Goal: Information Seeking & Learning: Learn about a topic

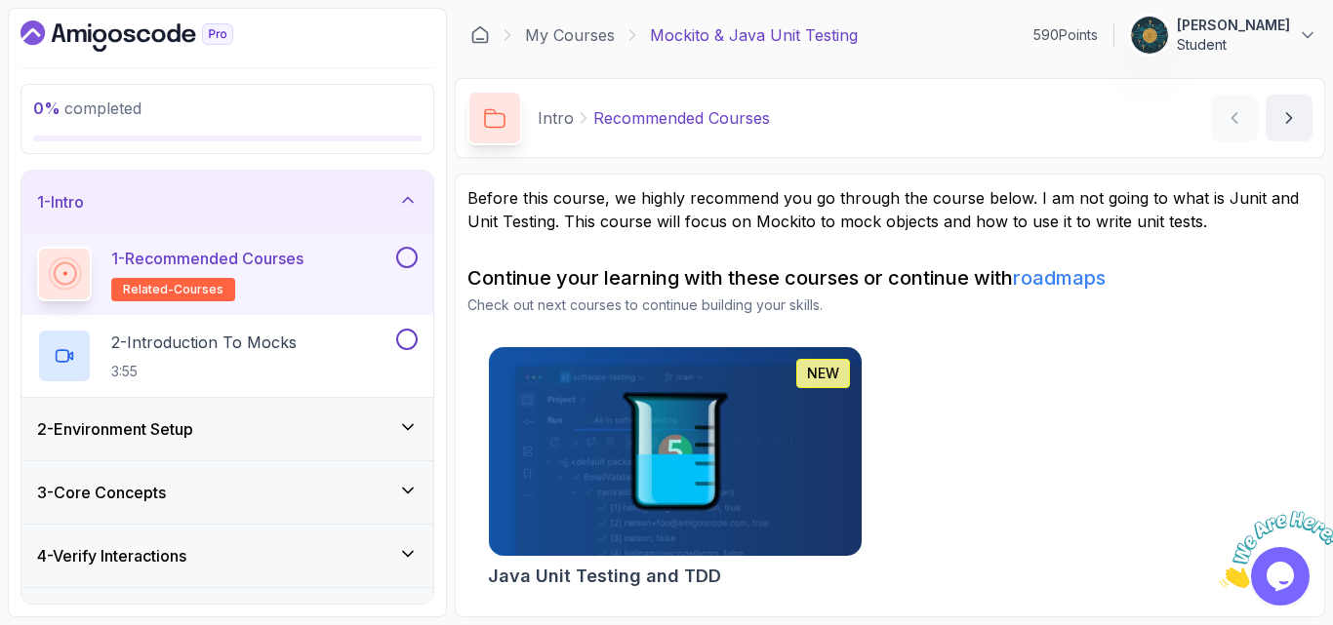
click at [409, 252] on button at bounding box center [406, 257] width 21 height 21
drag, startPoint x: 255, startPoint y: 60, endPoint x: 277, endPoint y: 70, distance: 24.5
click at [269, 69] on div "2 % completed 1 - Intro 1 - Recommended Courses related-courses 2 - Introductio…" at bounding box center [227, 313] width 439 height 610
click at [1058, 450] on div "NEW Java Unit Testing and TDD" at bounding box center [889, 471] width 845 height 250
click at [294, 341] on p "2 - Introduction To Mocks" at bounding box center [203, 342] width 185 height 23
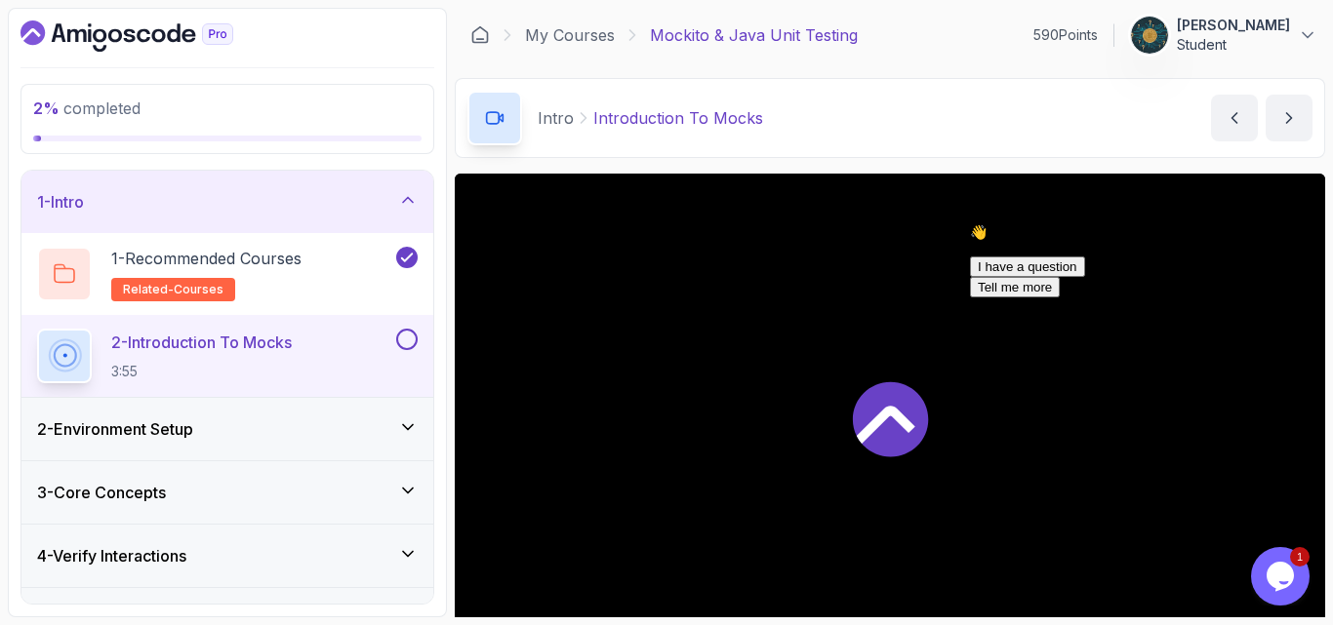
click at [916, 151] on div "Intro Introduction To Mocks Introduction To Mocks by [PERSON_NAME]" at bounding box center [890, 118] width 870 height 80
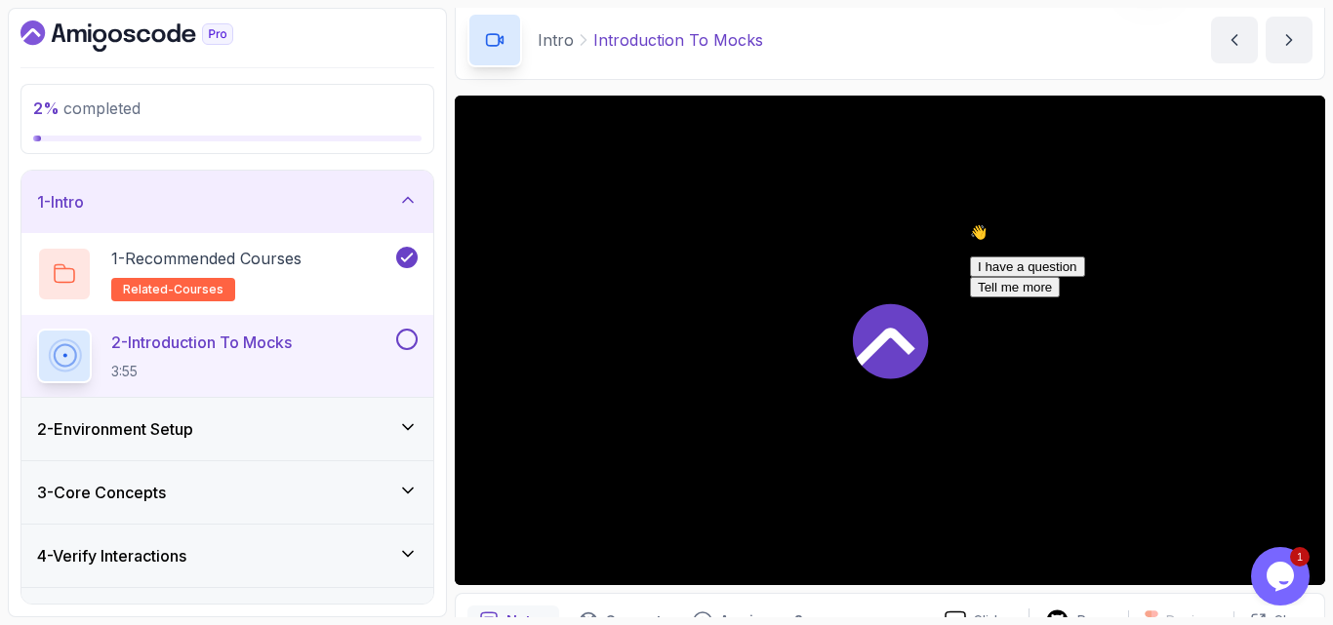
scroll to position [117, 0]
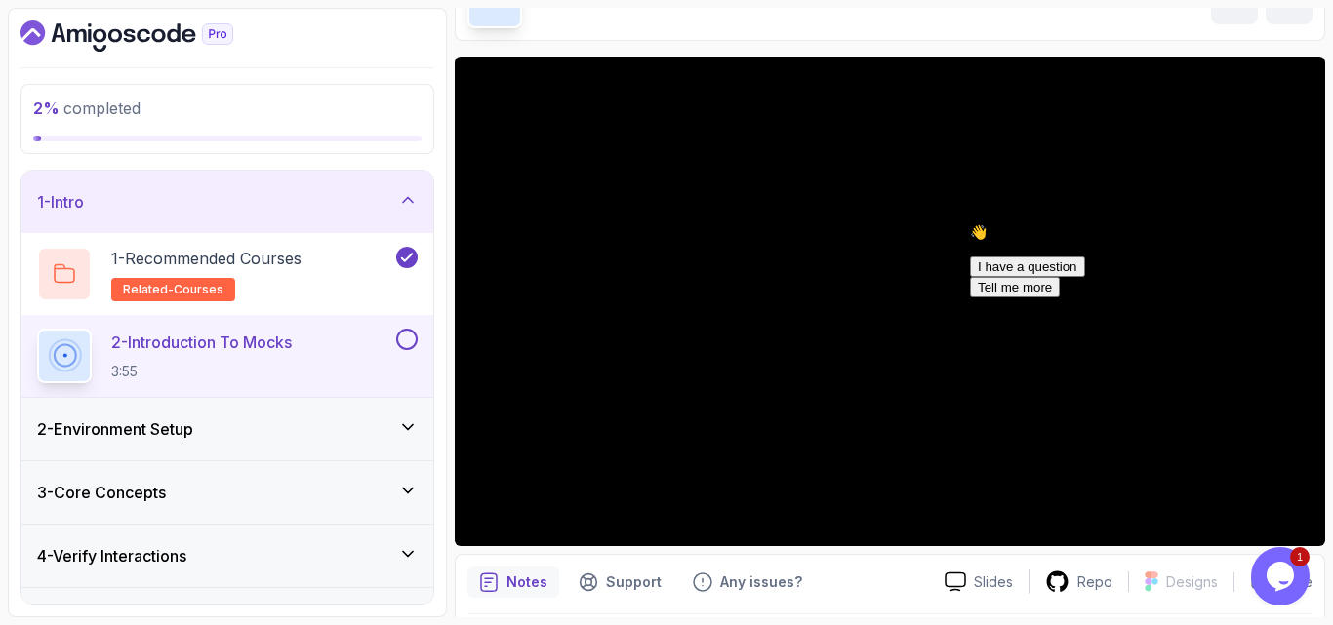
drag, startPoint x: 1290, startPoint y: 569, endPoint x: 1107, endPoint y: 567, distance: 182.4
click html "1 Opens Chat This icon Opens the chat window."
click at [1292, 591] on icon "Opens Chat This icon Opens the chat window." at bounding box center [1279, 576] width 31 height 31
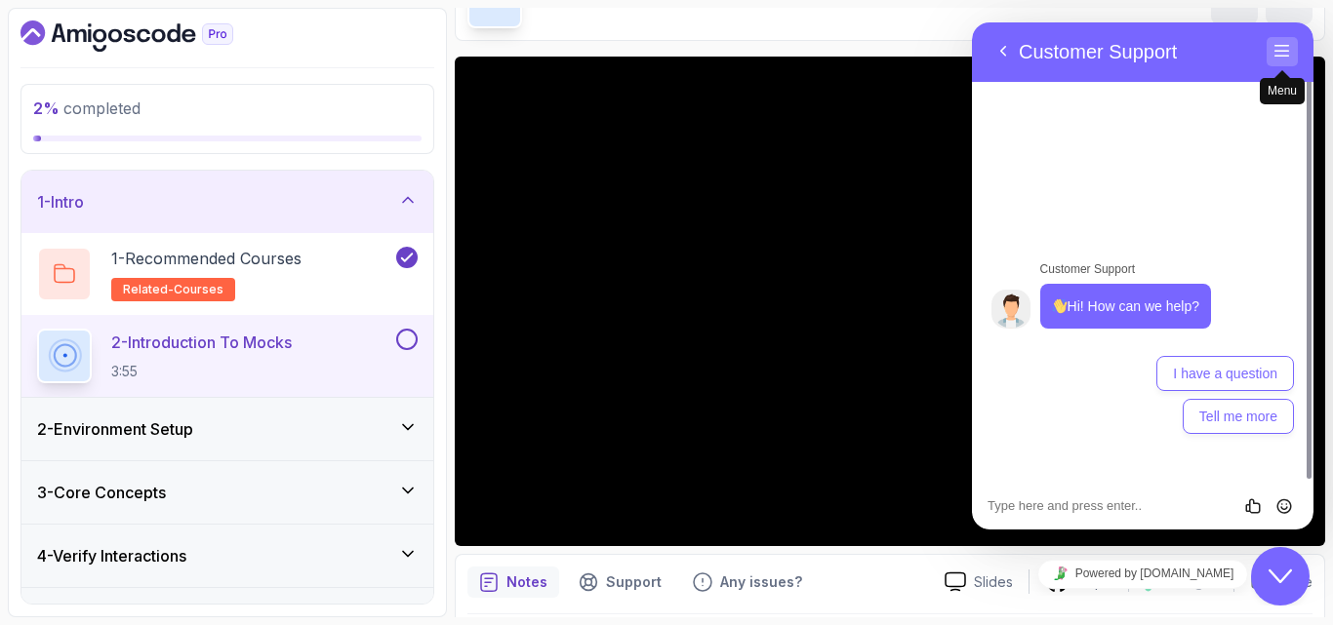
click at [1292, 56] on button "Menu" at bounding box center [1281, 51] width 31 height 29
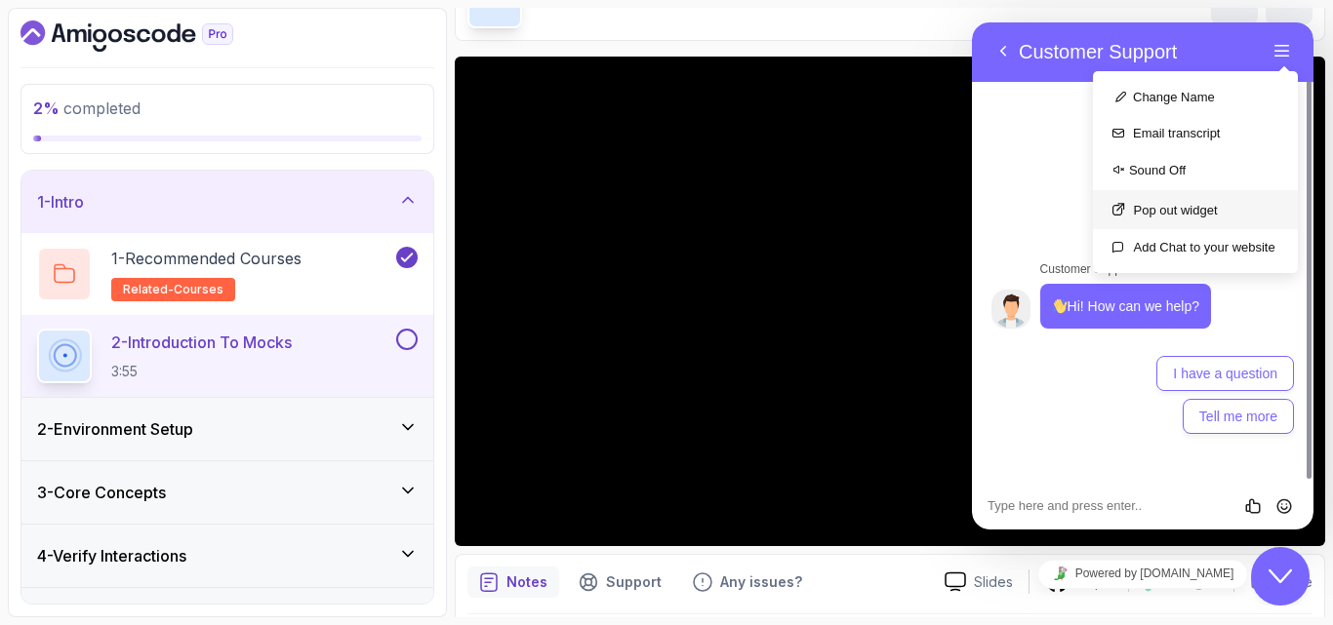
click at [1169, 219] on button "Pop out widget" at bounding box center [1195, 209] width 205 height 39
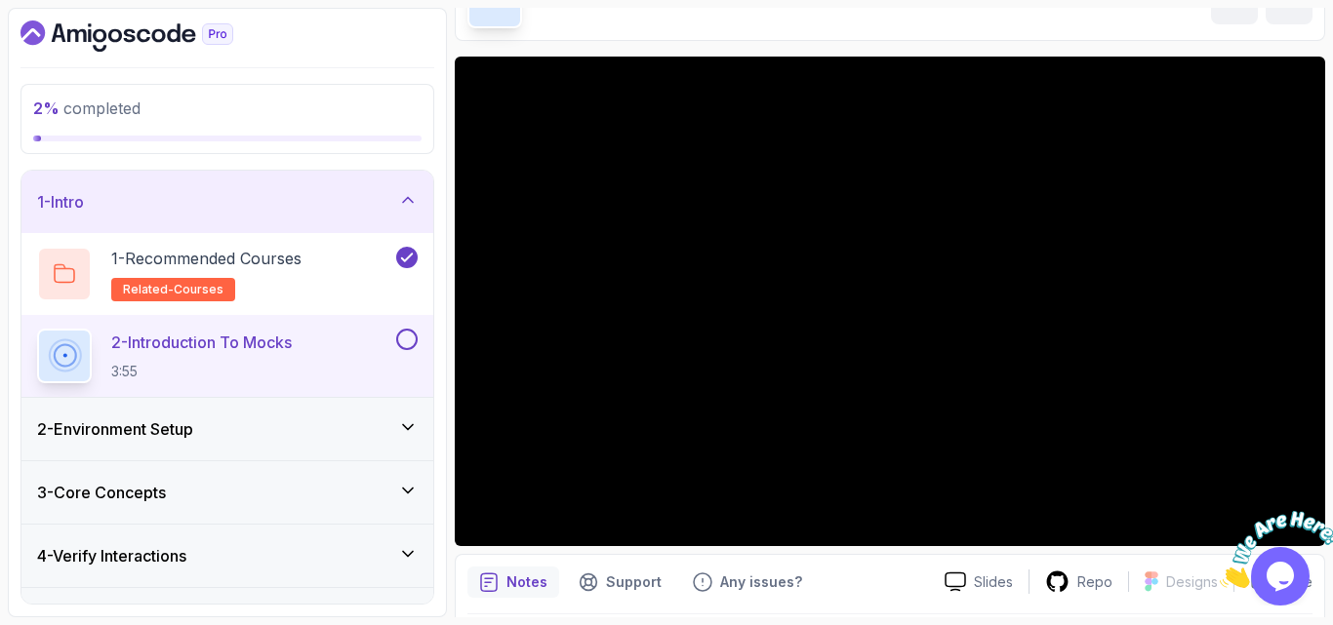
click at [1283, 563] on img at bounding box center [1279, 549] width 121 height 77
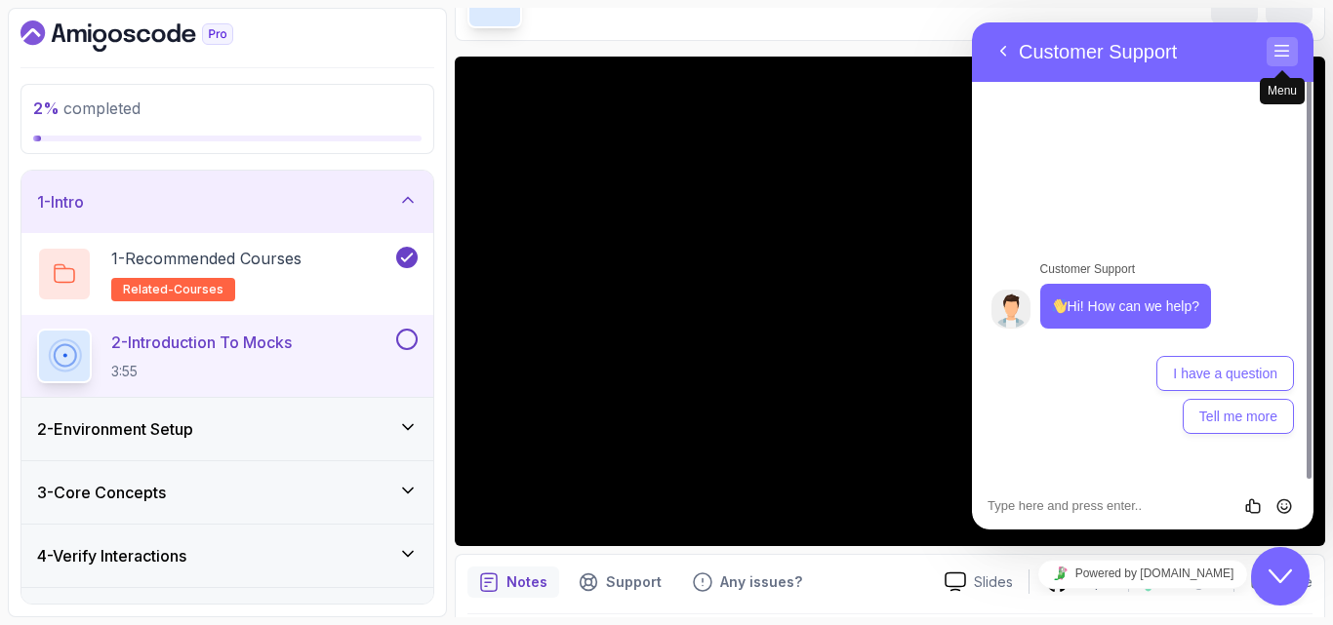
click at [1287, 69] on span "secondary" at bounding box center [1282, 70] width 16 height 16
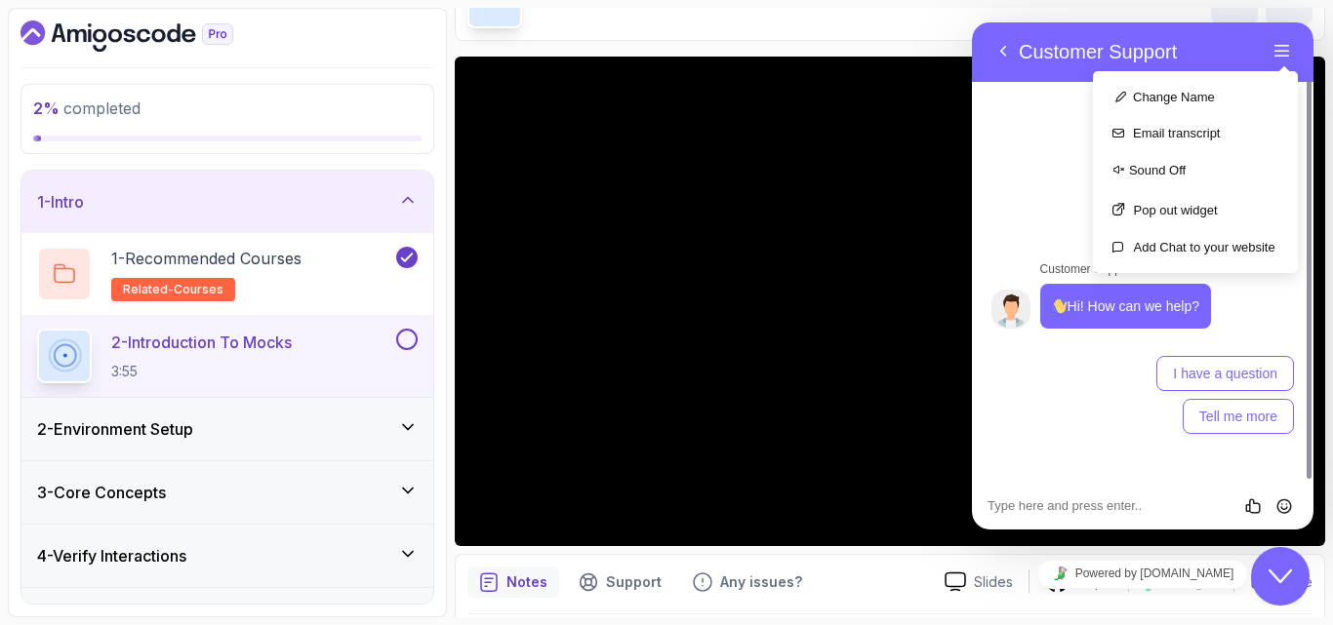
click at [1078, 227] on div "Customer Support Hi! How can we help? 18:32 I have a question Tell me more" at bounding box center [1142, 281] width 341 height 400
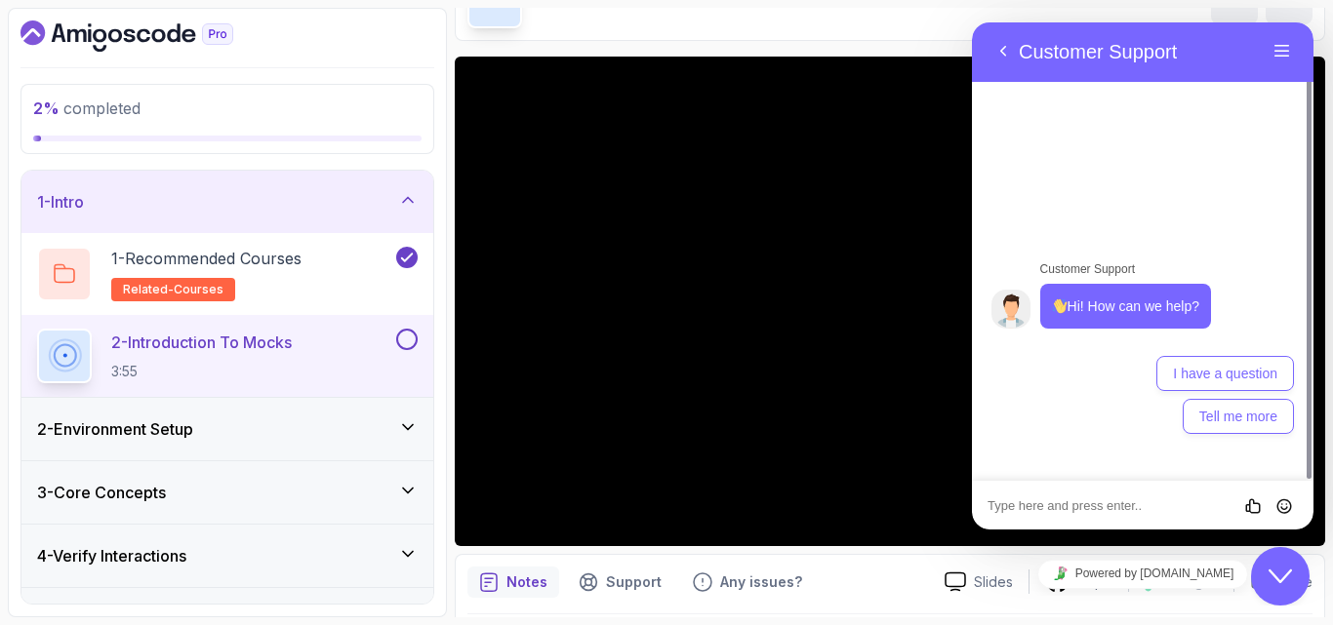
click at [972, 22] on textarea at bounding box center [972, 22] width 0 height 0
type textarea "j"
type textarea "how can i remove this panel"
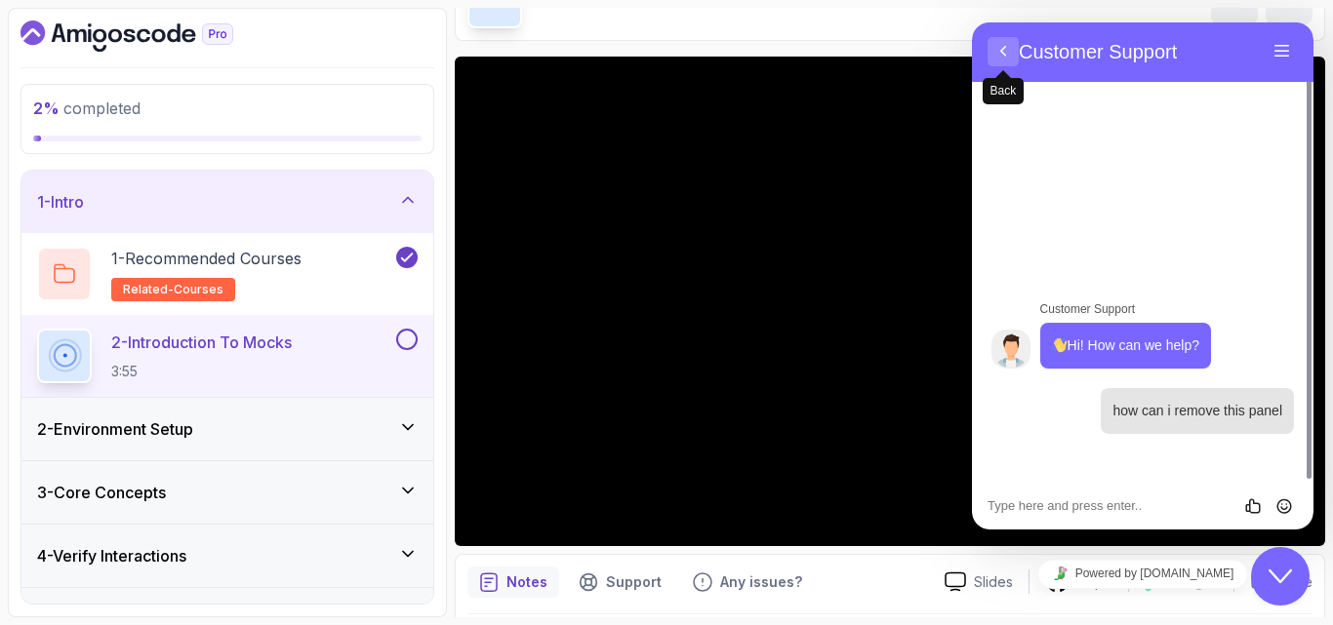
click at [1006, 54] on button "Back" at bounding box center [1002, 51] width 31 height 29
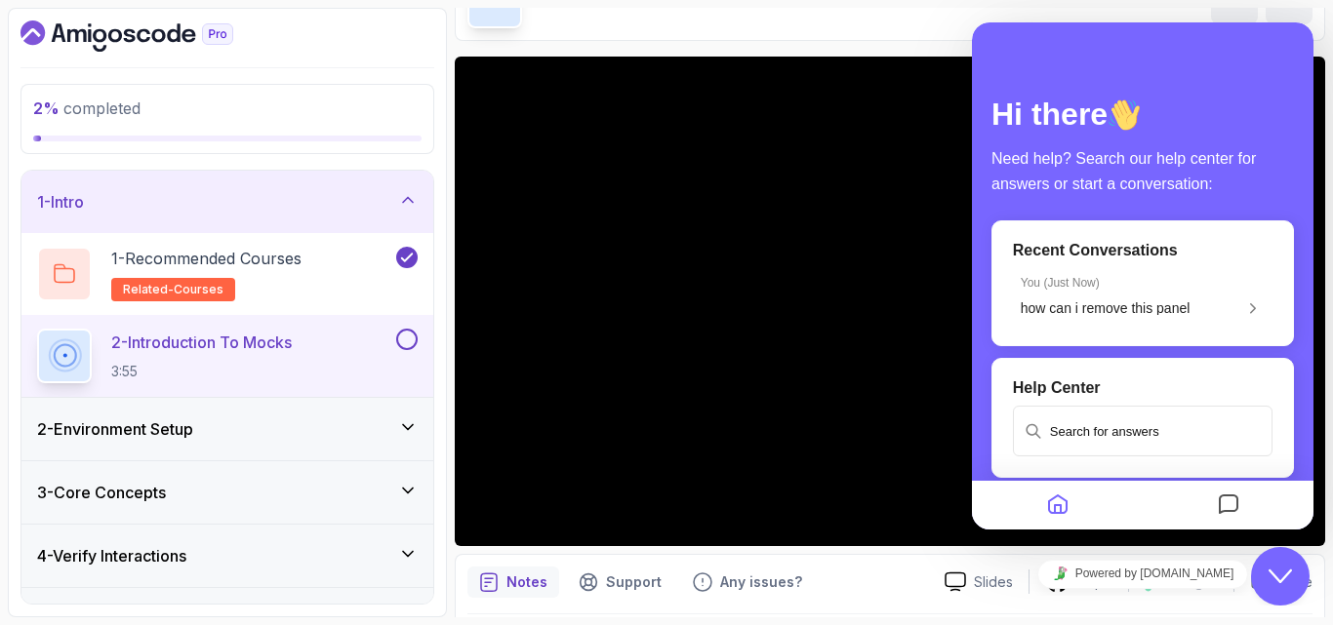
click at [1230, 357] on div "Recent Conversations You ( Just Now ) how can i remove this panel" at bounding box center [1142, 289] width 302 height 138
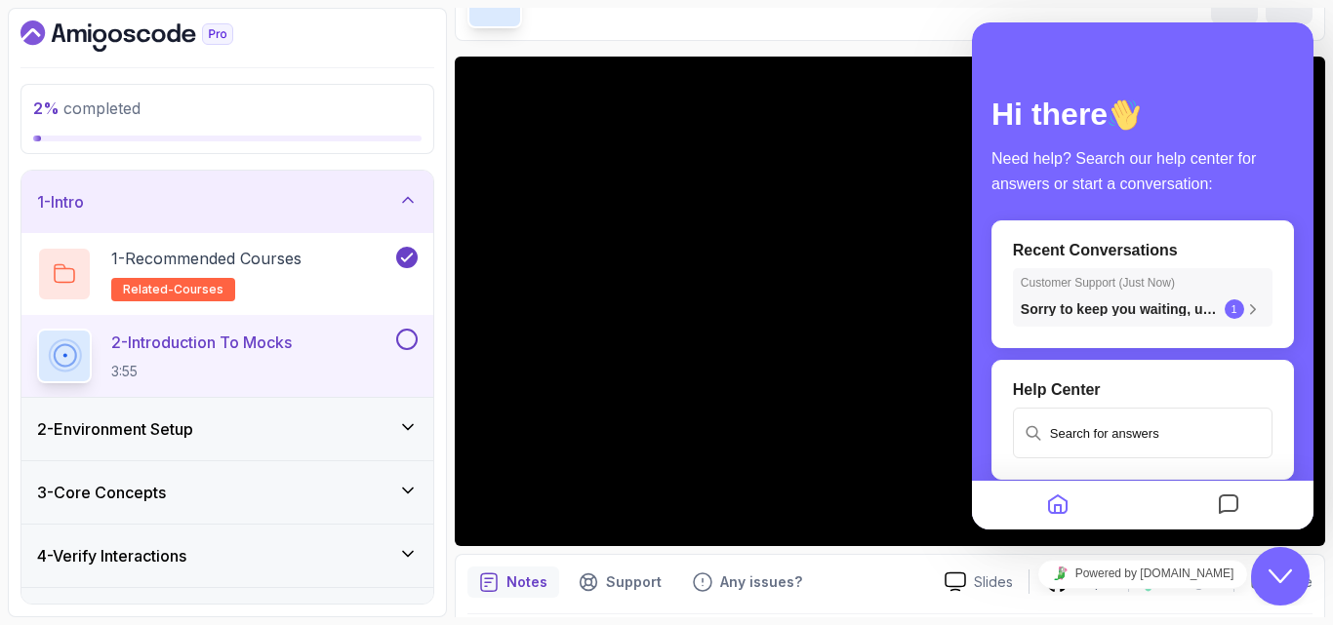
click at [1234, 302] on span "1" at bounding box center [1234, 309] width 20 height 20
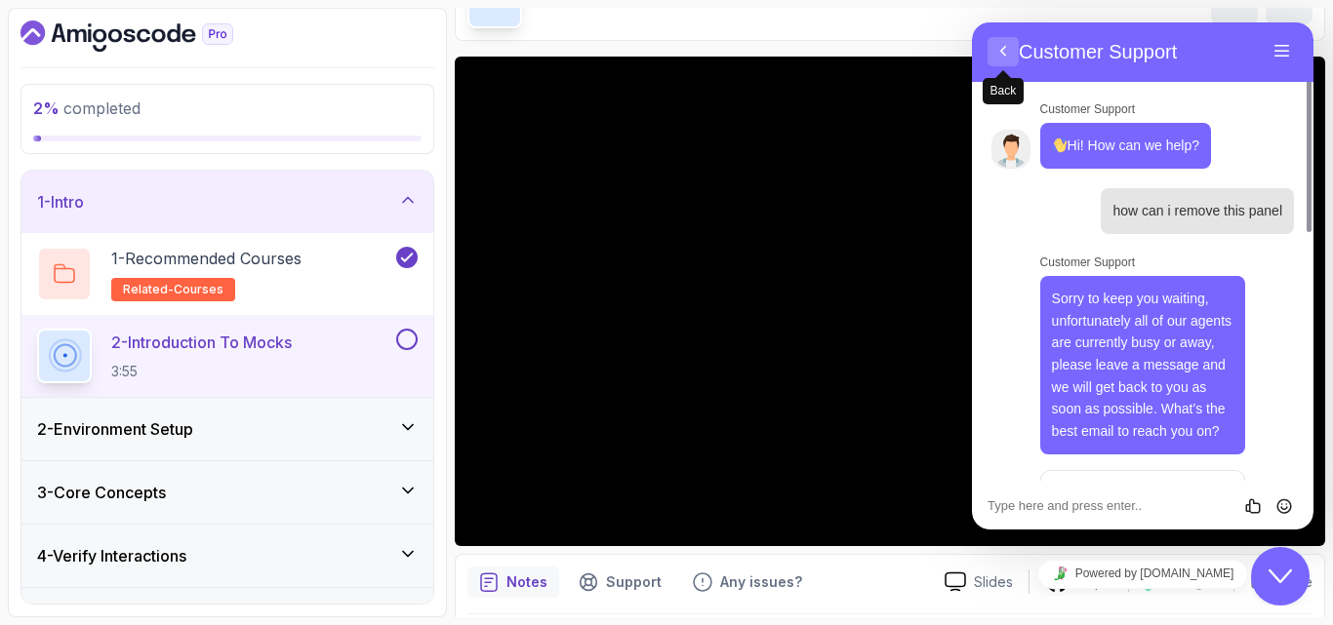
click at [994, 49] on button "Back" at bounding box center [1002, 51] width 31 height 29
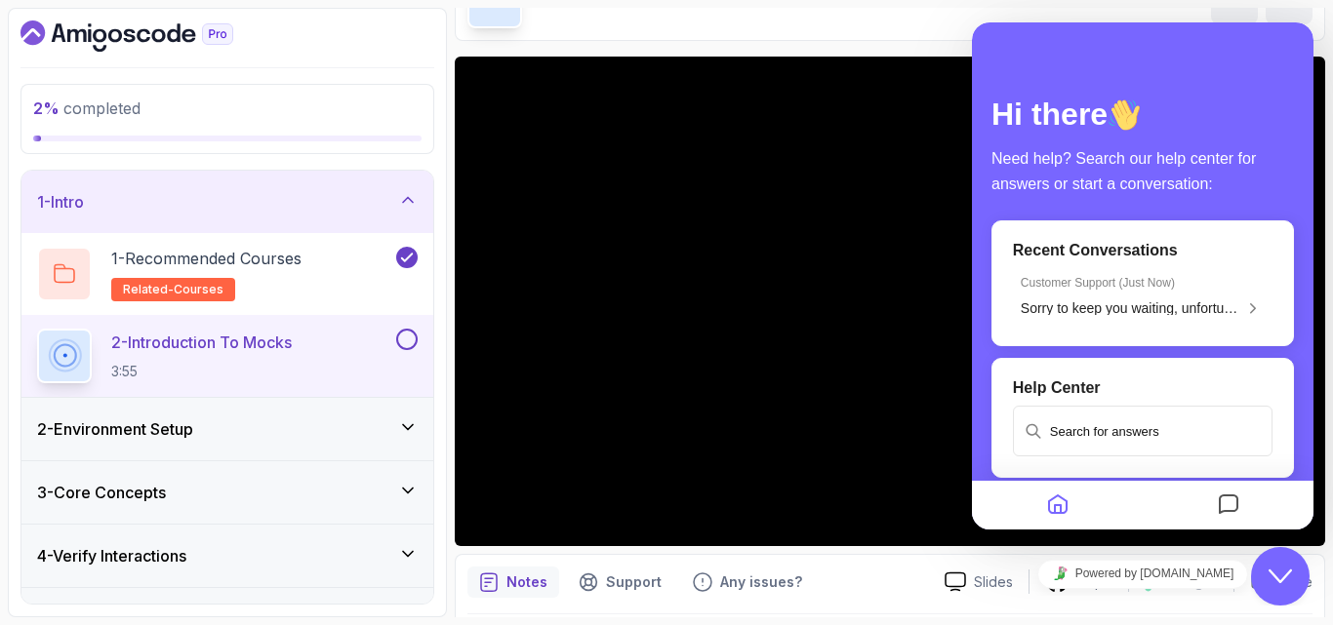
click at [1289, 584] on icon "Close Chat This icon closes the chat window." at bounding box center [1279, 576] width 23 height 23
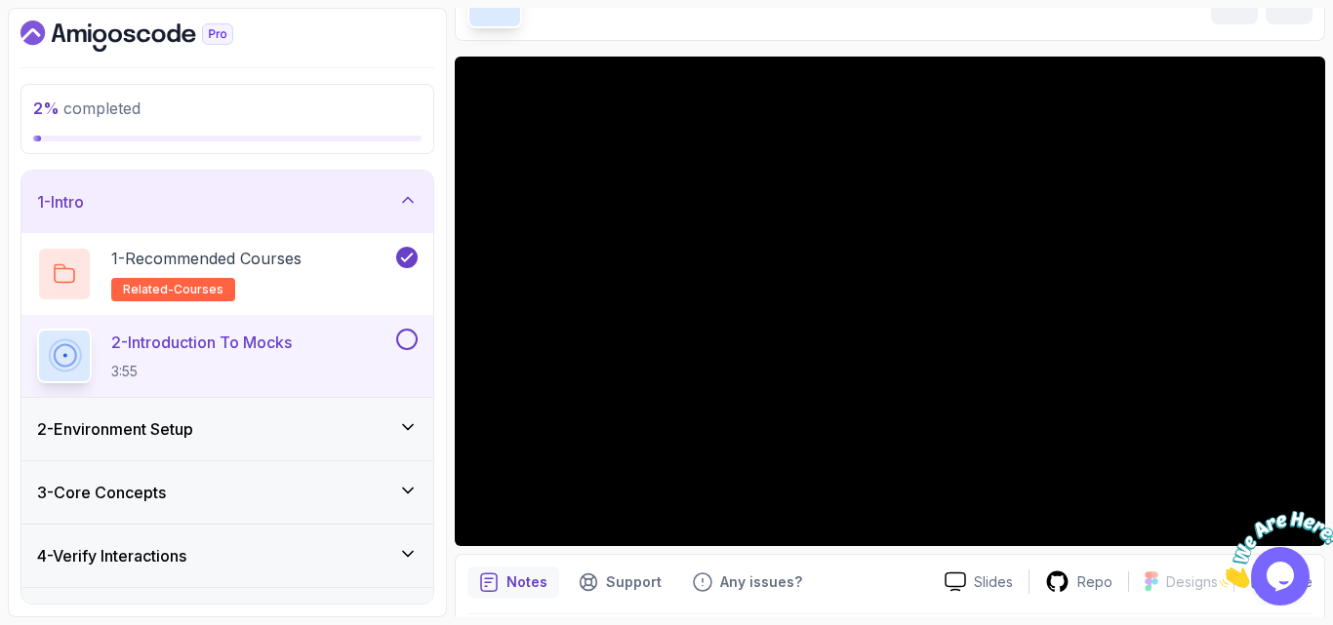
click at [1219, 575] on icon "Close" at bounding box center [1219, 583] width 0 height 17
click at [1180, 554] on div "Notes Support Any issues? Slides Repo Designs Design not available Share" at bounding box center [890, 618] width 870 height 128
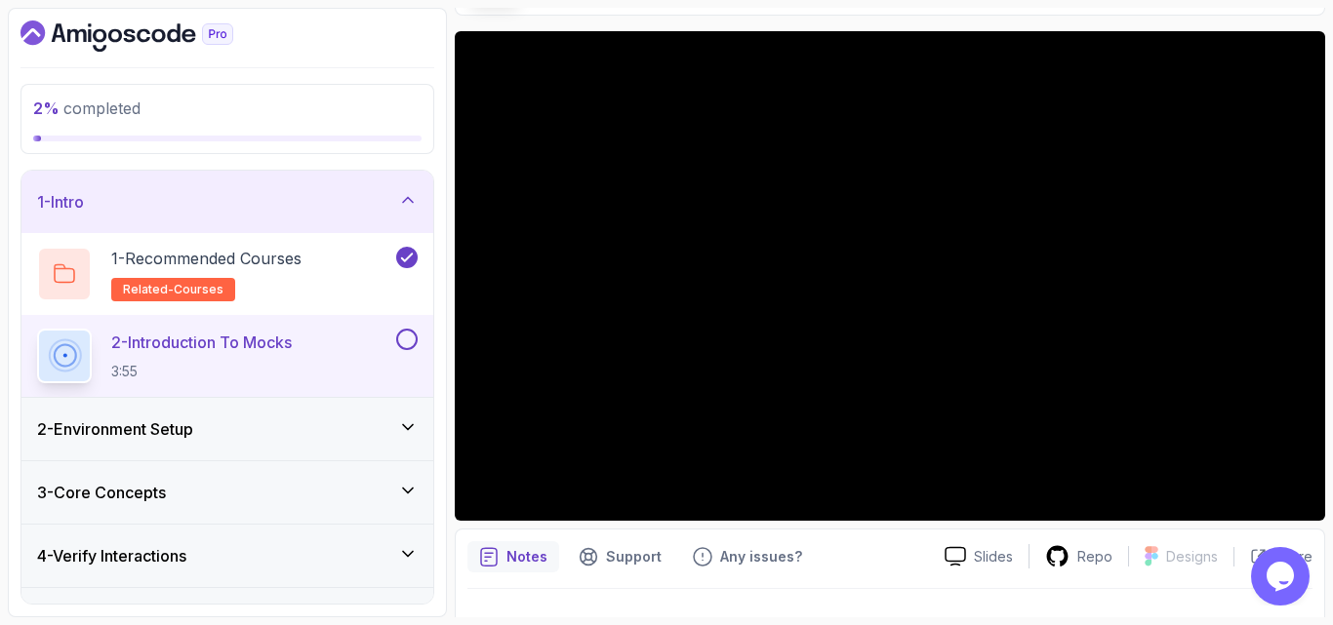
scroll to position [103, 0]
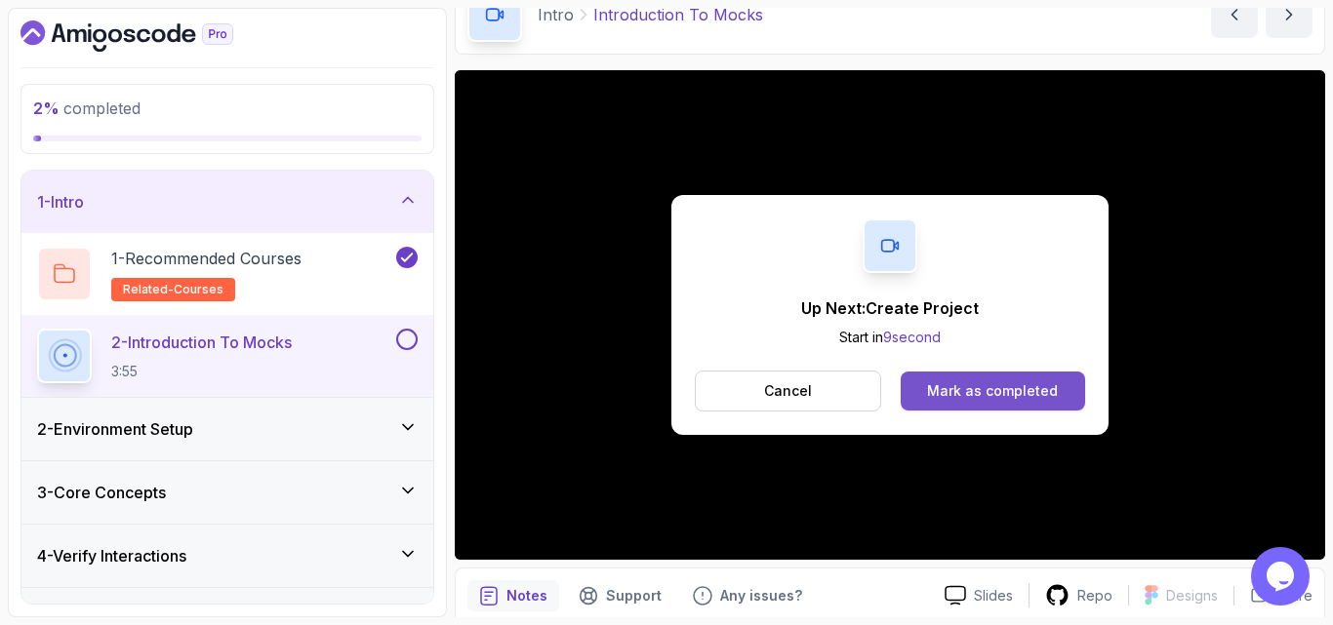
click at [986, 382] on div "Mark as completed" at bounding box center [992, 391] width 131 height 20
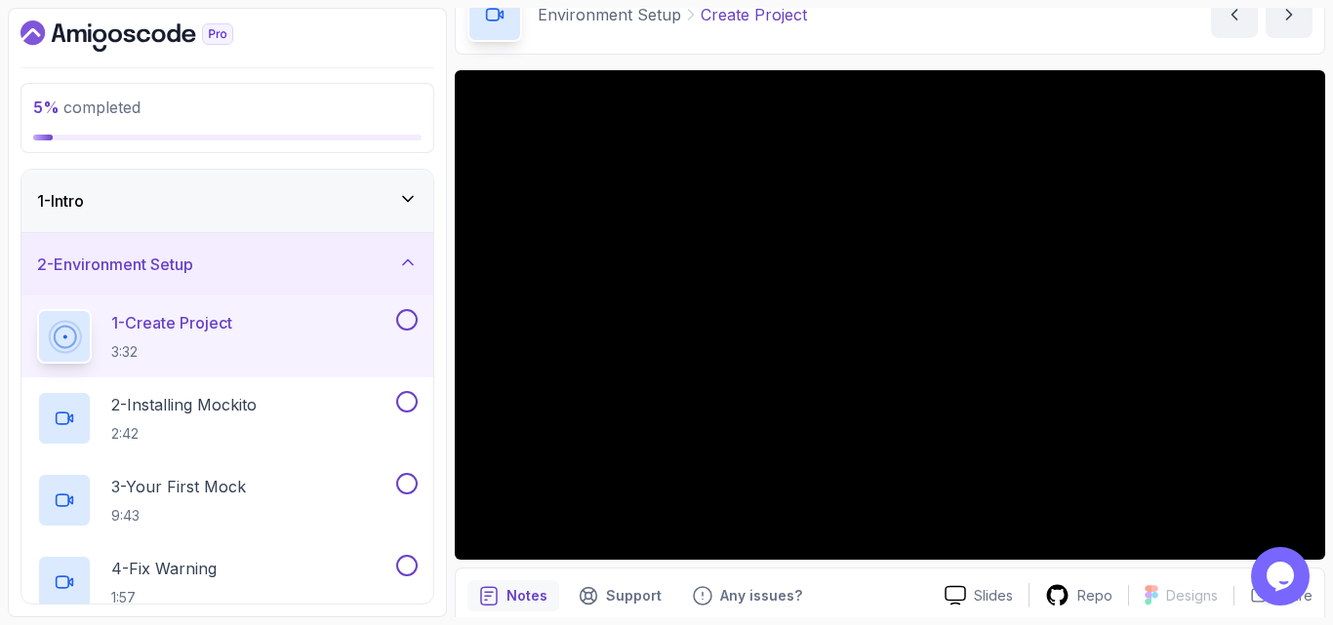
click at [1332, 230] on div at bounding box center [1332, 312] width 1 height 625
click at [863, 593] on div "Notes Support Any issues?" at bounding box center [697, 595] width 461 height 31
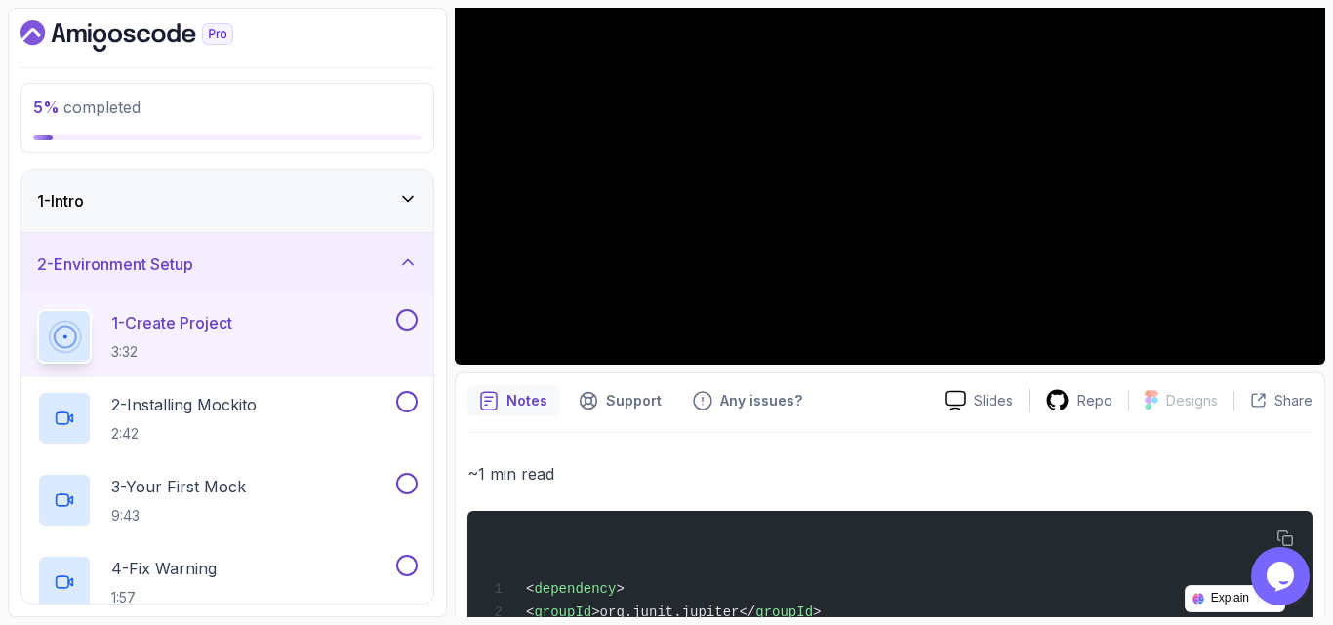
scroll to position [631, 0]
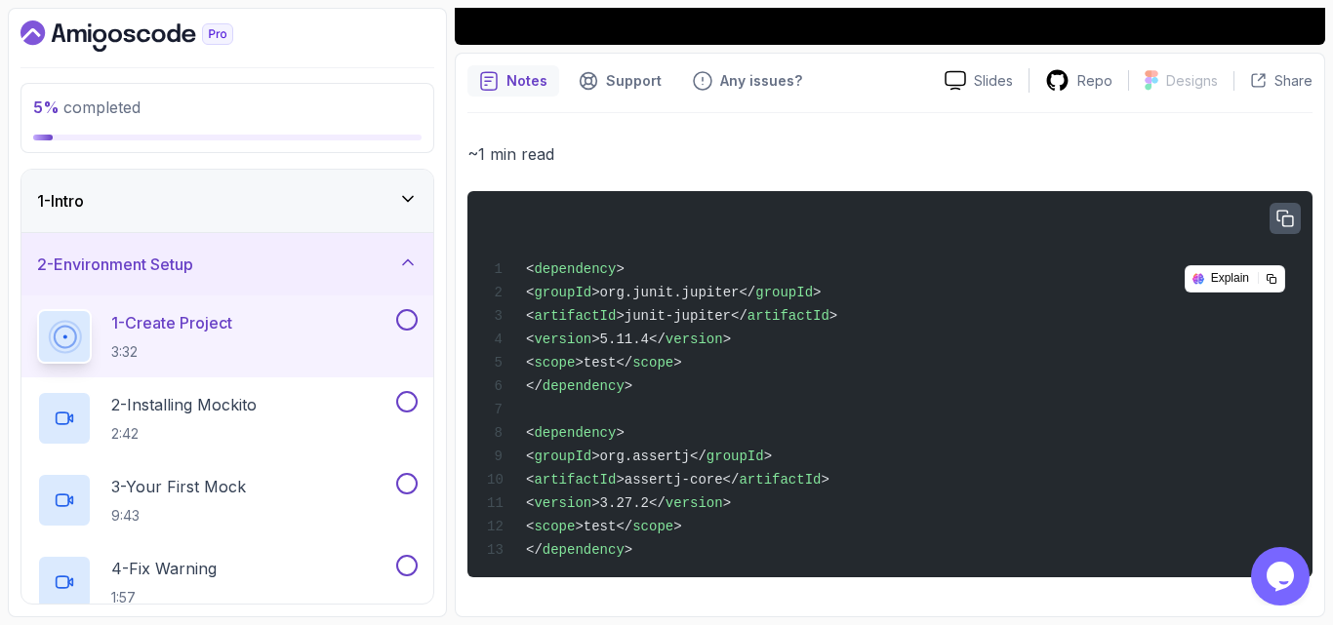
click at [1278, 211] on icon "button" at bounding box center [1285, 219] width 16 height 16
click at [829, 118] on div "~1 min read < dependency > < groupId >org.junit.jupiter</ groupId > < artifactI…" at bounding box center [889, 359] width 845 height 492
click at [829, 142] on p "~1 min read" at bounding box center [889, 153] width 845 height 27
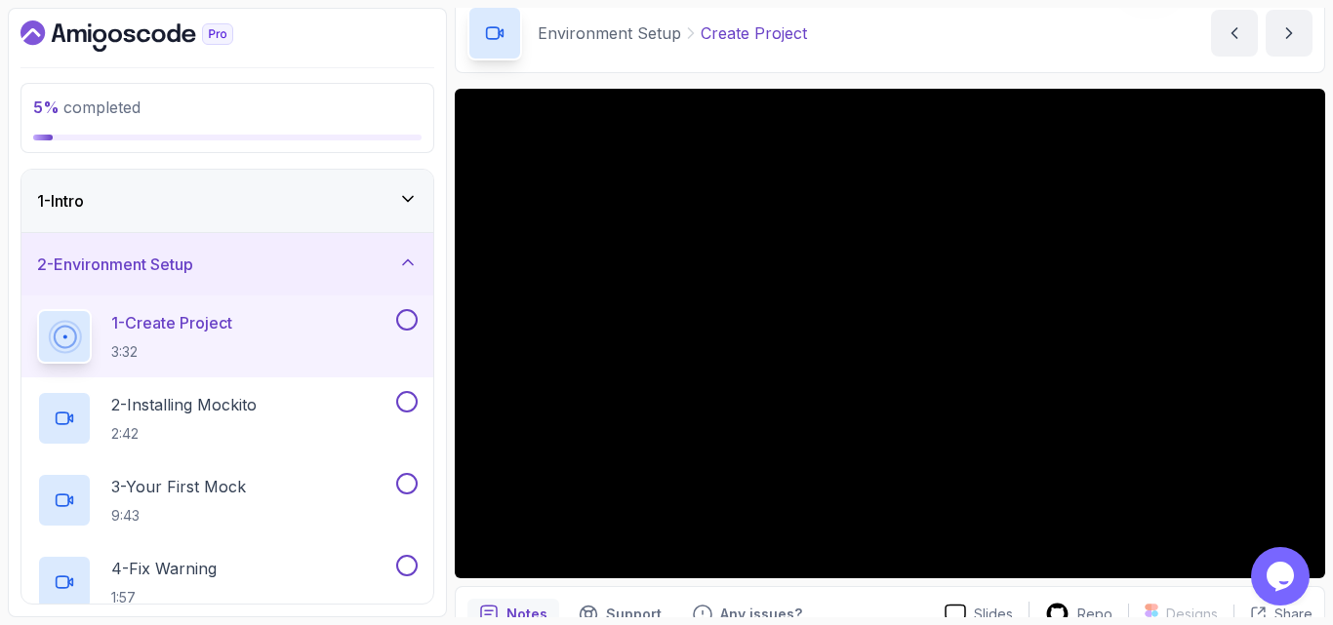
scroll to position [124, 0]
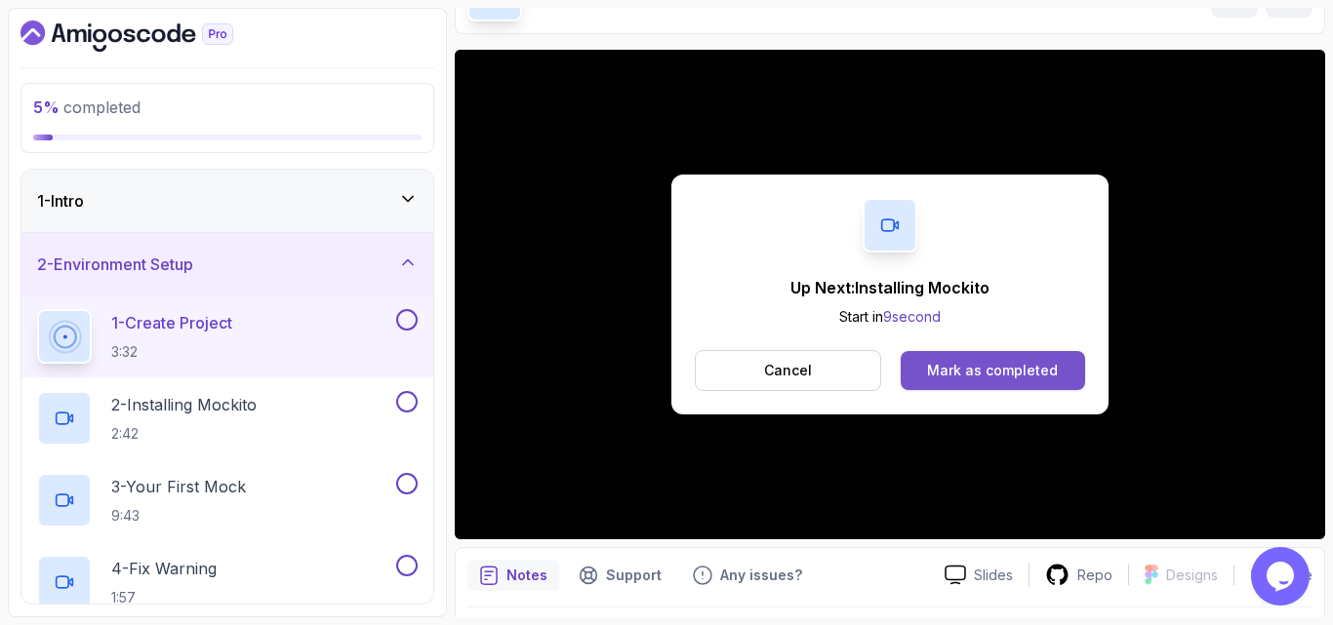
click at [973, 384] on button "Mark as completed" at bounding box center [992, 370] width 184 height 39
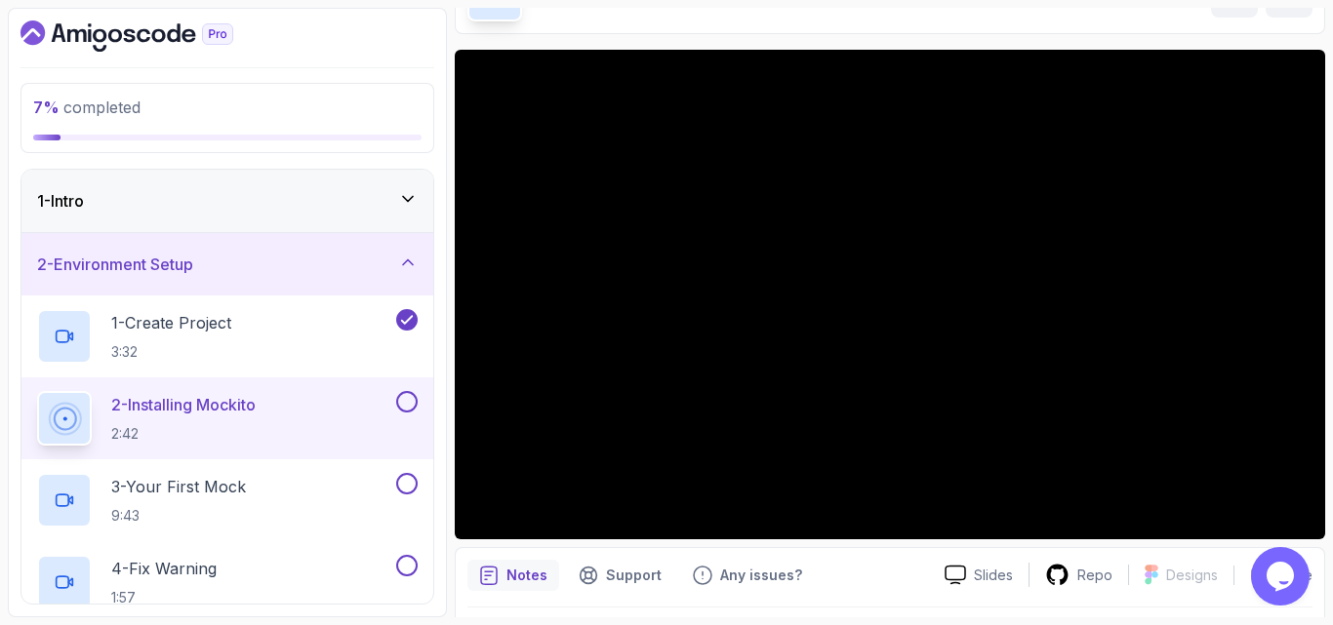
click at [816, 577] on div "Notes Support Any issues?" at bounding box center [697, 575] width 461 height 31
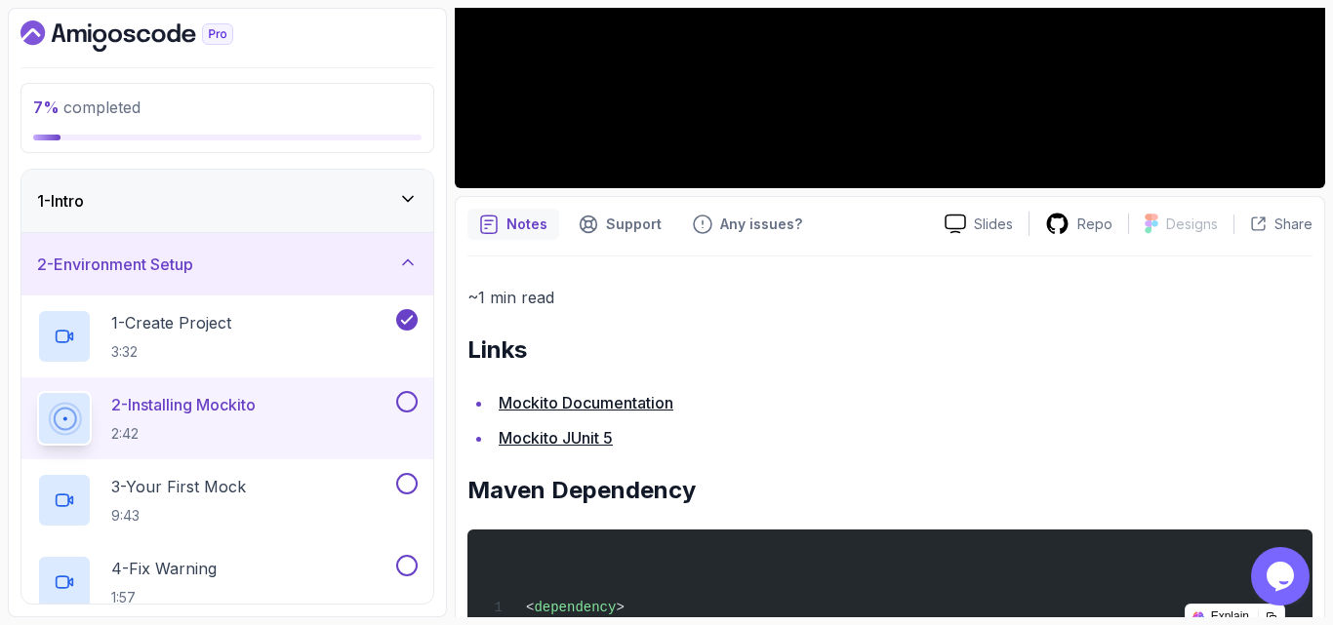
scroll to position [656, 0]
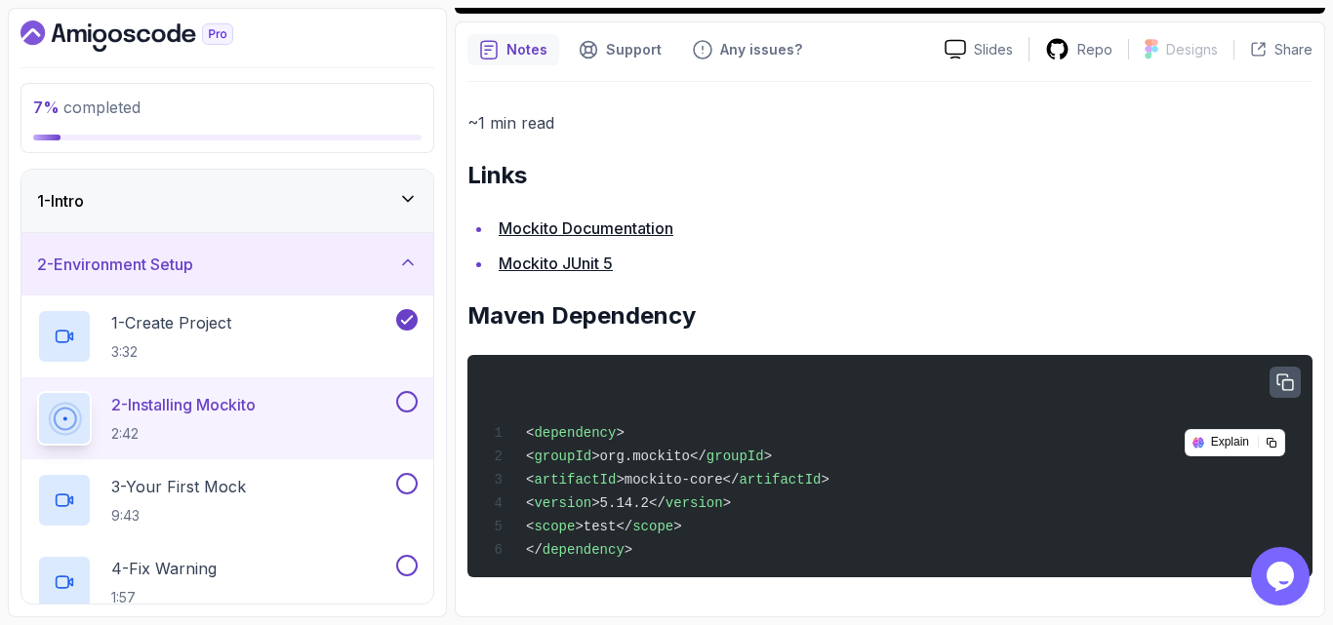
click at [1293, 370] on button "button" at bounding box center [1284, 382] width 31 height 31
click at [1034, 253] on li "Mockito JUnit 5" at bounding box center [902, 263] width 819 height 27
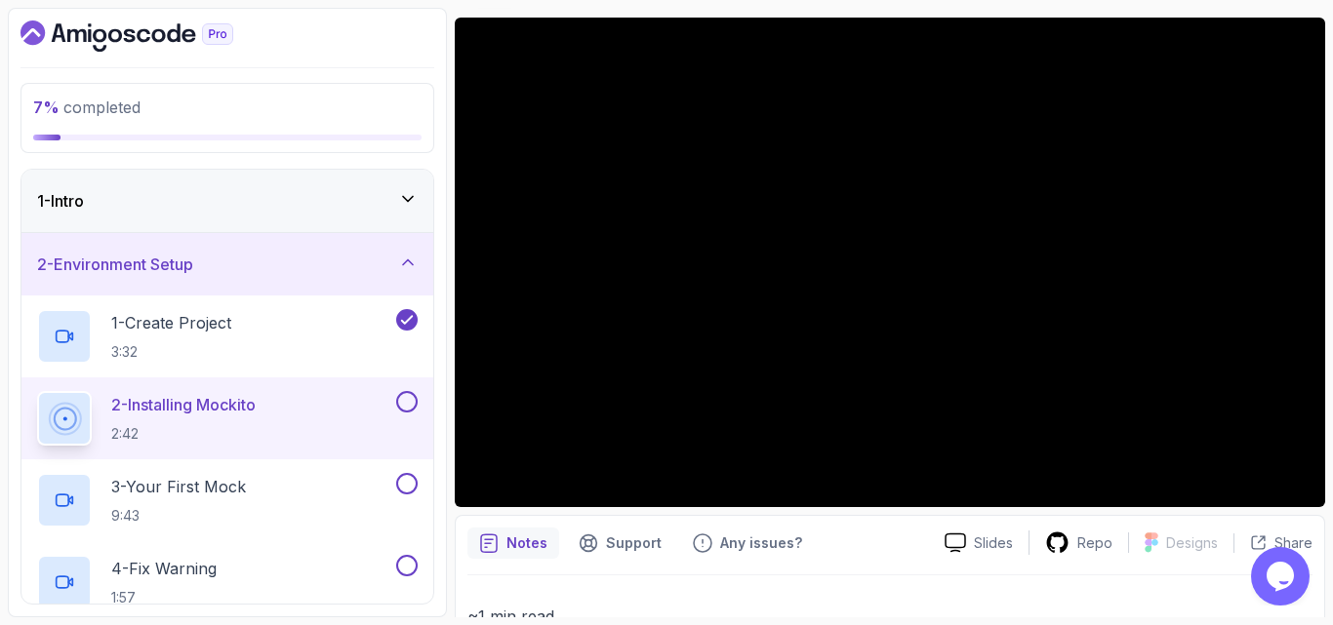
scroll to position [117, 0]
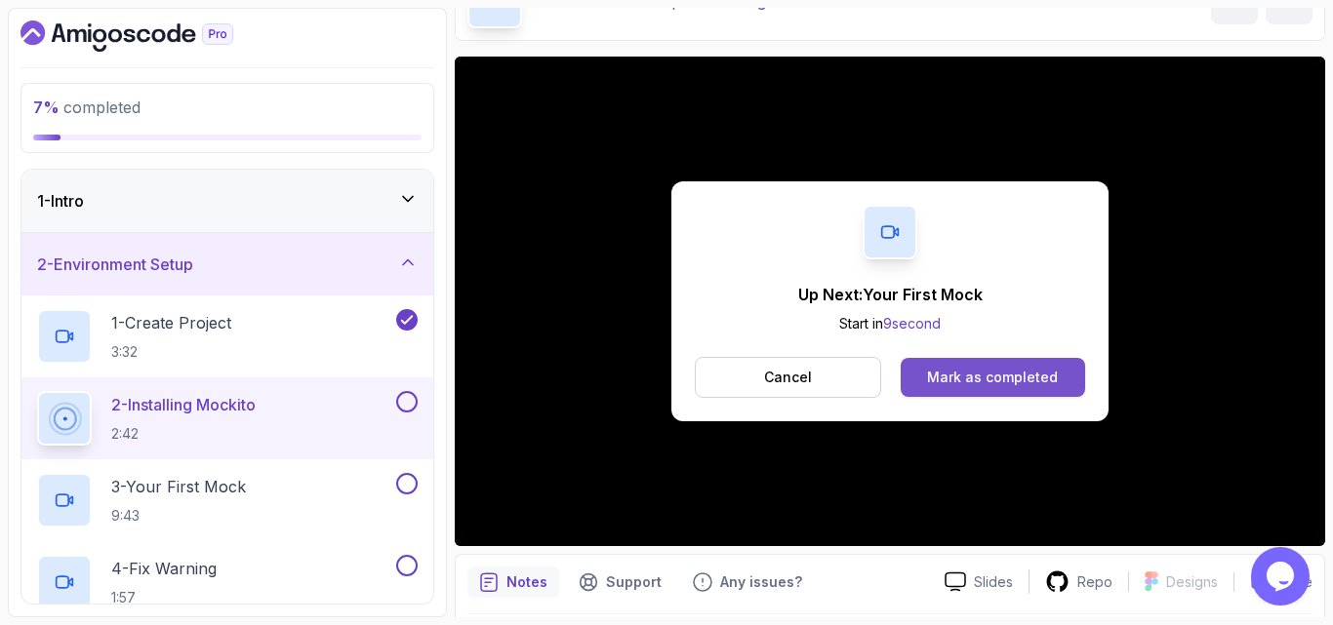
click at [939, 379] on div "Mark as completed" at bounding box center [992, 378] width 131 height 20
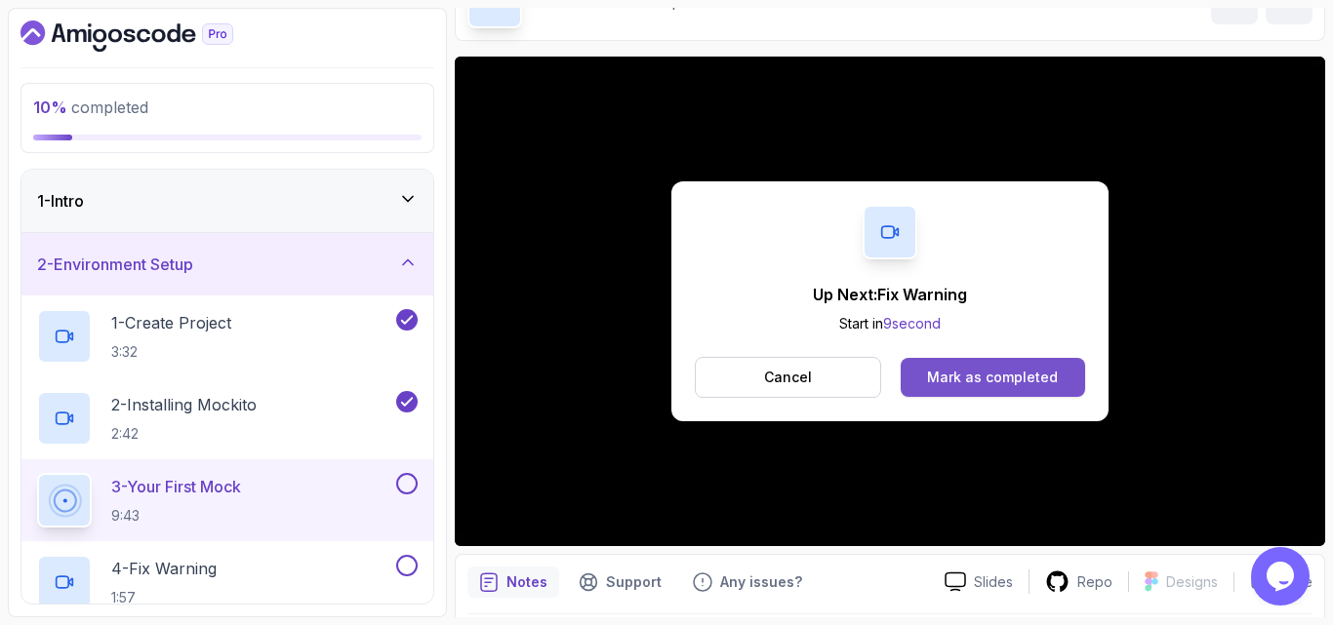
click at [973, 389] on button "Mark as completed" at bounding box center [992, 377] width 184 height 39
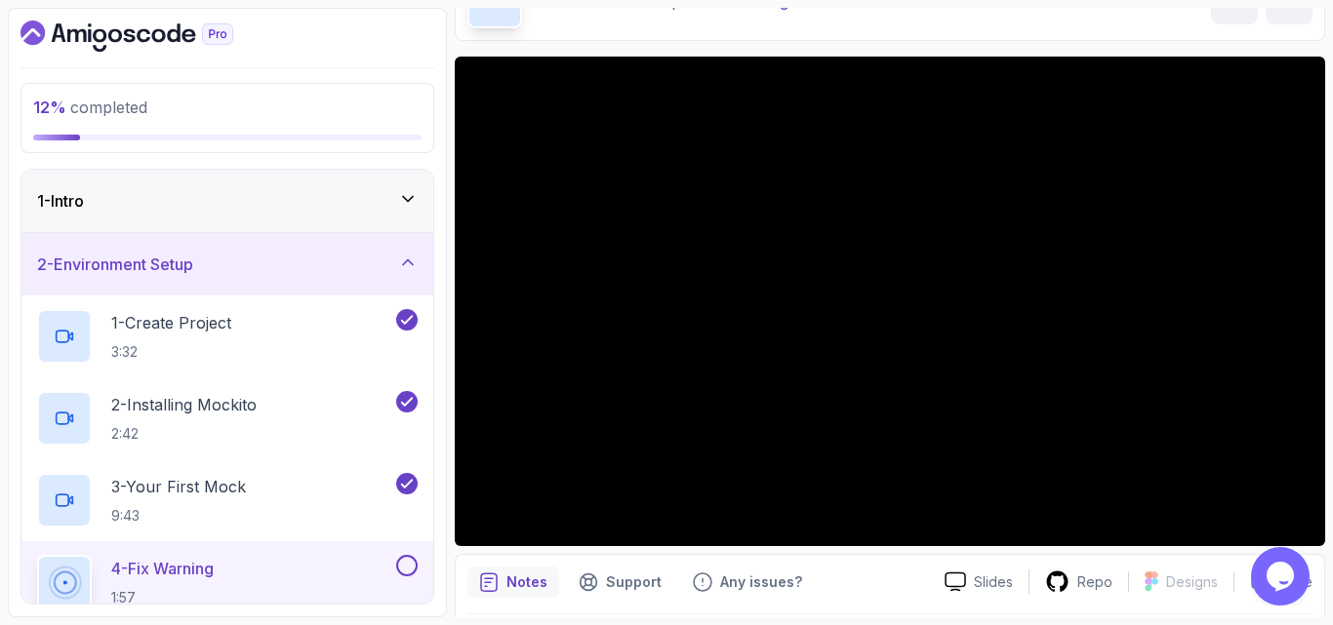
click at [877, 596] on div "Notes Support Any issues?" at bounding box center [697, 582] width 461 height 31
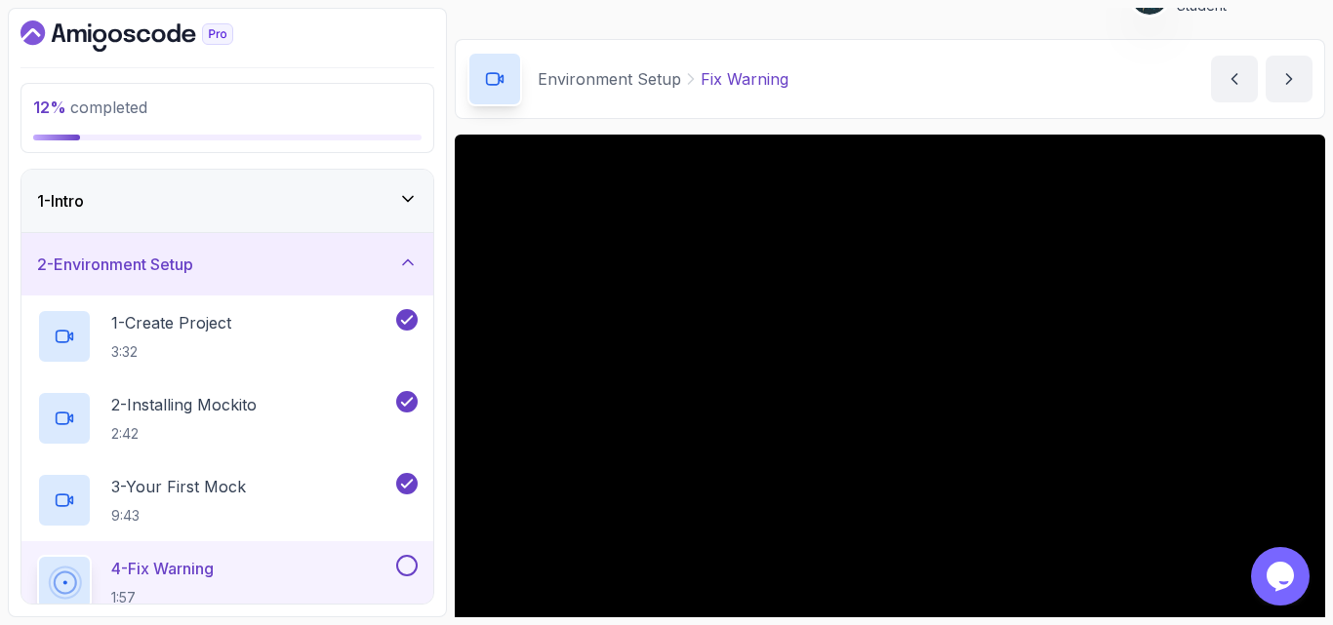
scroll to position [156, 0]
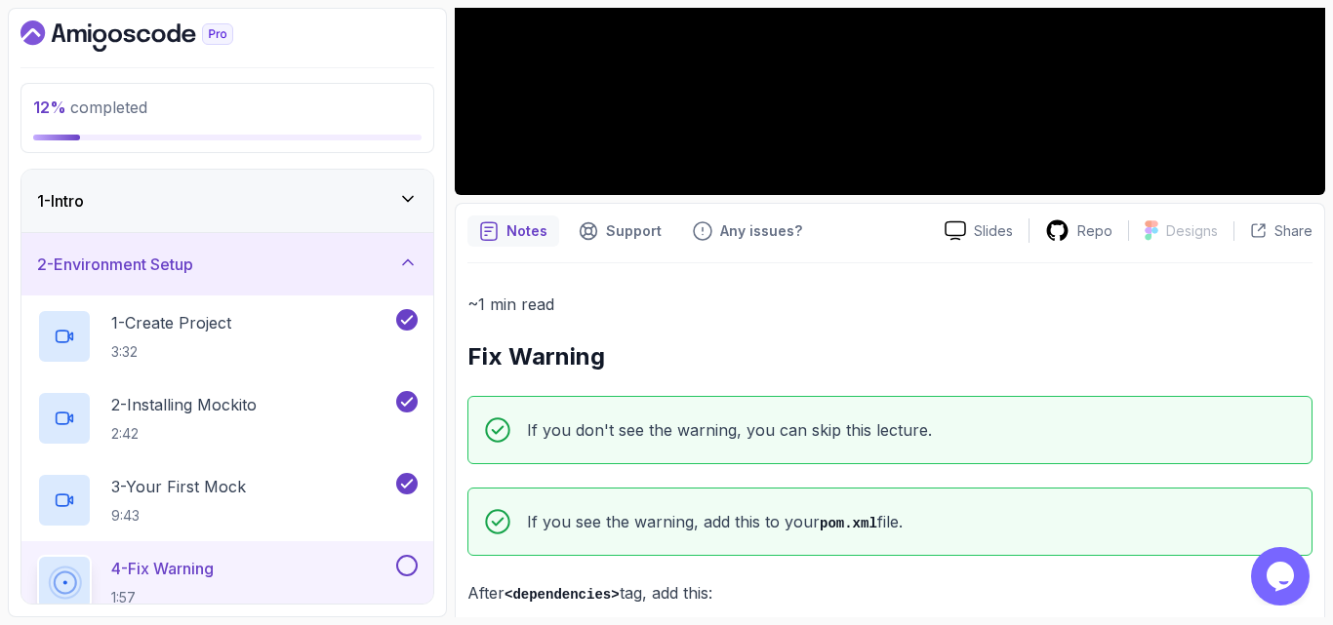
scroll to position [663, 0]
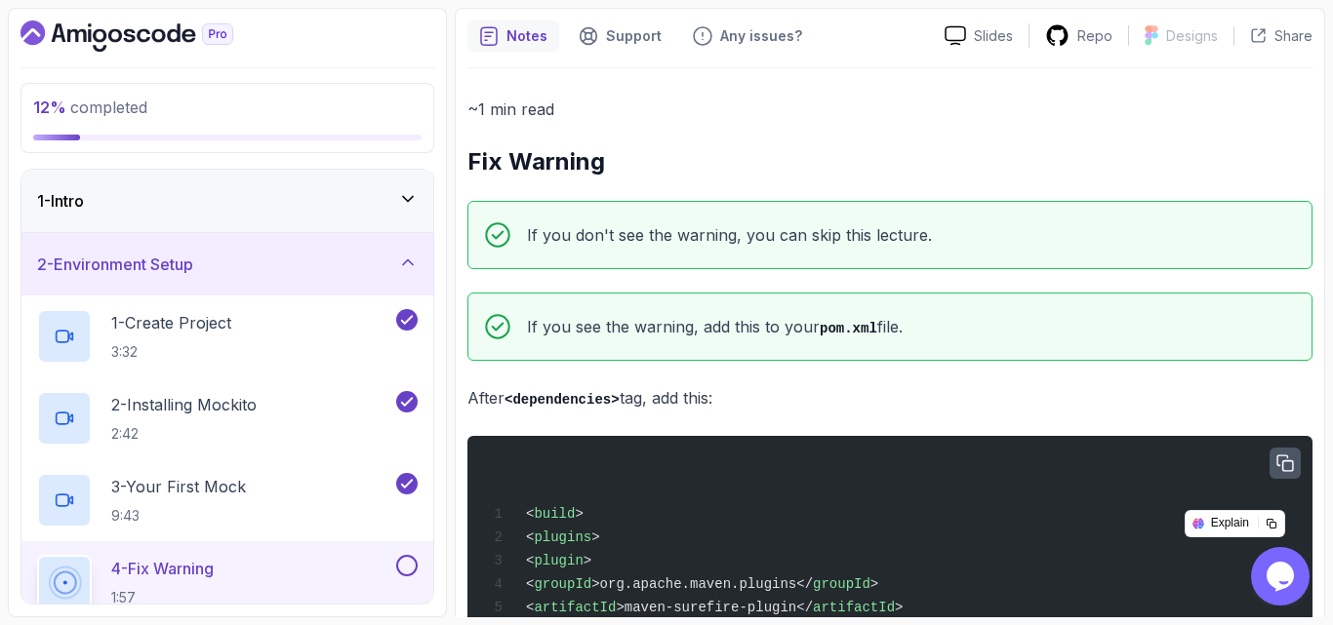
click at [1282, 458] on icon "button" at bounding box center [1285, 464] width 18 height 18
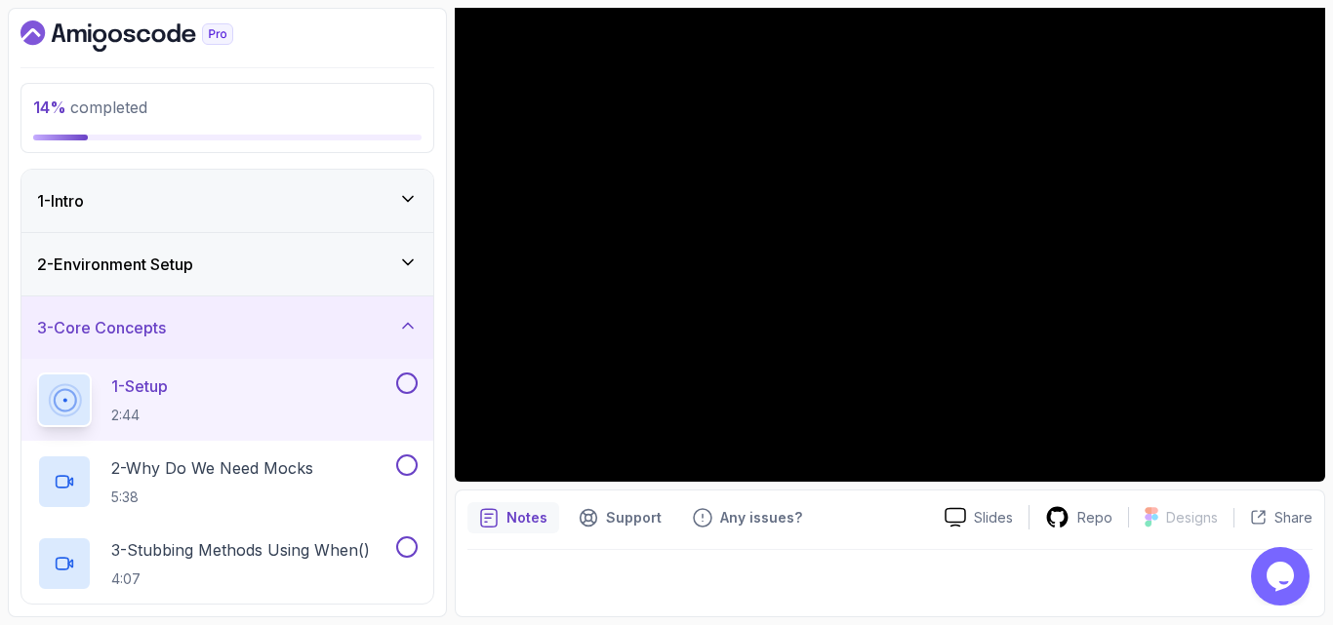
scroll to position [181, 0]
click at [409, 261] on icon at bounding box center [408, 263] width 20 height 20
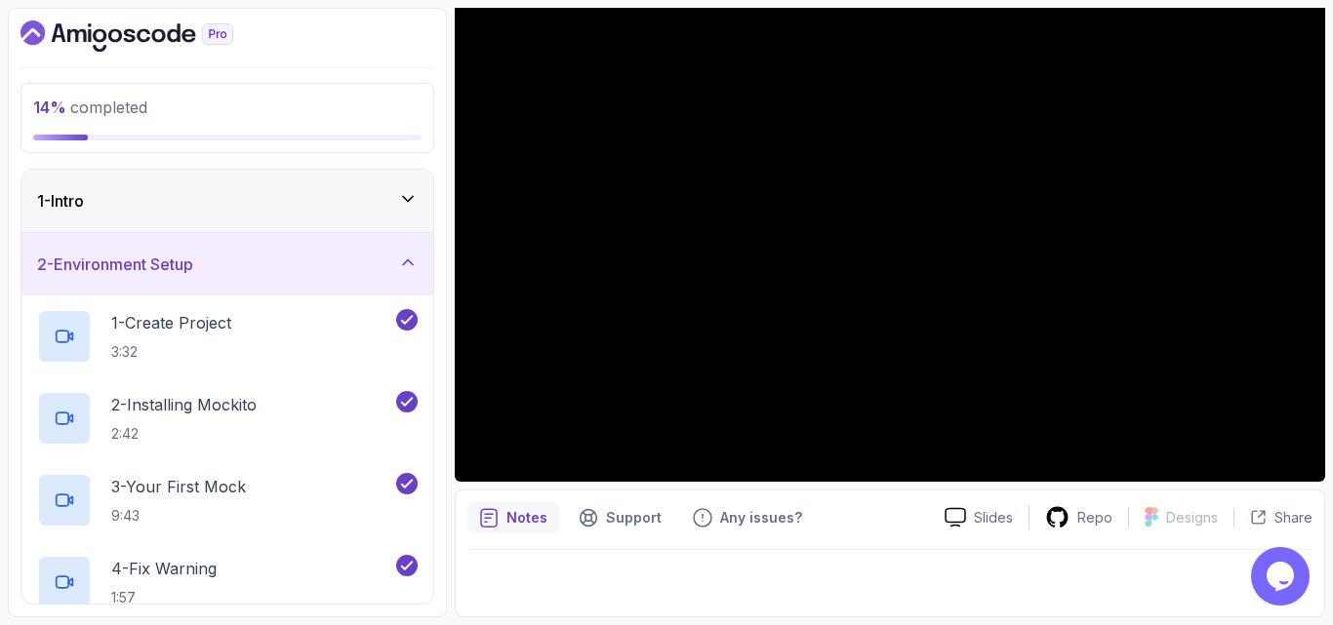
click at [119, 271] on h3 "2 - Environment Setup" at bounding box center [115, 264] width 156 height 23
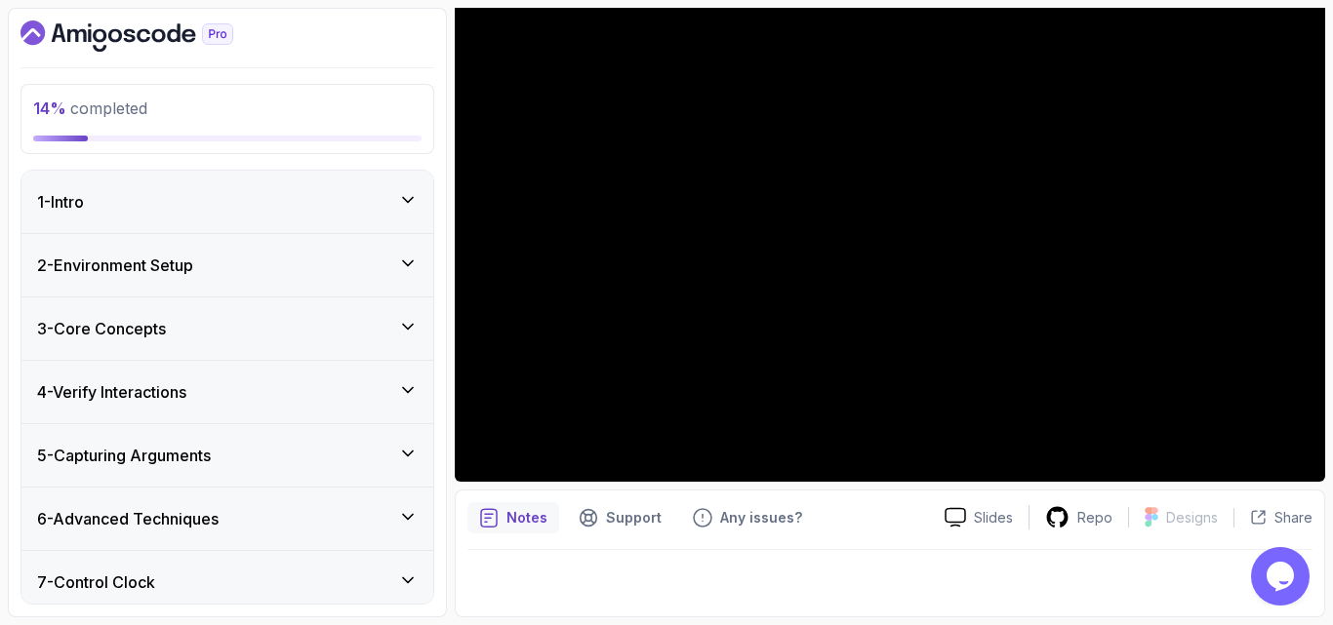
click at [135, 265] on h3 "2 - Environment Setup" at bounding box center [115, 265] width 156 height 23
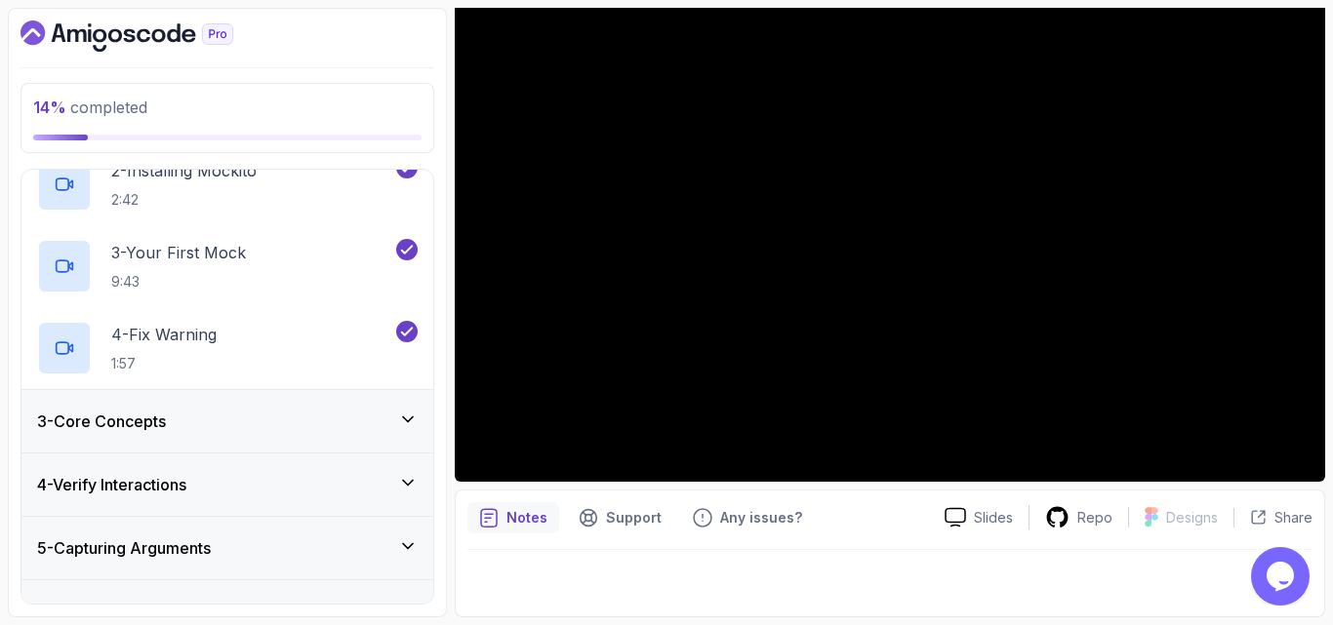
scroll to position [273, 0]
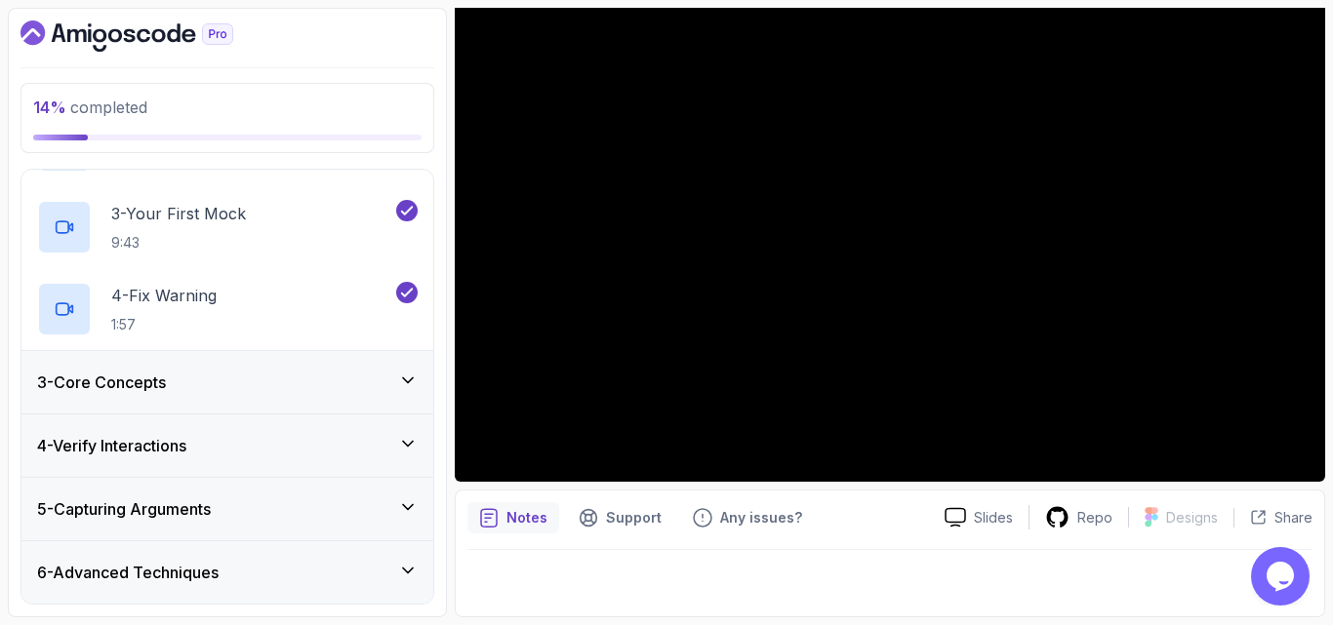
click at [159, 390] on h3 "3 - Core Concepts" at bounding box center [101, 382] width 129 height 23
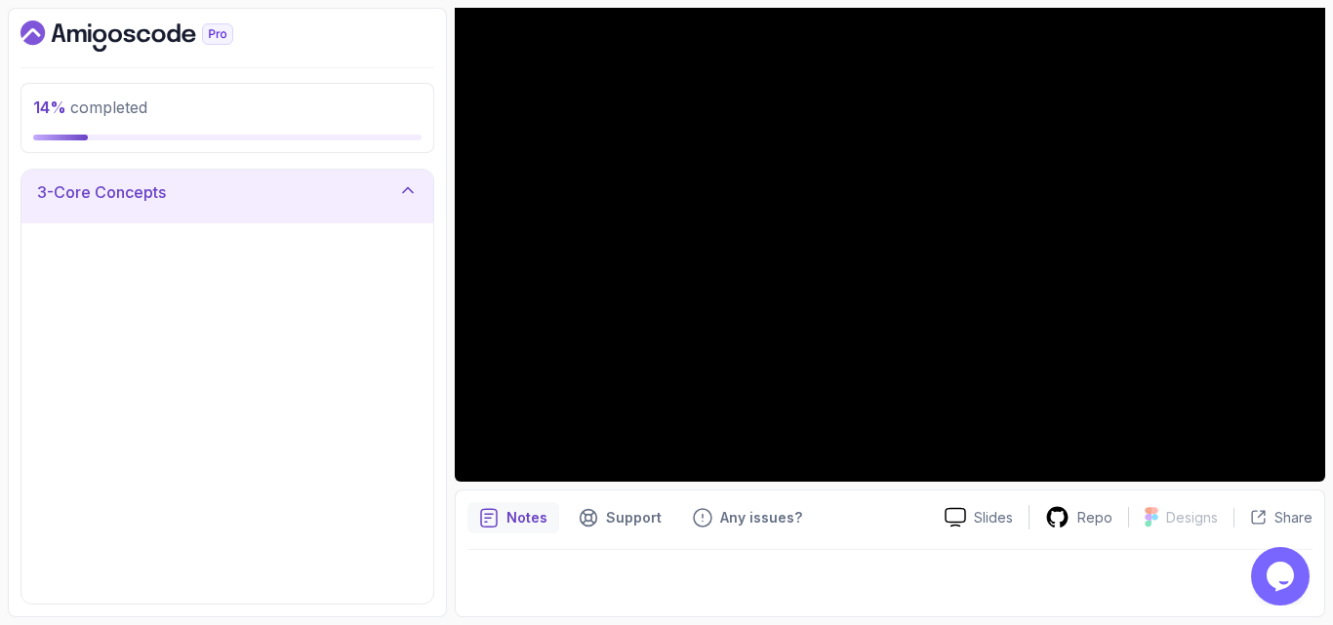
scroll to position [137, 0]
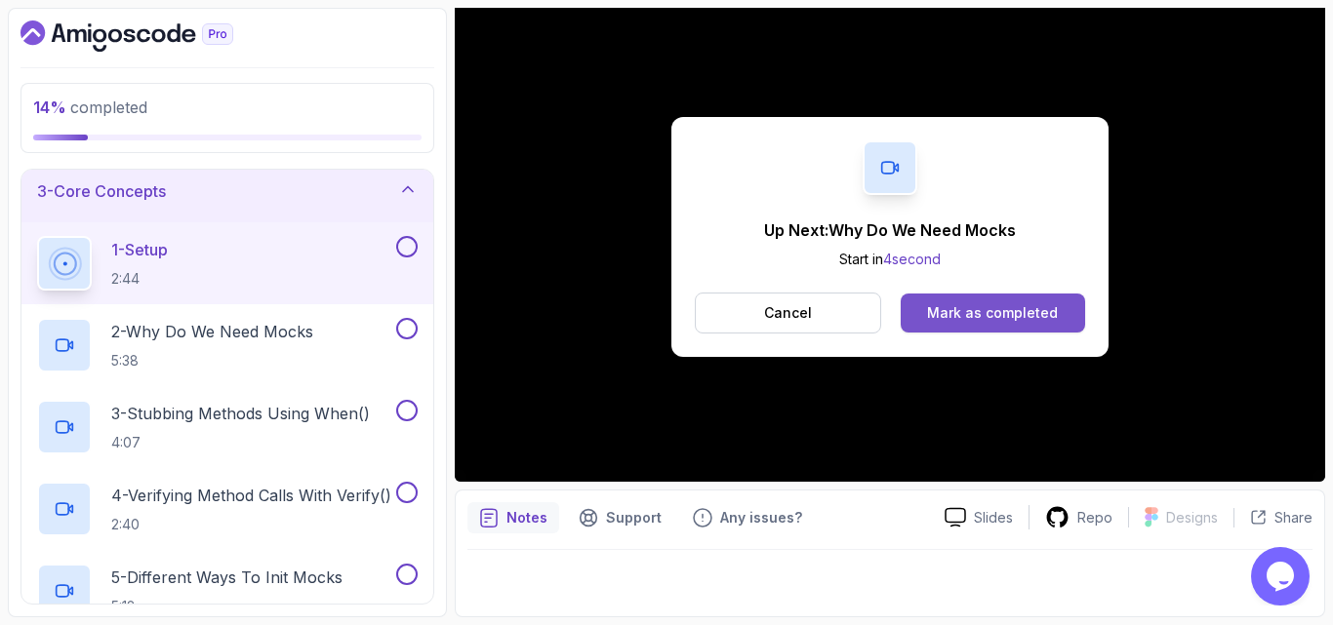
click at [1005, 326] on button "Mark as completed" at bounding box center [992, 313] width 184 height 39
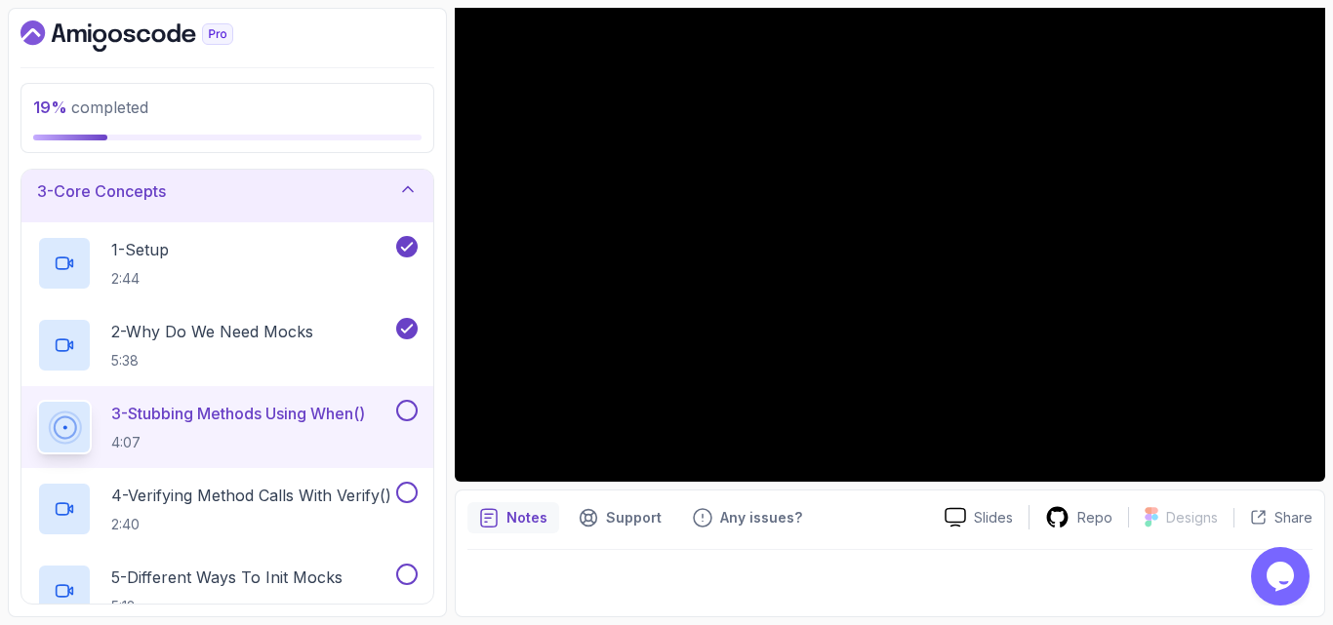
click at [827, 599] on div at bounding box center [889, 577] width 845 height 55
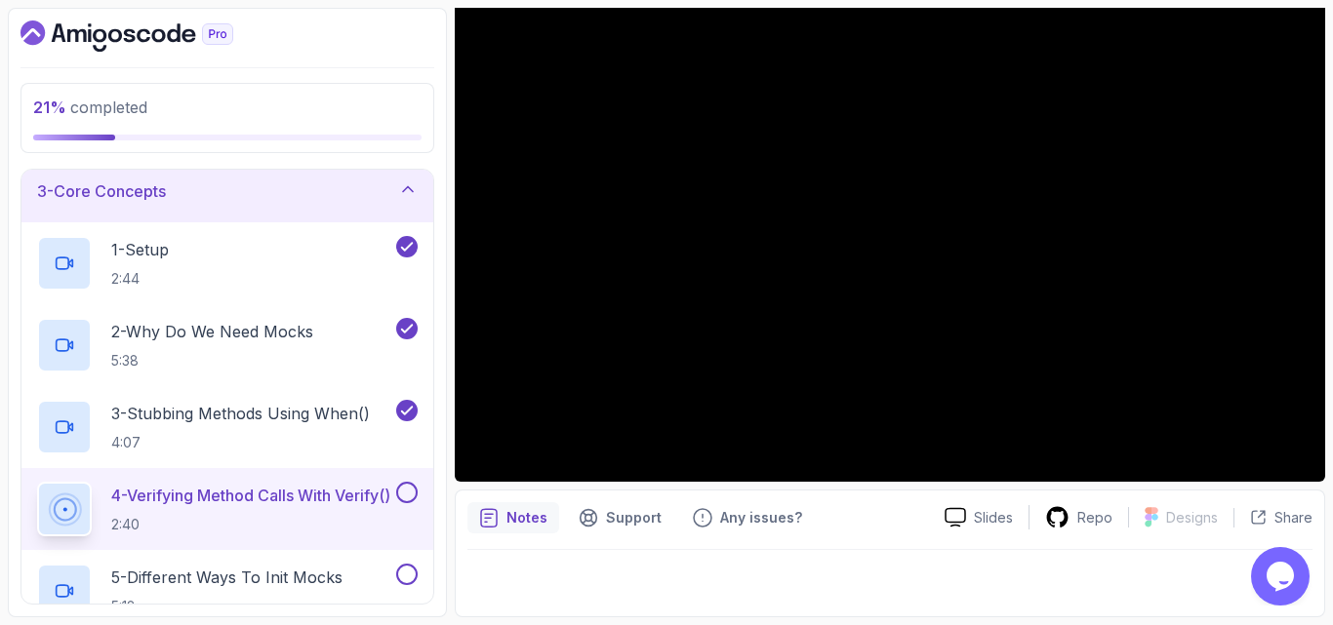
click at [869, 550] on div at bounding box center [889, 577] width 845 height 55
click at [848, 554] on div at bounding box center [889, 577] width 845 height 55
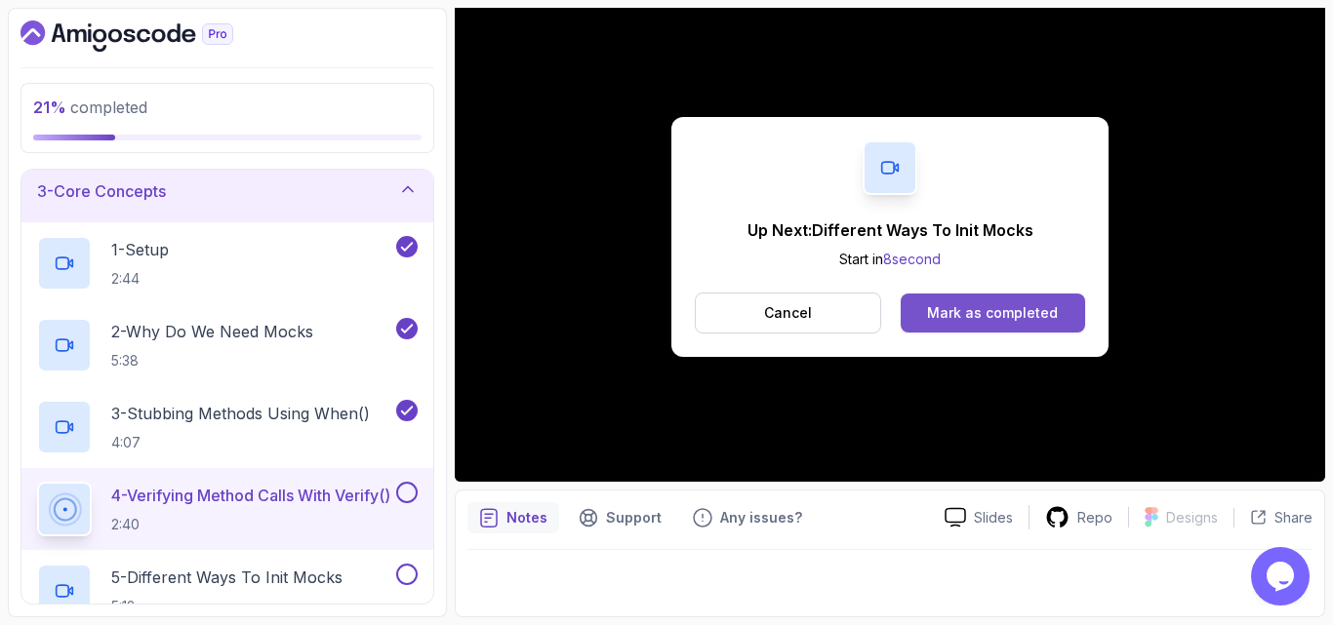
click at [1033, 313] on div "Mark as completed" at bounding box center [992, 313] width 131 height 20
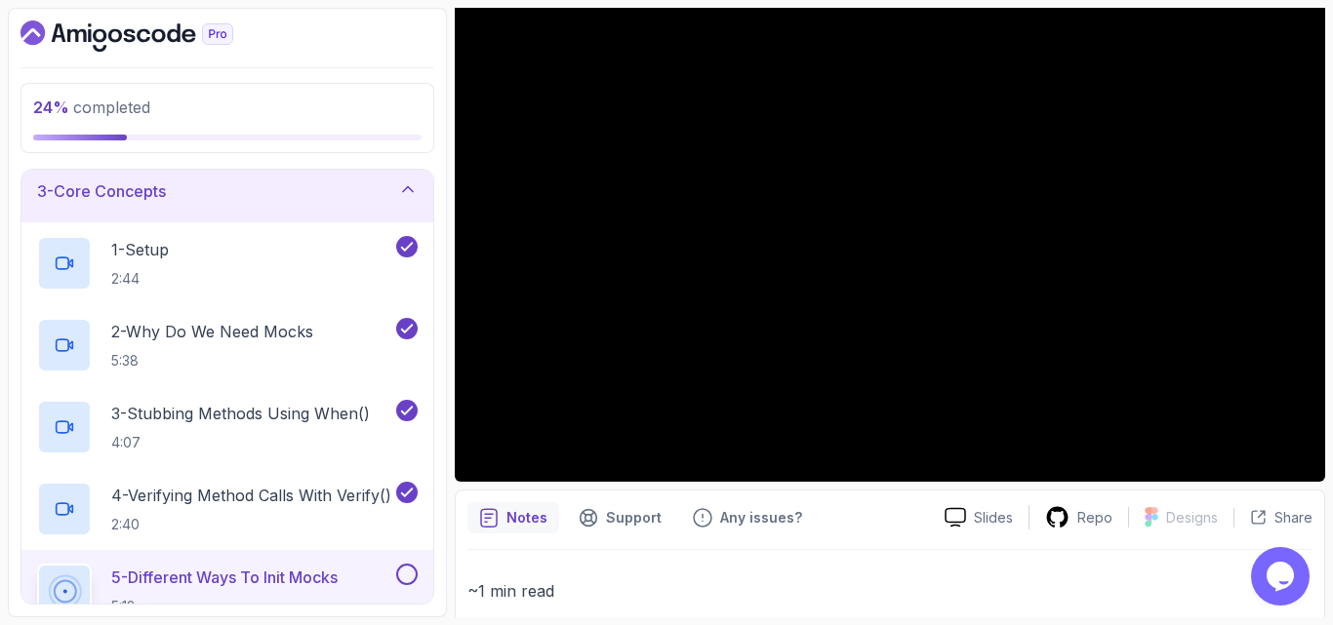
click at [882, 585] on p "~1 min read" at bounding box center [889, 590] width 845 height 27
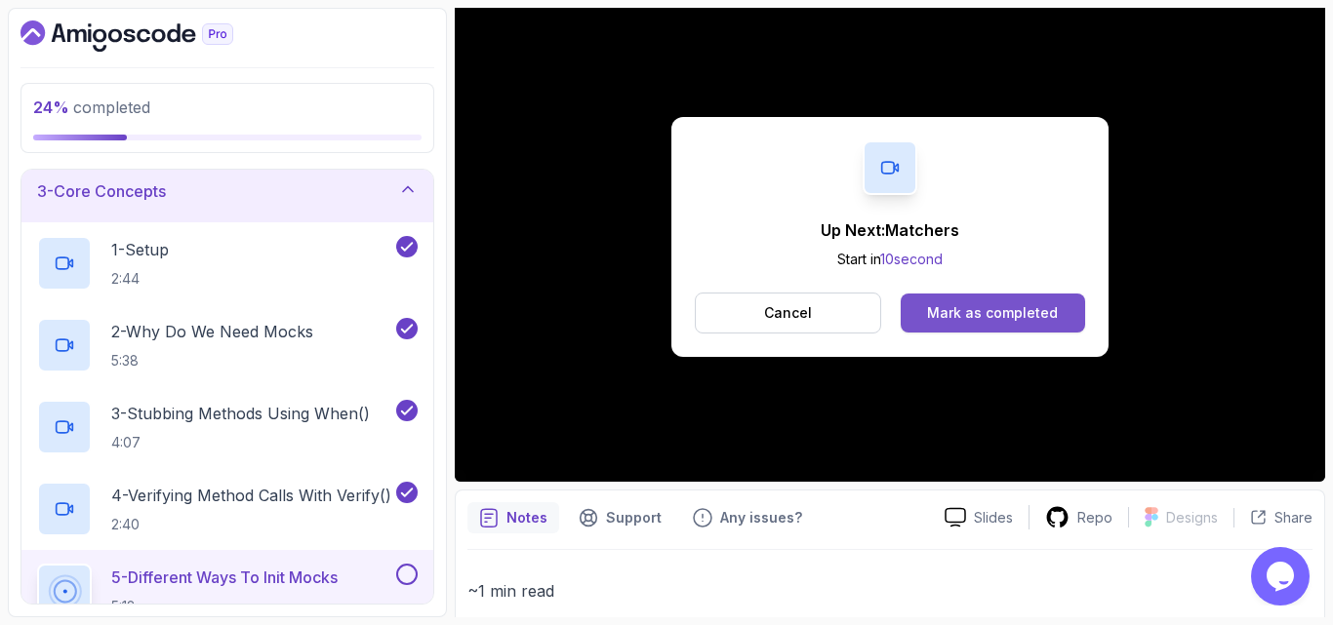
click at [964, 318] on div "Mark as completed" at bounding box center [992, 313] width 131 height 20
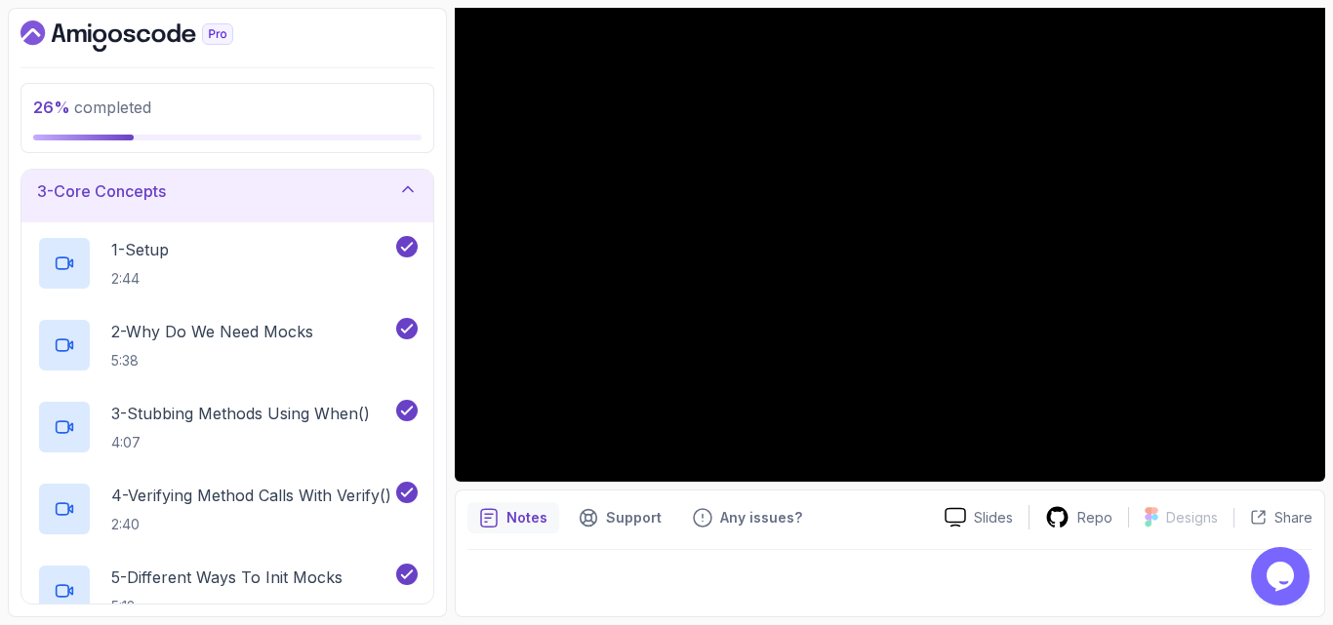
click at [882, 508] on div "Notes Support Any issues?" at bounding box center [697, 517] width 461 height 31
click at [110, 200] on h3 "3 - Core Concepts" at bounding box center [101, 190] width 129 height 23
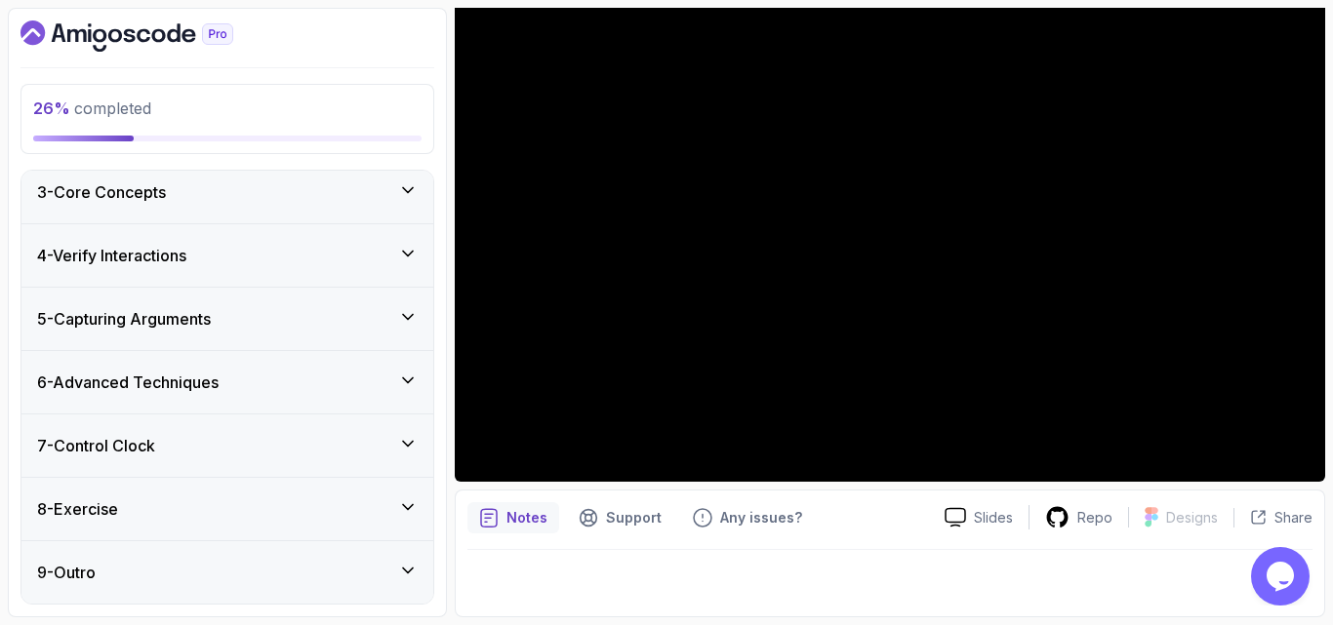
click at [148, 212] on div "3 - Core Concepts" at bounding box center [227, 192] width 412 height 62
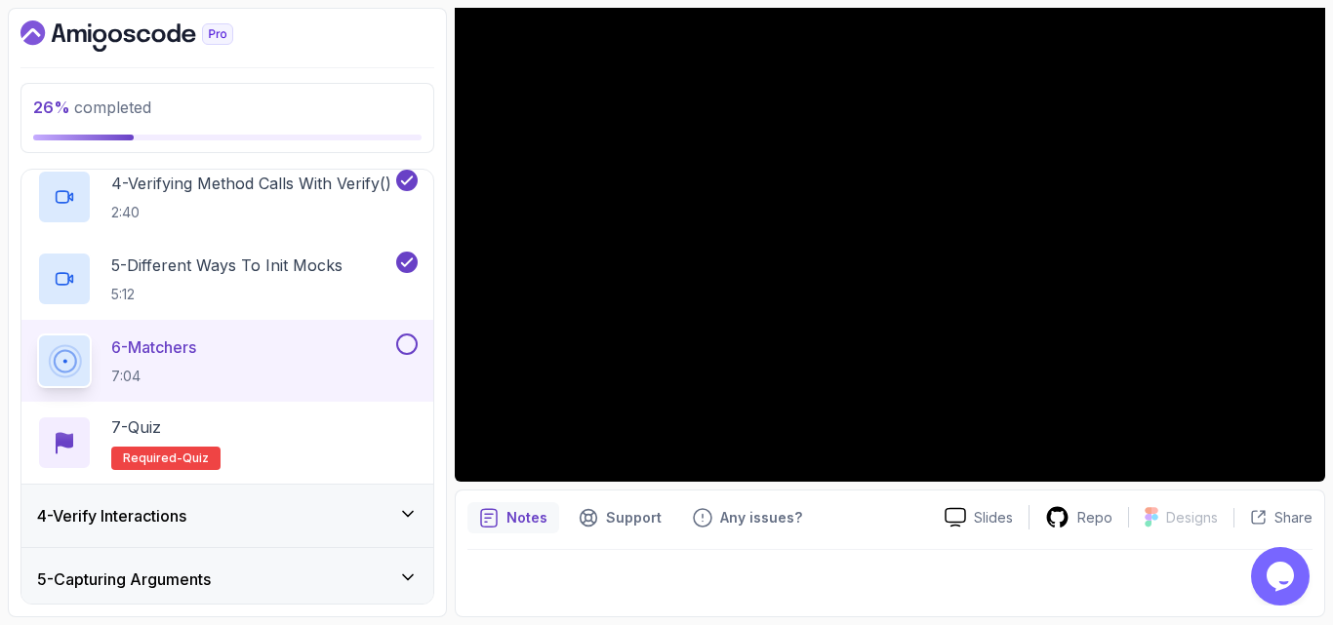
scroll to position [488, 0]
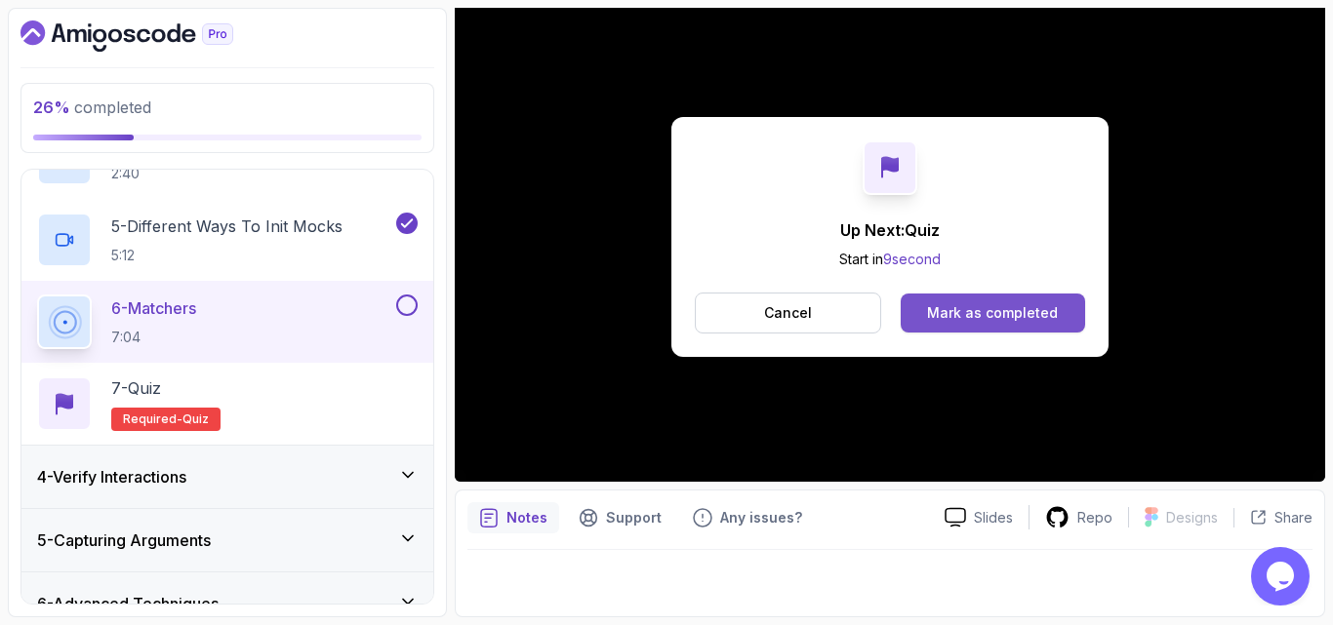
click at [1012, 313] on div "Mark as completed" at bounding box center [992, 313] width 131 height 20
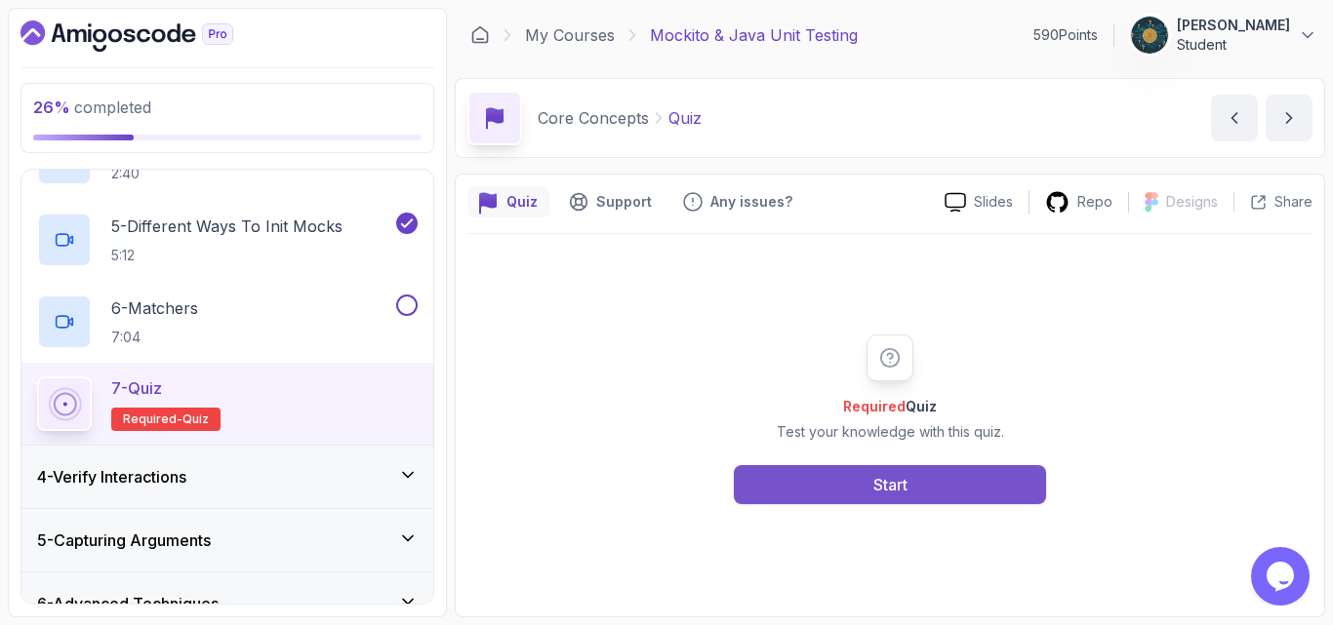
click at [800, 493] on button "Start" at bounding box center [890, 484] width 312 height 39
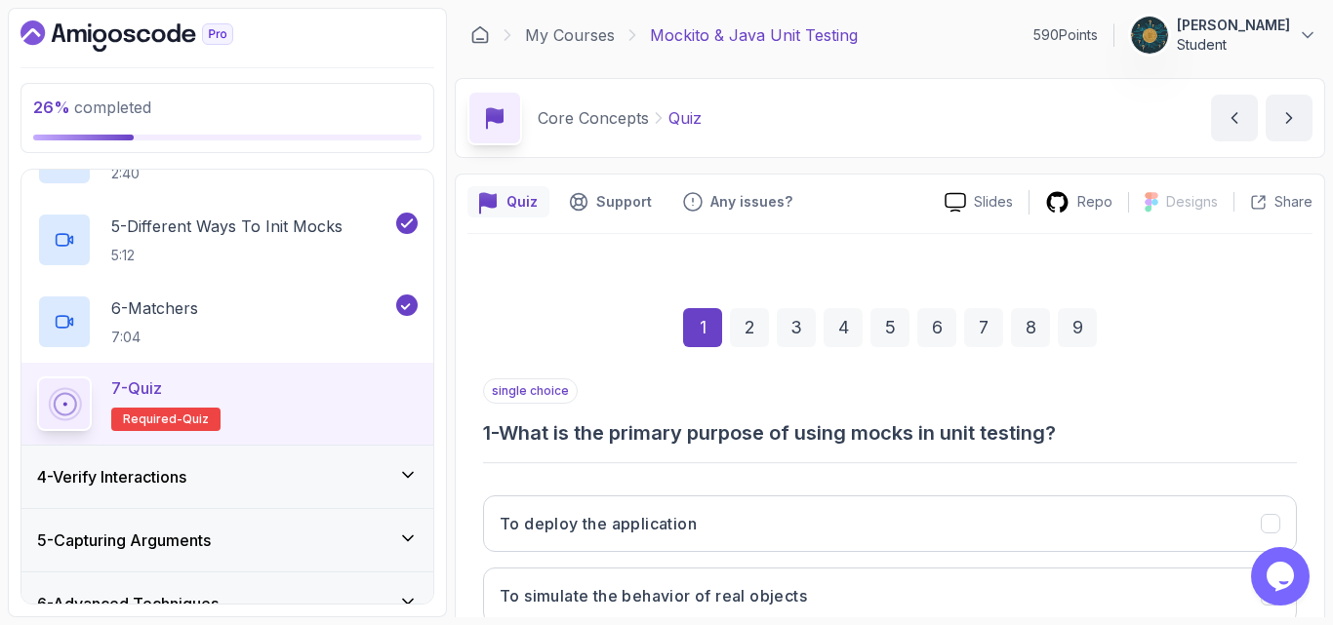
click at [866, 258] on div "1 2 3 4 5 6 7 8 9 single choice 1 - What is the primary purpose of using mocks …" at bounding box center [889, 558] width 845 height 648
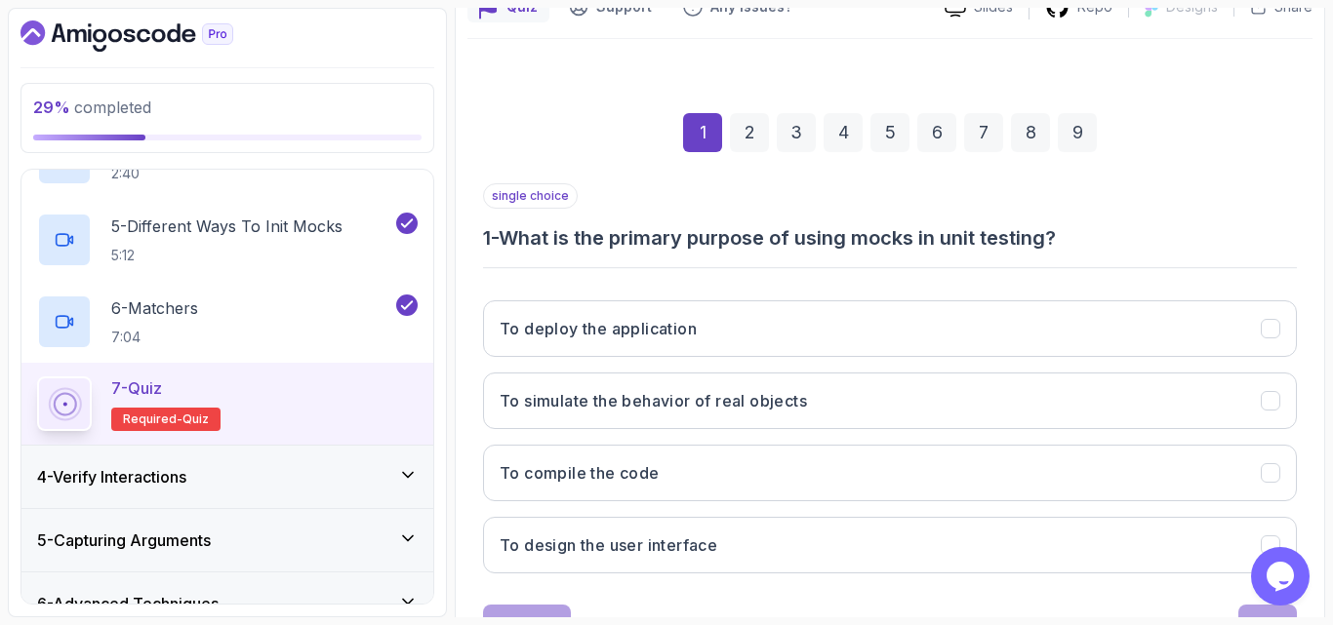
scroll to position [273, 0]
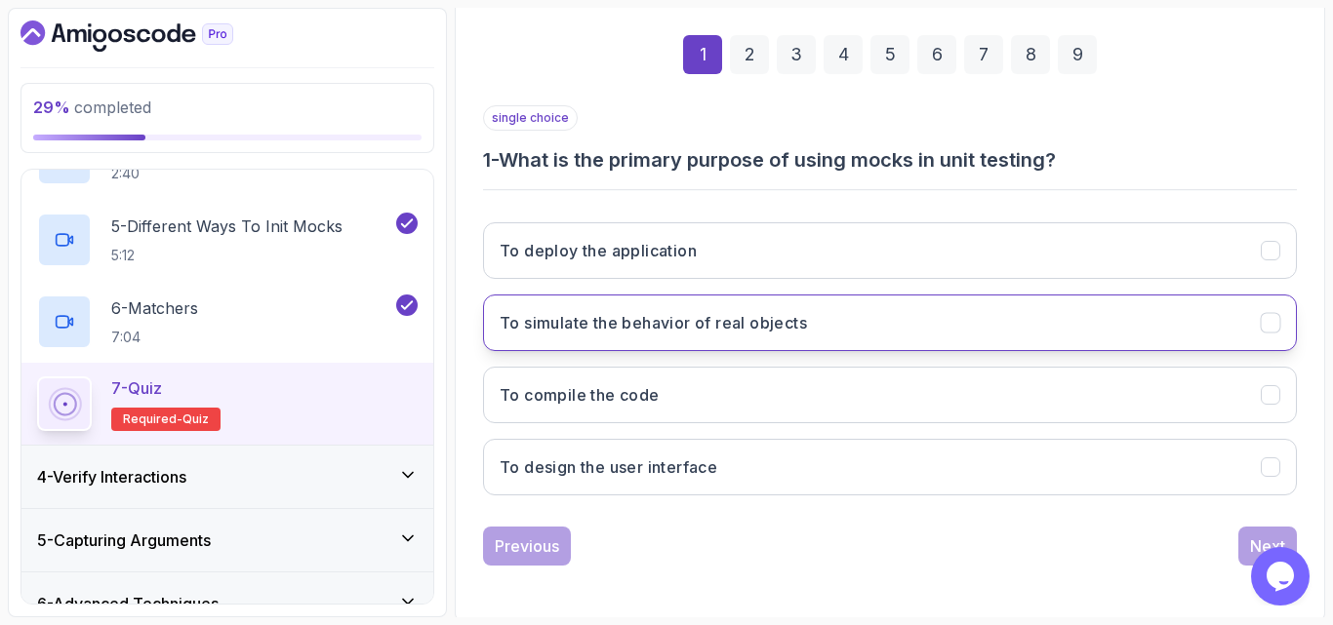
click at [743, 326] on h3 "To simulate the behavior of real objects" at bounding box center [652, 322] width 307 height 23
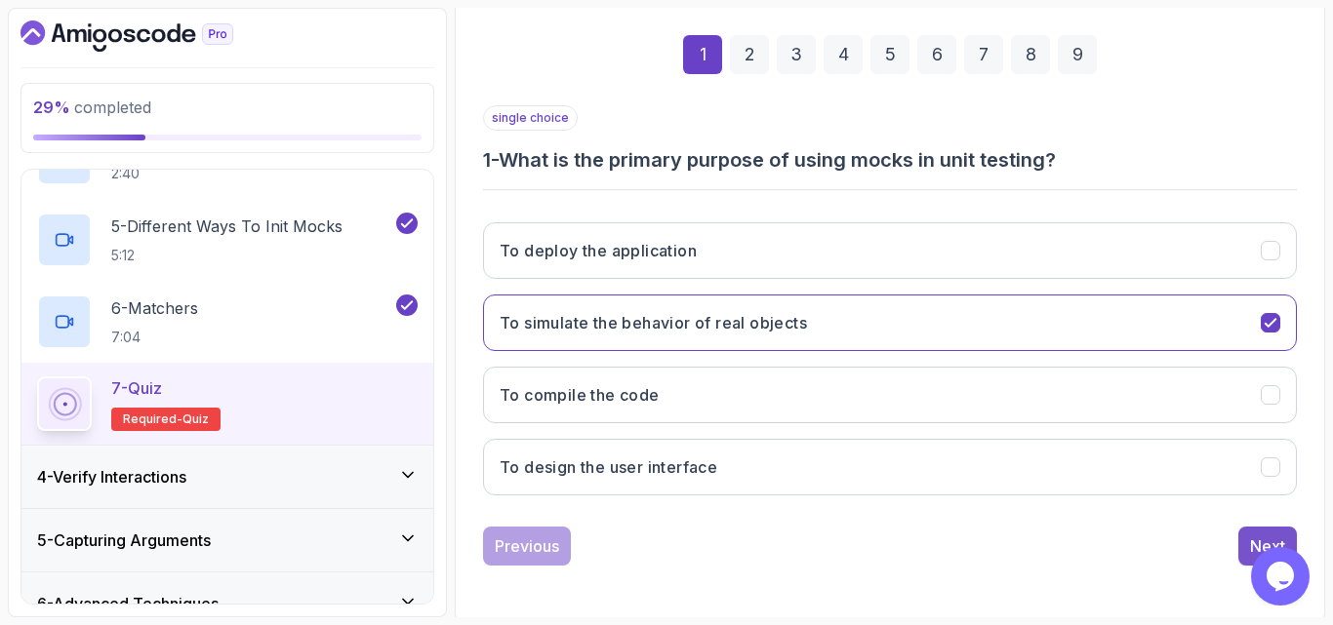
click at [1249, 537] on button "Next" at bounding box center [1267, 546] width 59 height 39
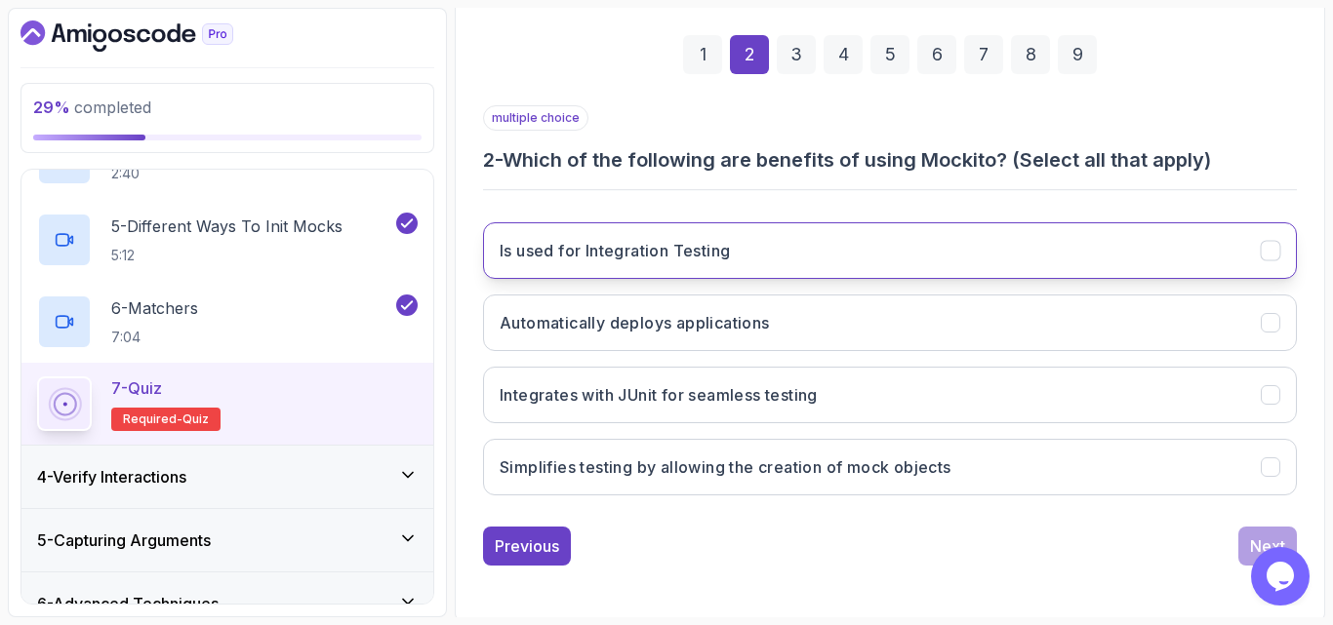
click at [643, 267] on button "Is used for Integration Testing" at bounding box center [890, 250] width 814 height 57
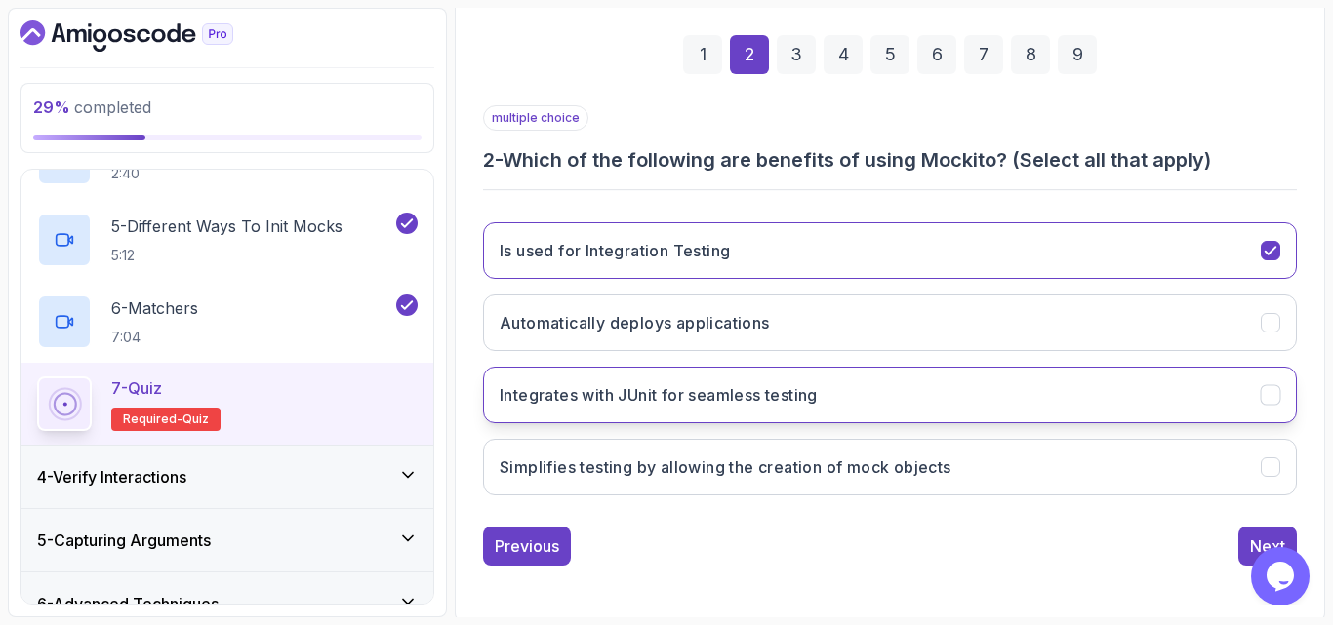
click at [590, 398] on h3 "Integrates with JUnit for seamless testing" at bounding box center [658, 394] width 318 height 23
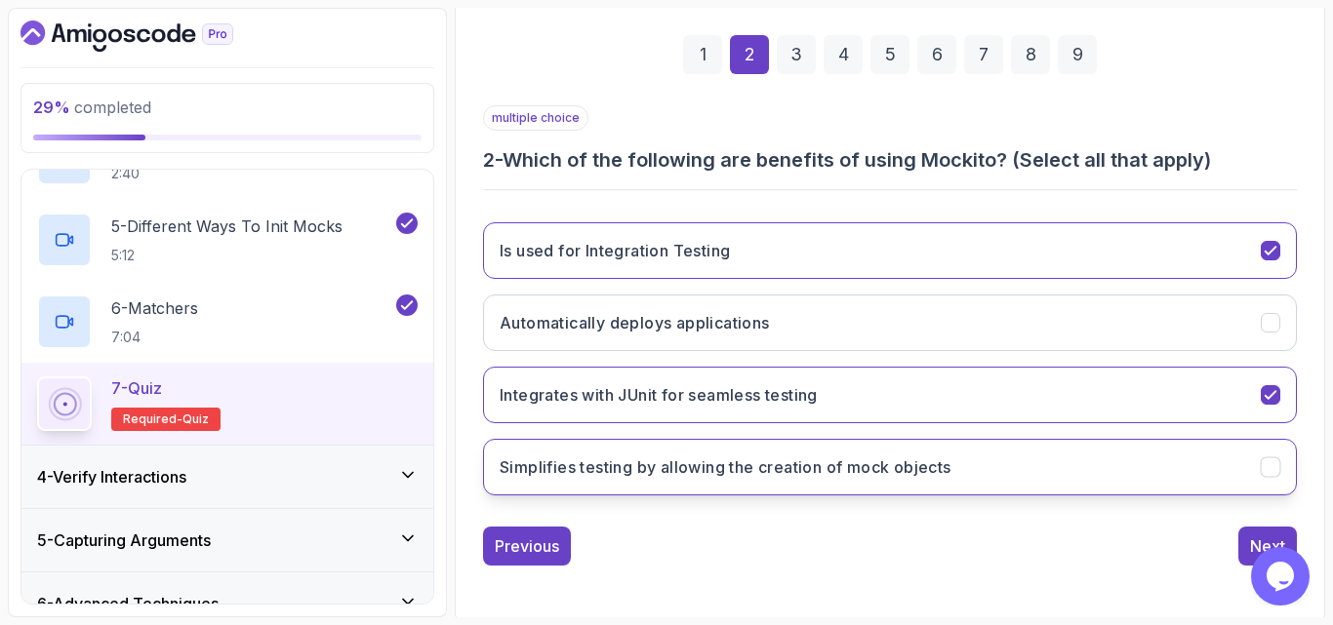
click at [624, 482] on button "Simplifies testing by allowing the creation of mock objects" at bounding box center [890, 467] width 814 height 57
click at [1245, 539] on button "Next" at bounding box center [1267, 546] width 59 height 39
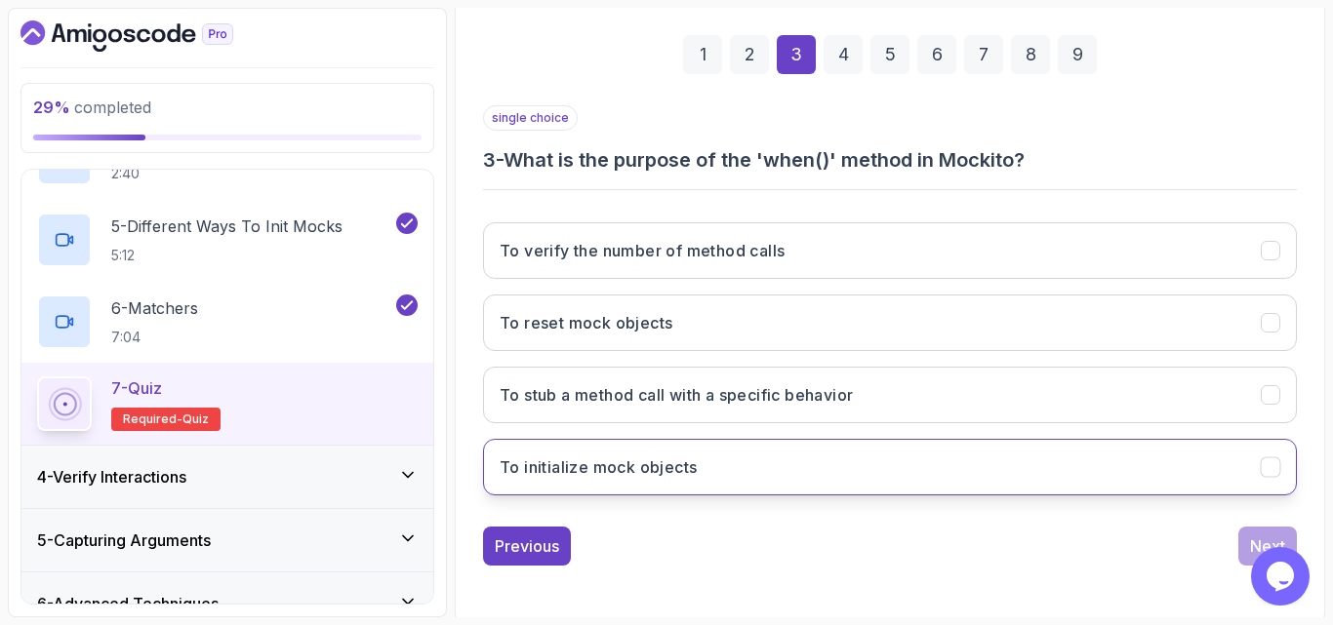
click at [596, 463] on h3 "To initialize mock objects" at bounding box center [597, 467] width 197 height 23
click at [1249, 539] on button "Next" at bounding box center [1267, 546] width 59 height 39
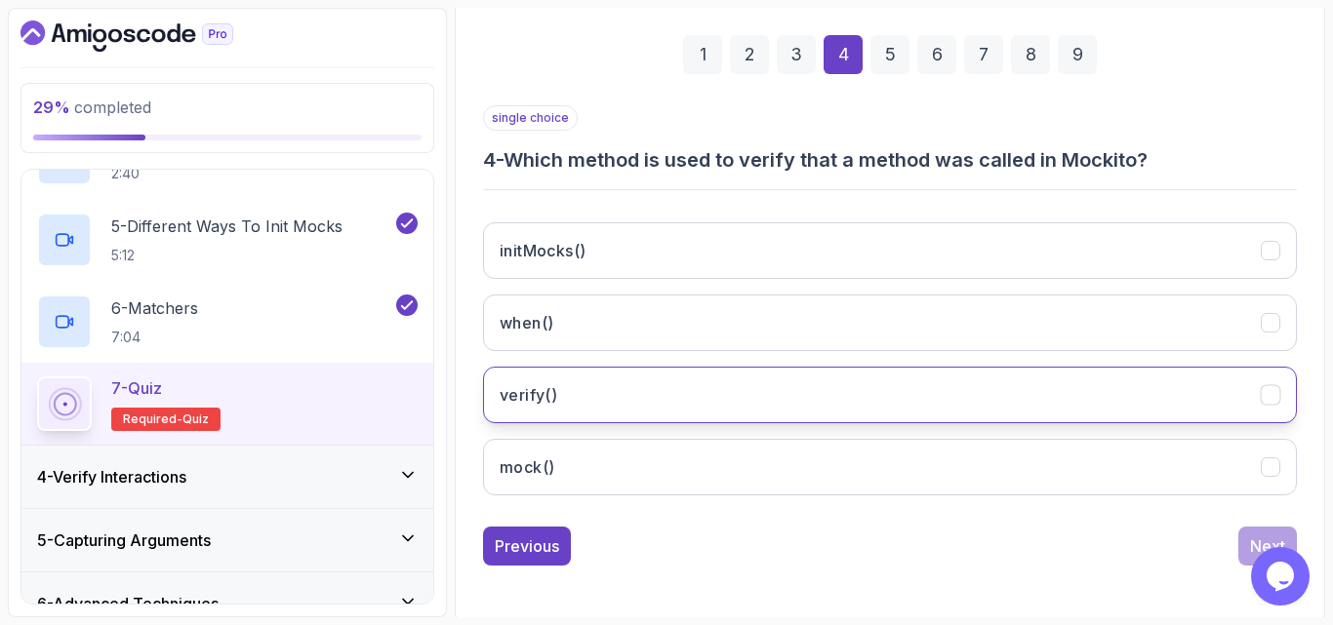
click at [545, 411] on button "verify()" at bounding box center [890, 395] width 814 height 57
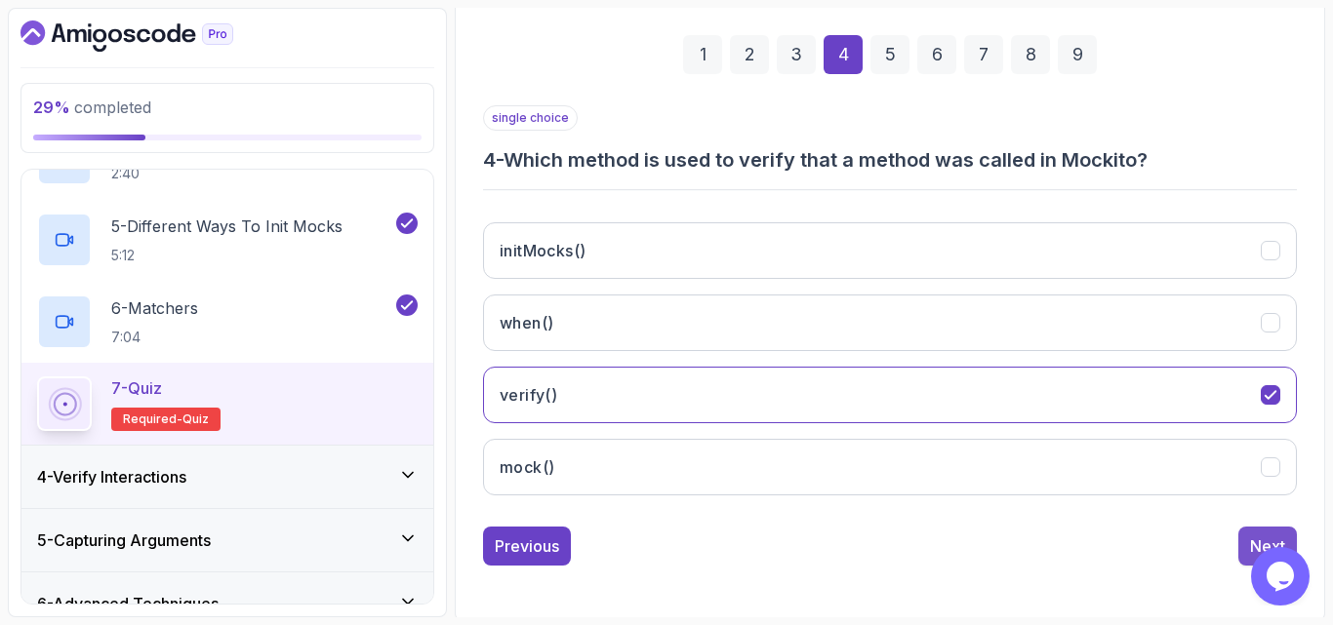
click at [1246, 544] on button "Next" at bounding box center [1267, 546] width 59 height 39
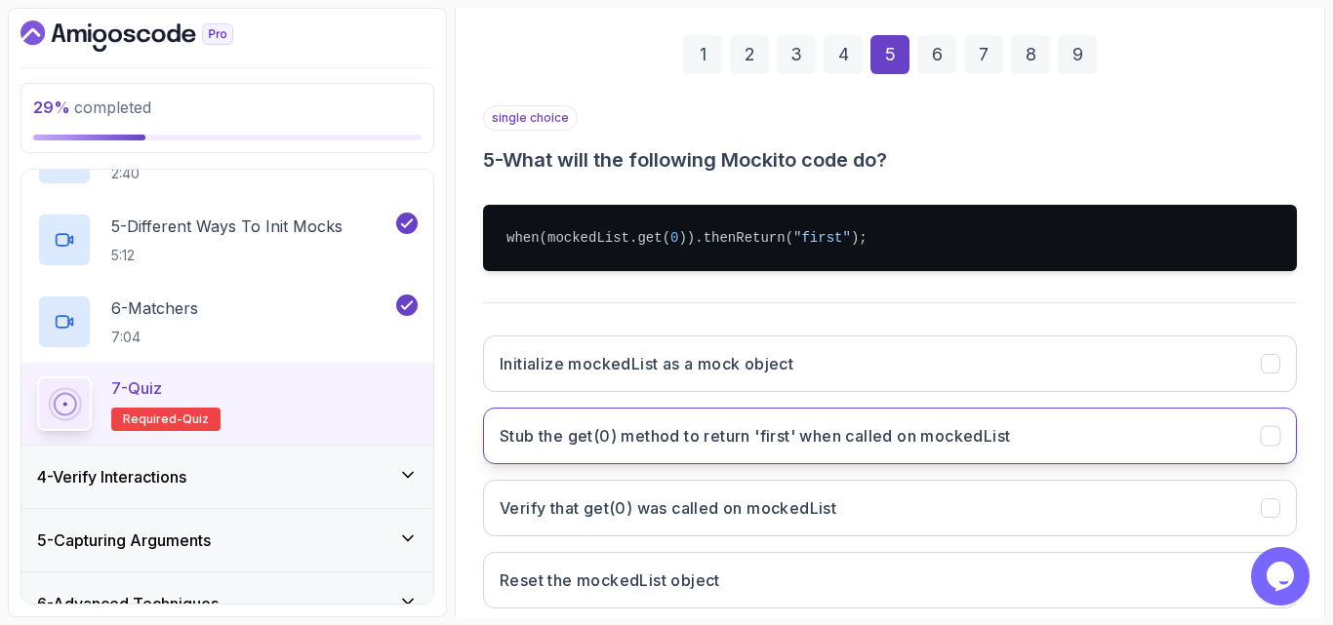
click at [633, 447] on h3 "Stub the get(0) method to return 'first' when called on mockedList" at bounding box center [754, 435] width 510 height 23
click at [1089, 288] on div "single choice 5 - What will the following Mockito code do? when(mockedList.get(…" at bounding box center [890, 364] width 814 height 519
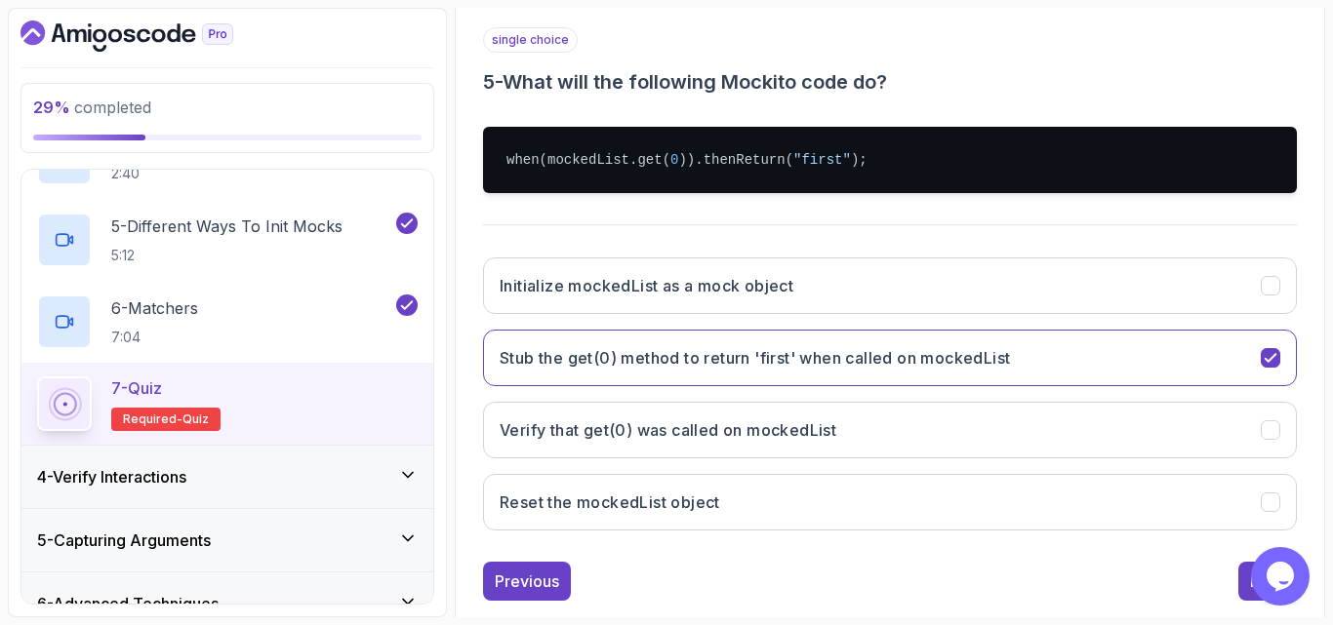
scroll to position [390, 0]
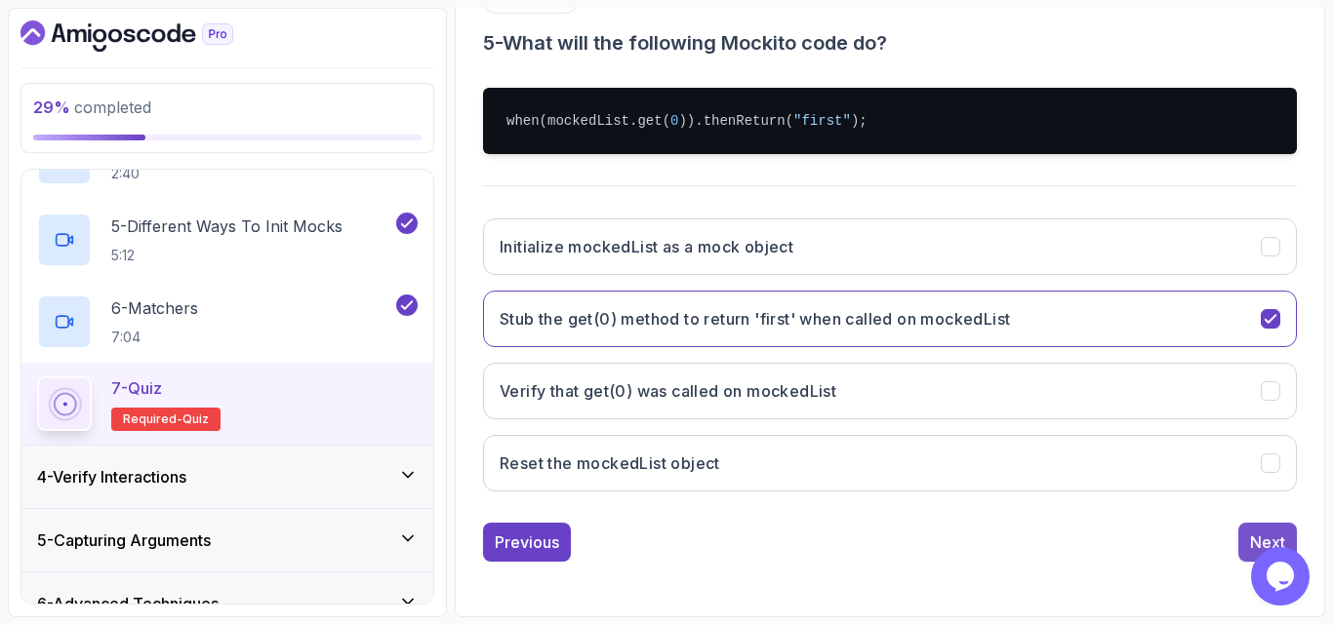
click at [1246, 537] on button "Next" at bounding box center [1267, 542] width 59 height 39
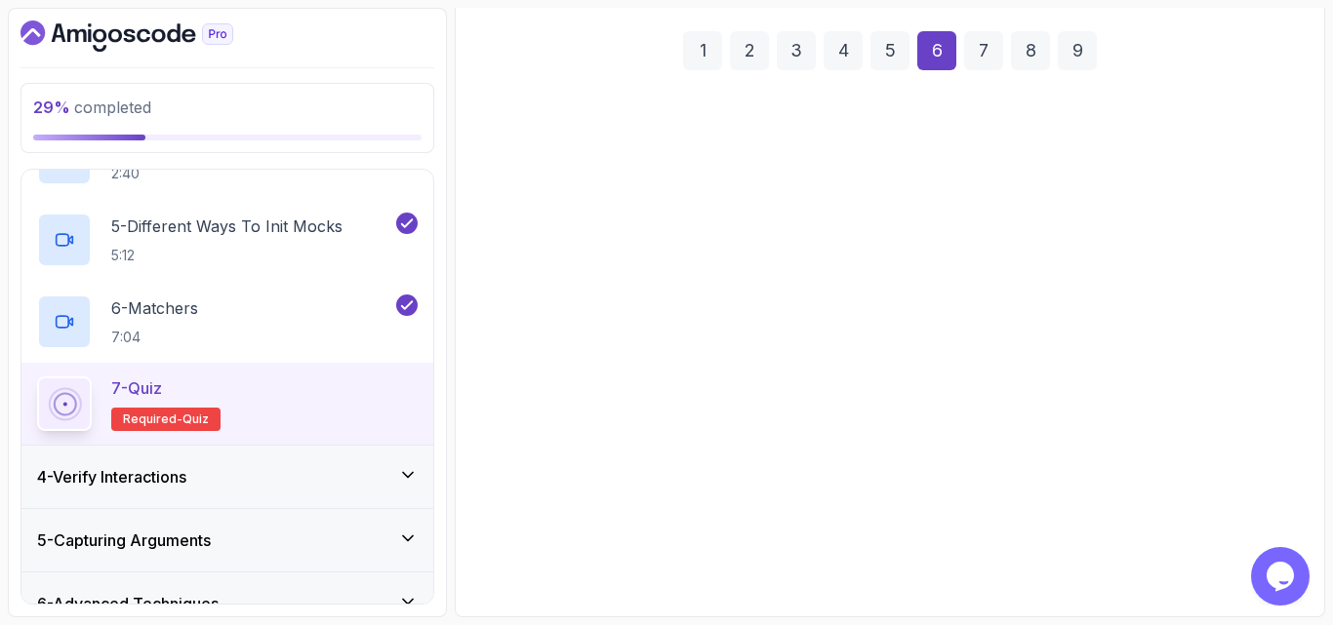
scroll to position [277, 0]
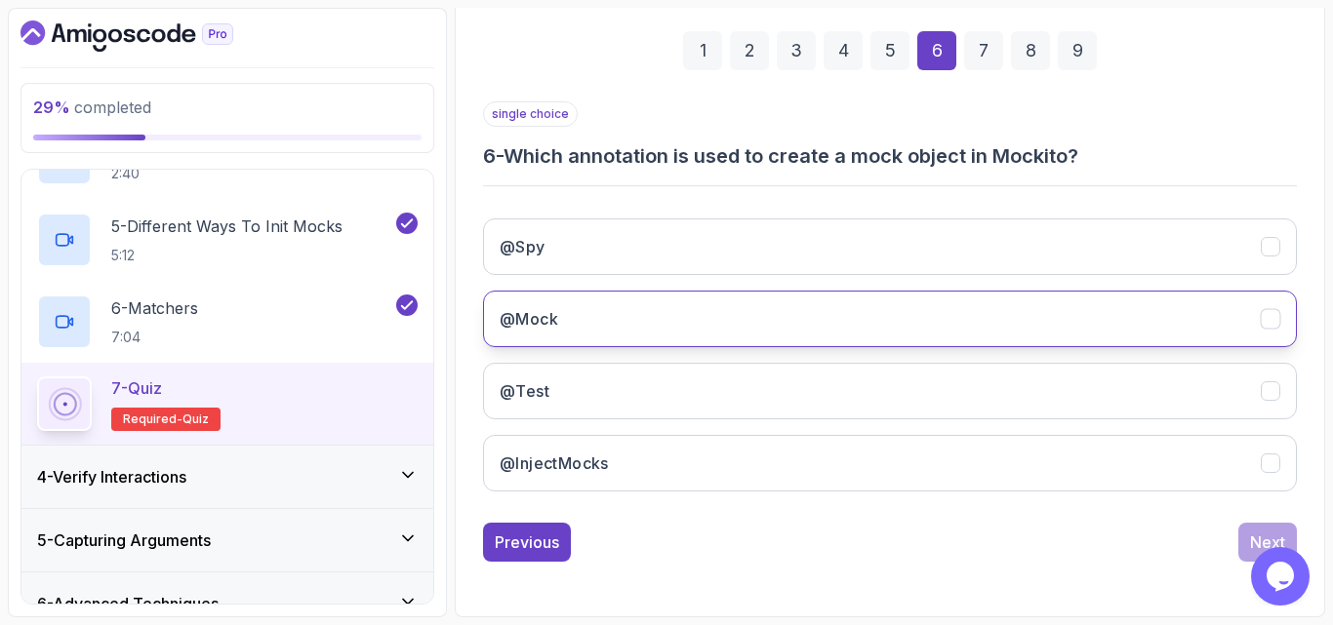
click at [616, 320] on button "@Mock" at bounding box center [890, 319] width 814 height 57
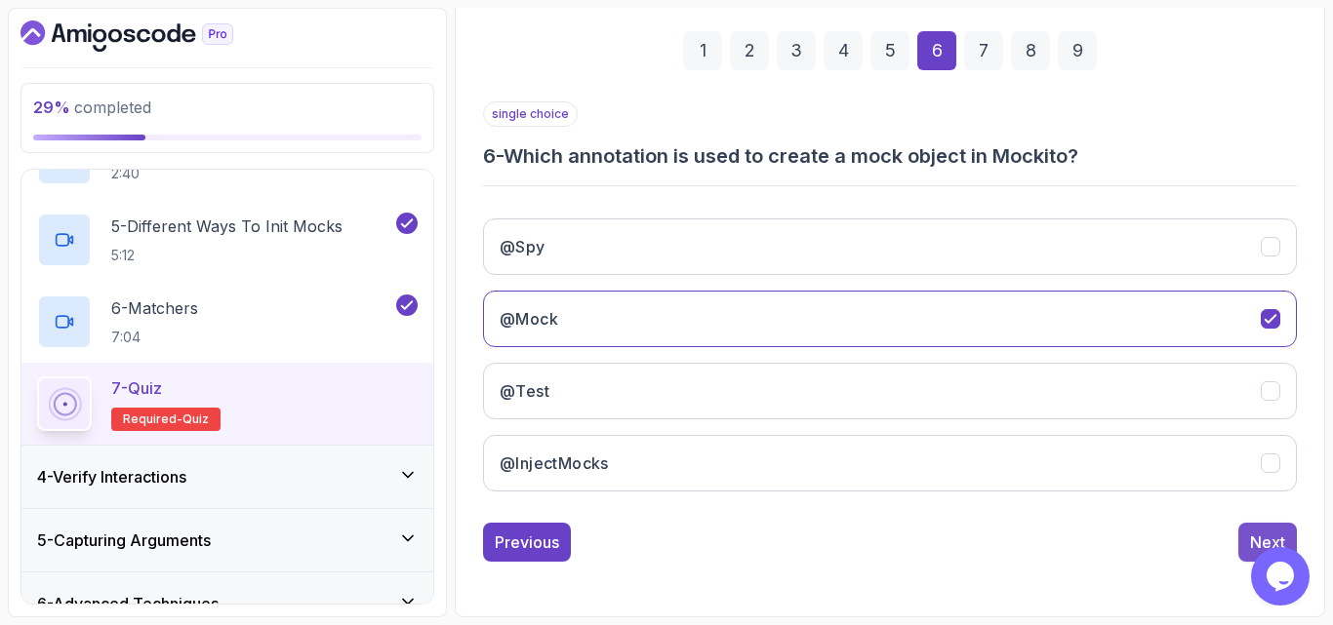
click at [1256, 526] on button "Next" at bounding box center [1267, 542] width 59 height 39
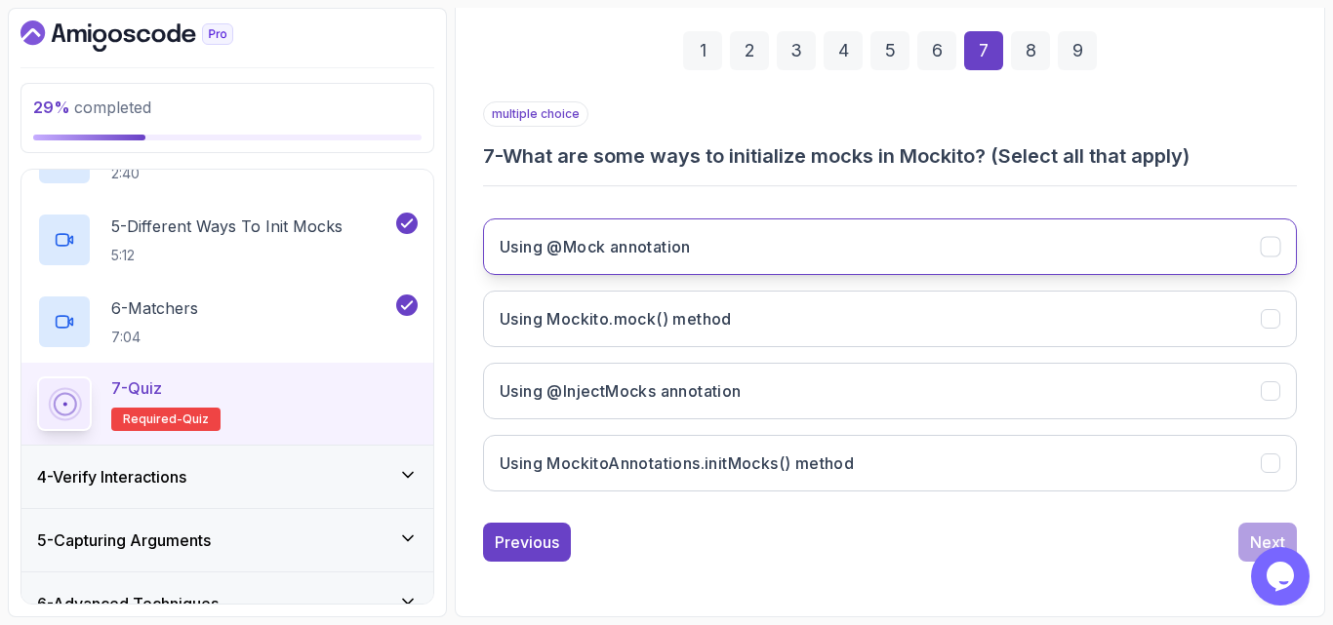
click at [814, 243] on button "Using @Mock annotation" at bounding box center [890, 247] width 814 height 57
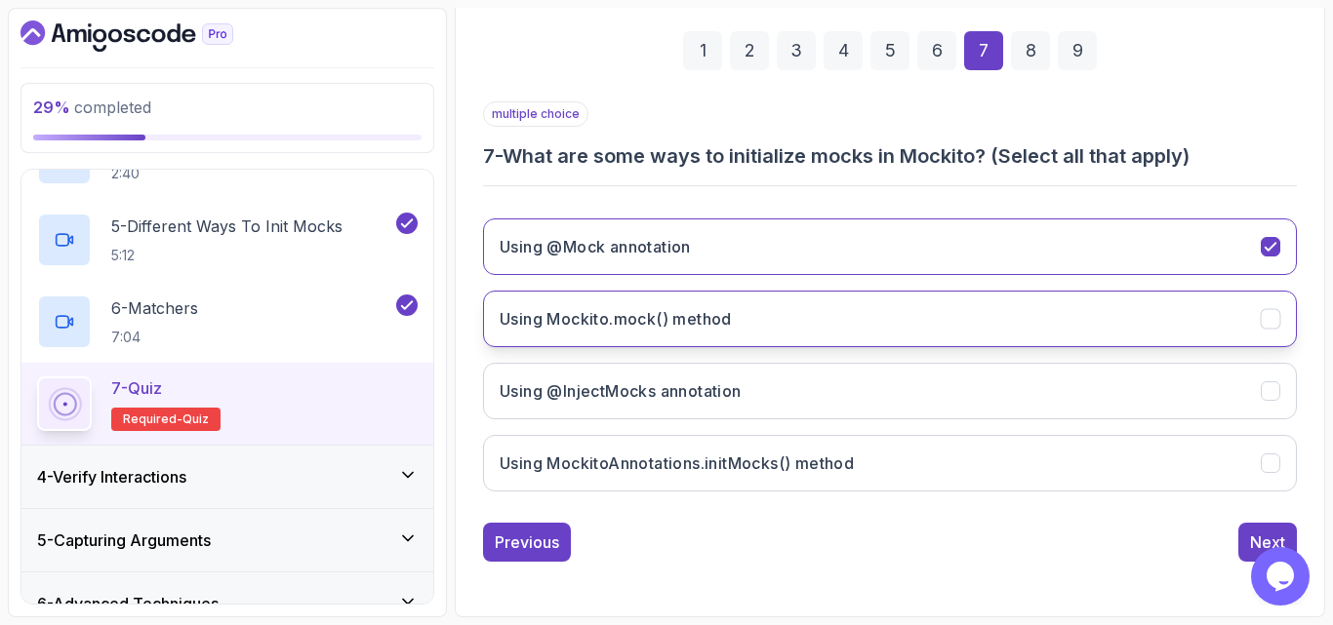
click at [605, 335] on button "Using Mockito.mock() method" at bounding box center [890, 319] width 814 height 57
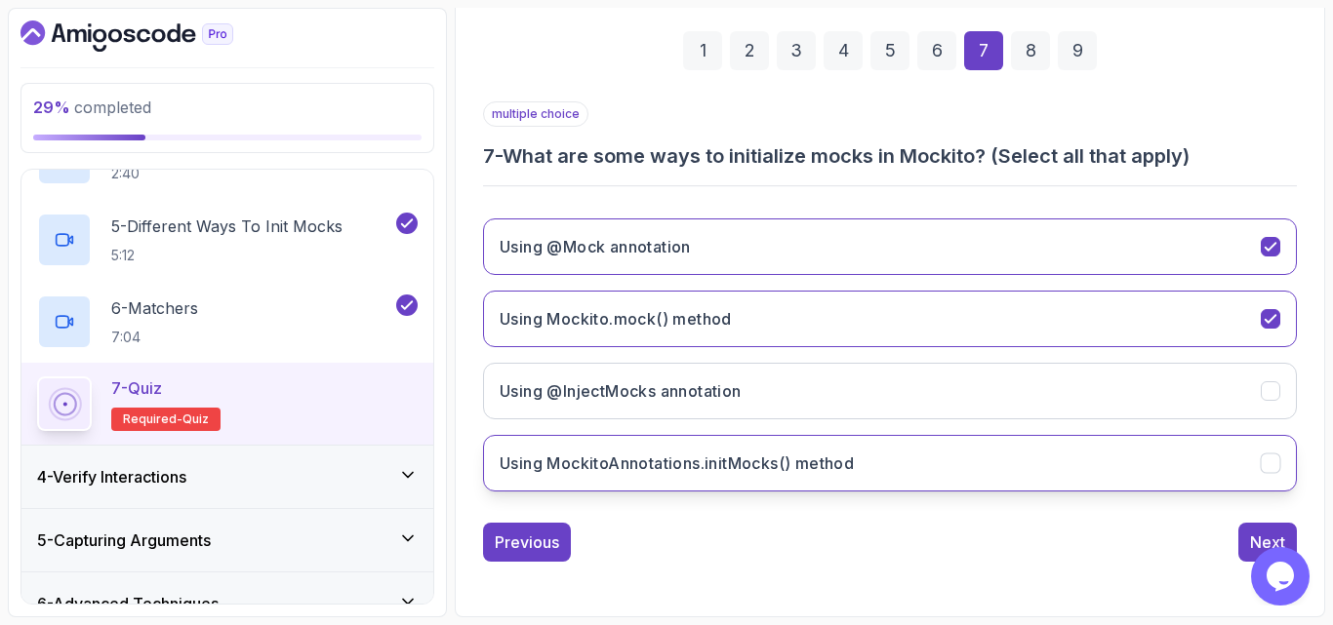
click at [698, 477] on button "Using MockitoAnnotations.initMocks() method" at bounding box center [890, 463] width 814 height 57
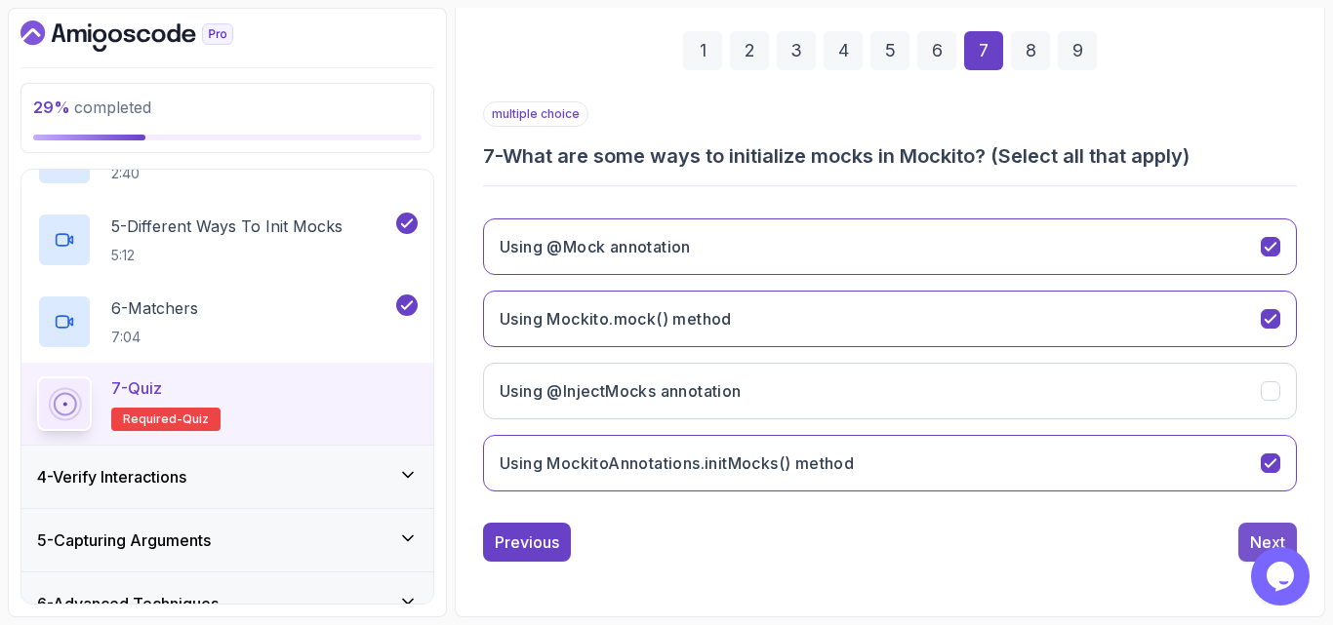
click at [1255, 529] on button "Next" at bounding box center [1267, 542] width 59 height 39
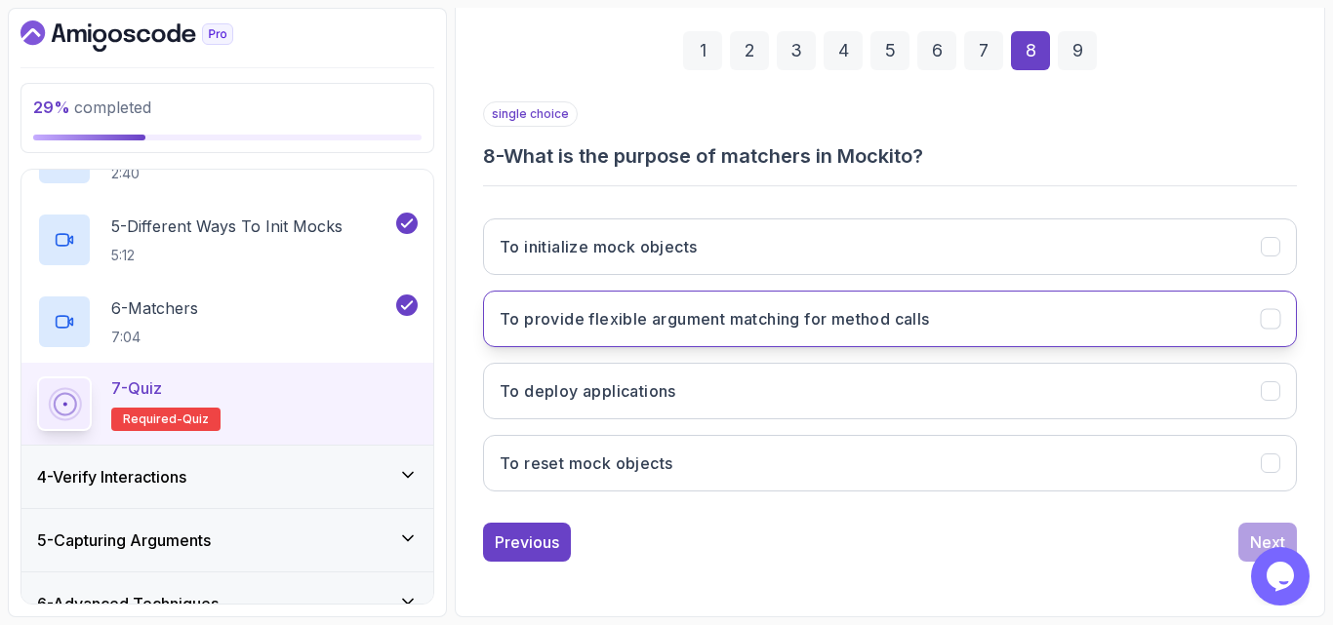
click at [606, 311] on h3 "To provide flexible argument matching for method calls" at bounding box center [714, 318] width 430 height 23
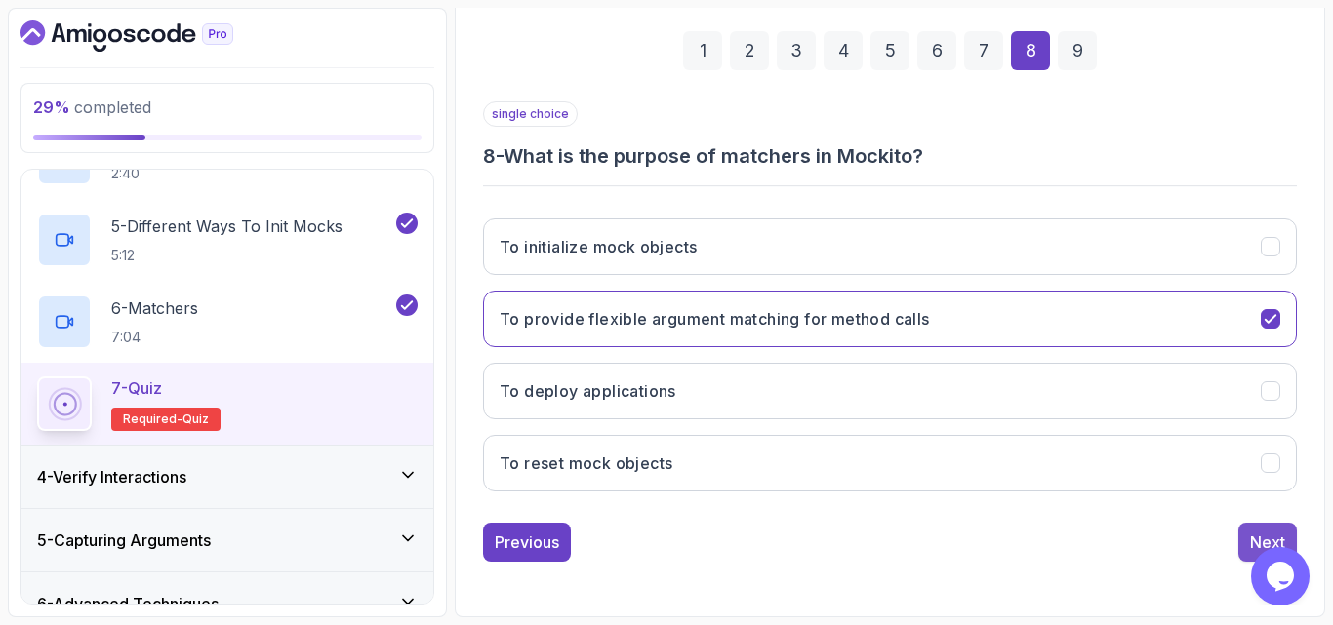
click at [1261, 533] on div "Next" at bounding box center [1267, 542] width 35 height 23
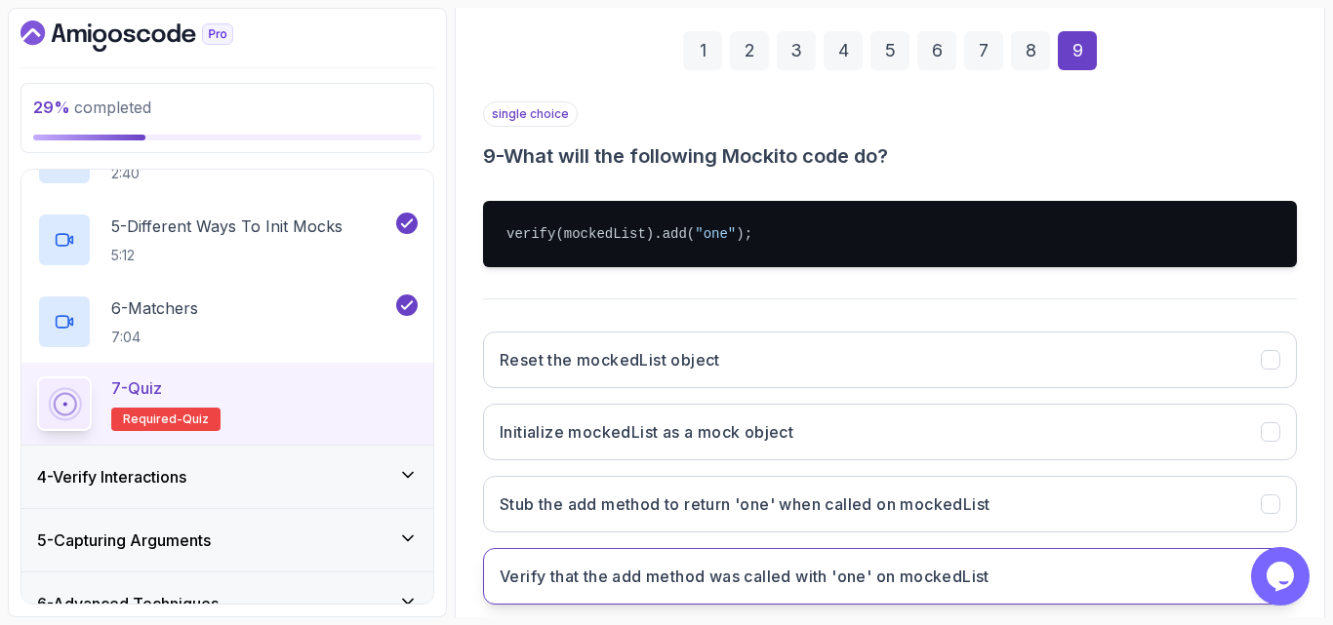
click at [610, 585] on h3 "Verify that the add method was called with 'one' on mockedList" at bounding box center [744, 576] width 490 height 23
click at [818, 318] on div "Reset the mockedList object Initialize mockedList as a mock object Stub the add…" at bounding box center [890, 468] width 814 height 304
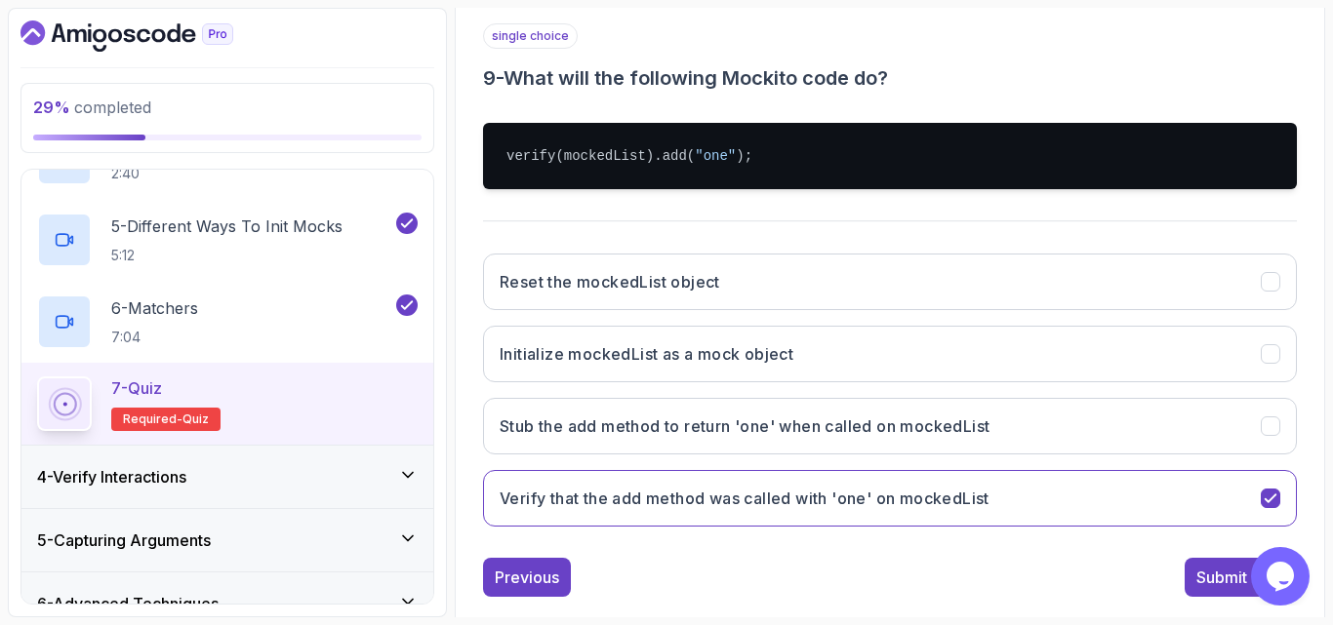
scroll to position [390, 0]
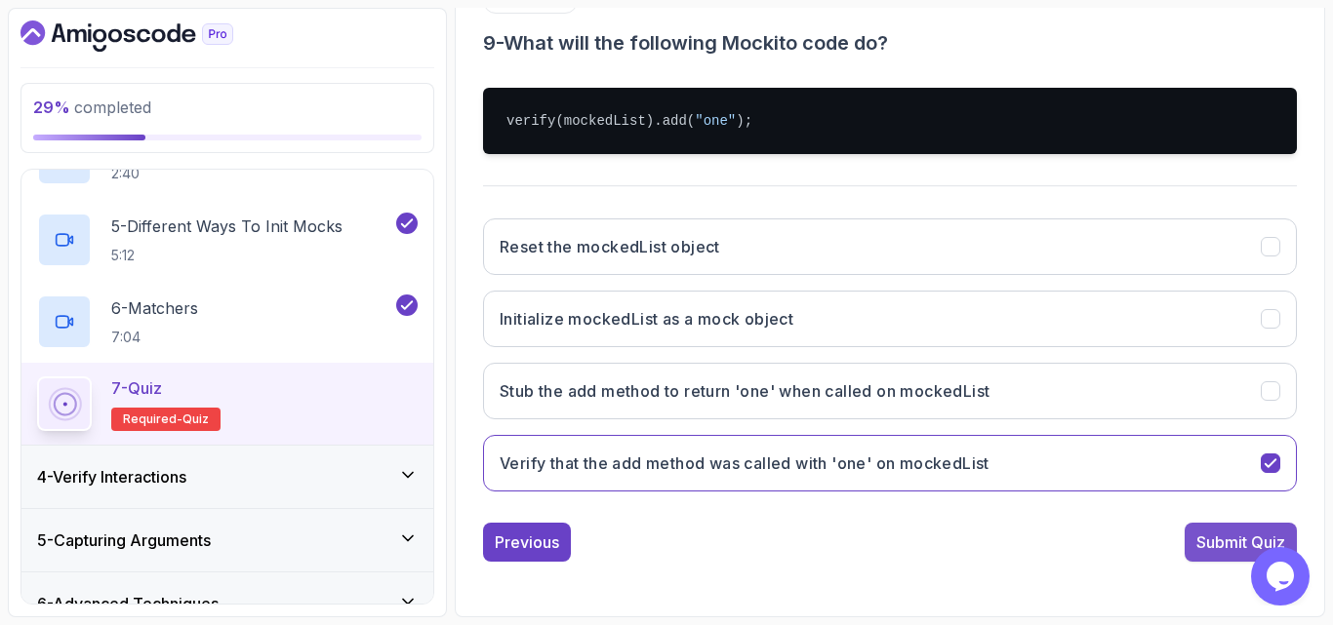
click at [1232, 548] on div "Submit Quiz" at bounding box center [1240, 542] width 89 height 23
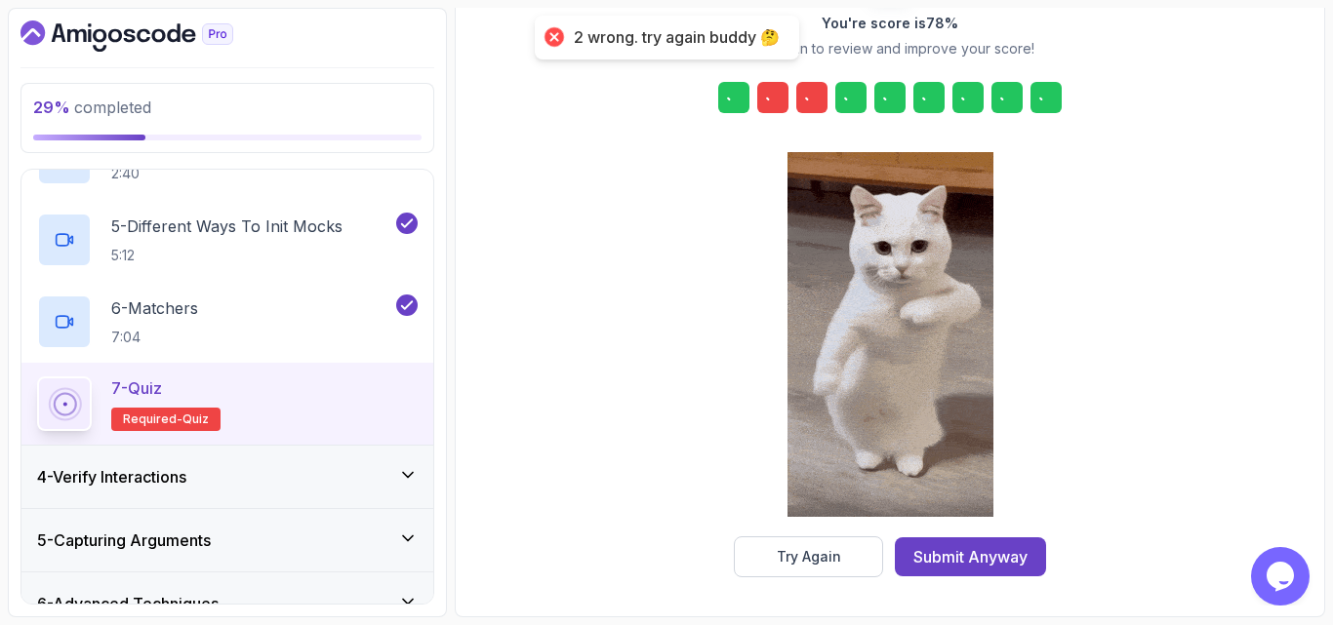
scroll to position [310, 0]
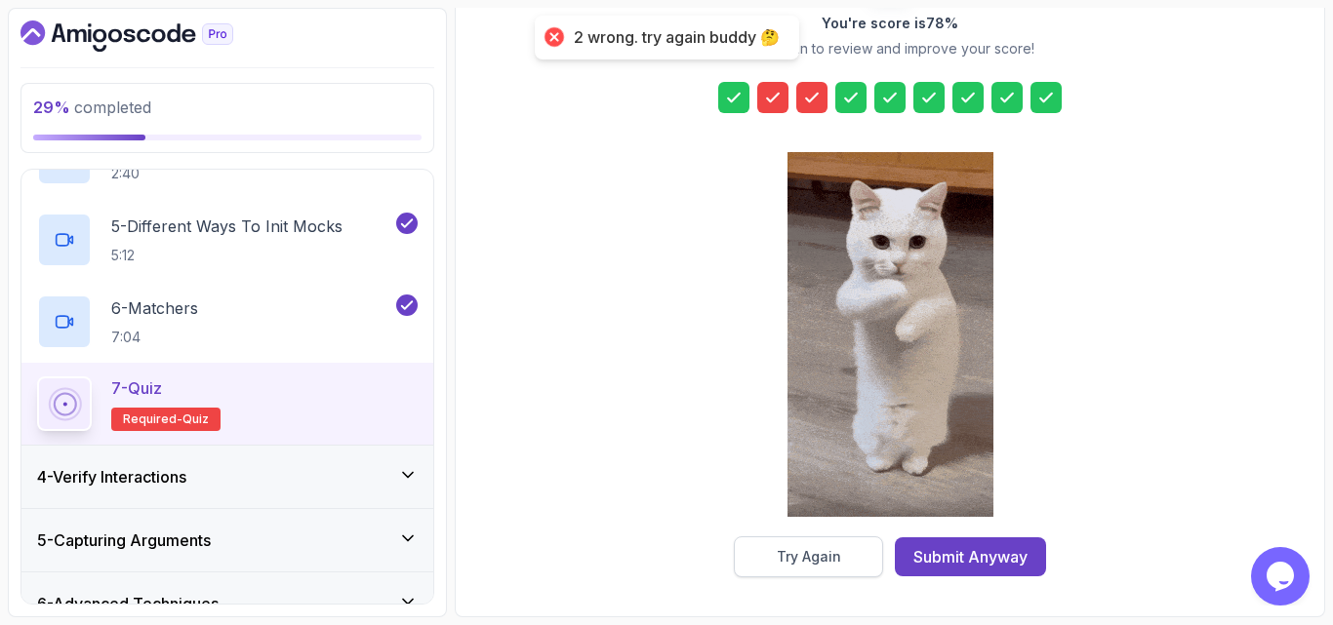
click at [802, 562] on div "Try Again" at bounding box center [808, 557] width 64 height 20
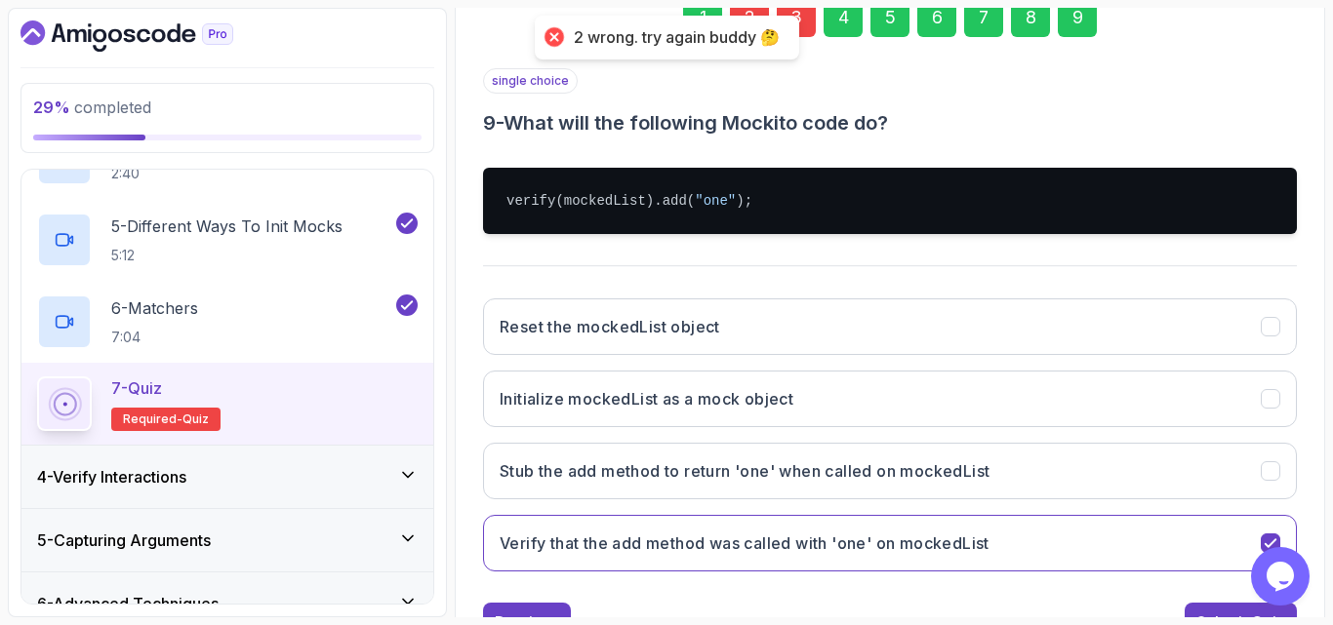
click at [808, 19] on div "3" at bounding box center [795, 17] width 39 height 39
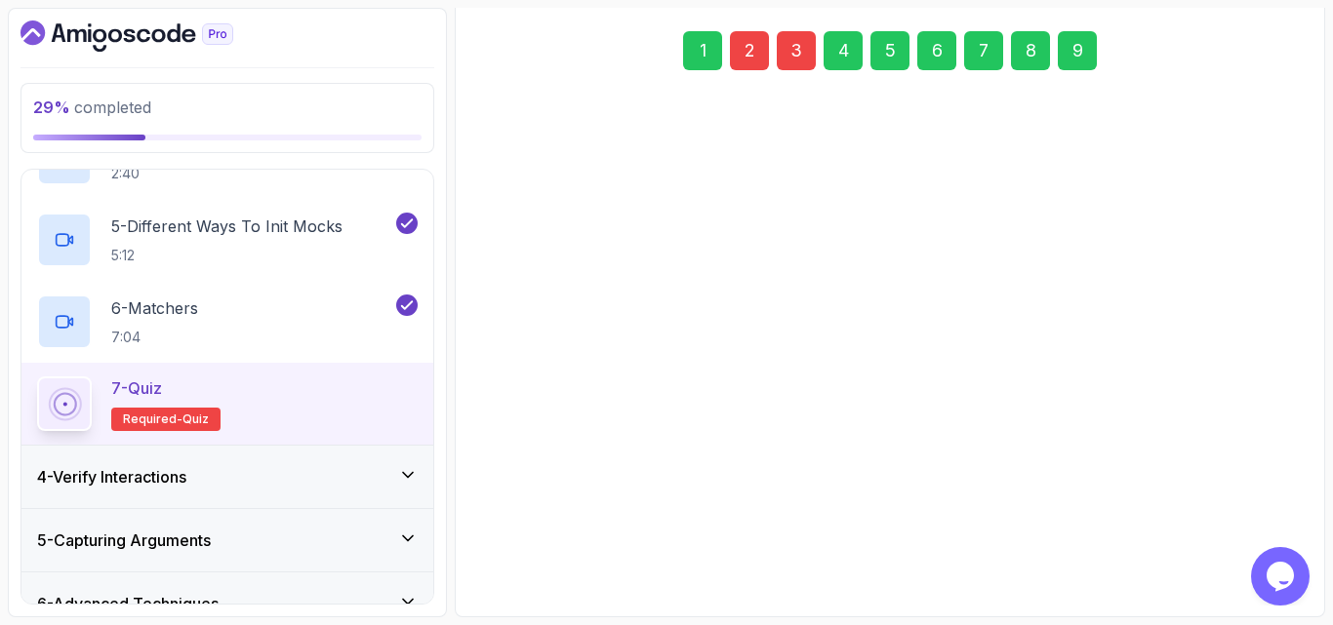
scroll to position [277, 0]
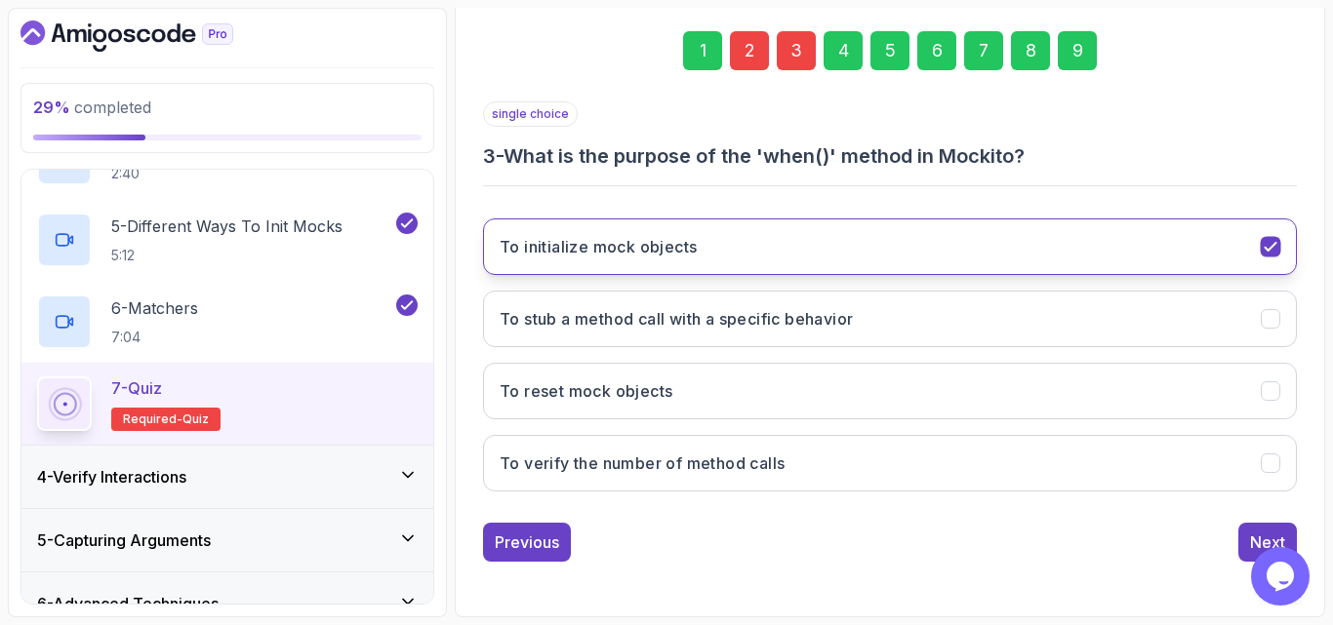
click at [1033, 246] on button "To initialize mock objects" at bounding box center [890, 247] width 814 height 57
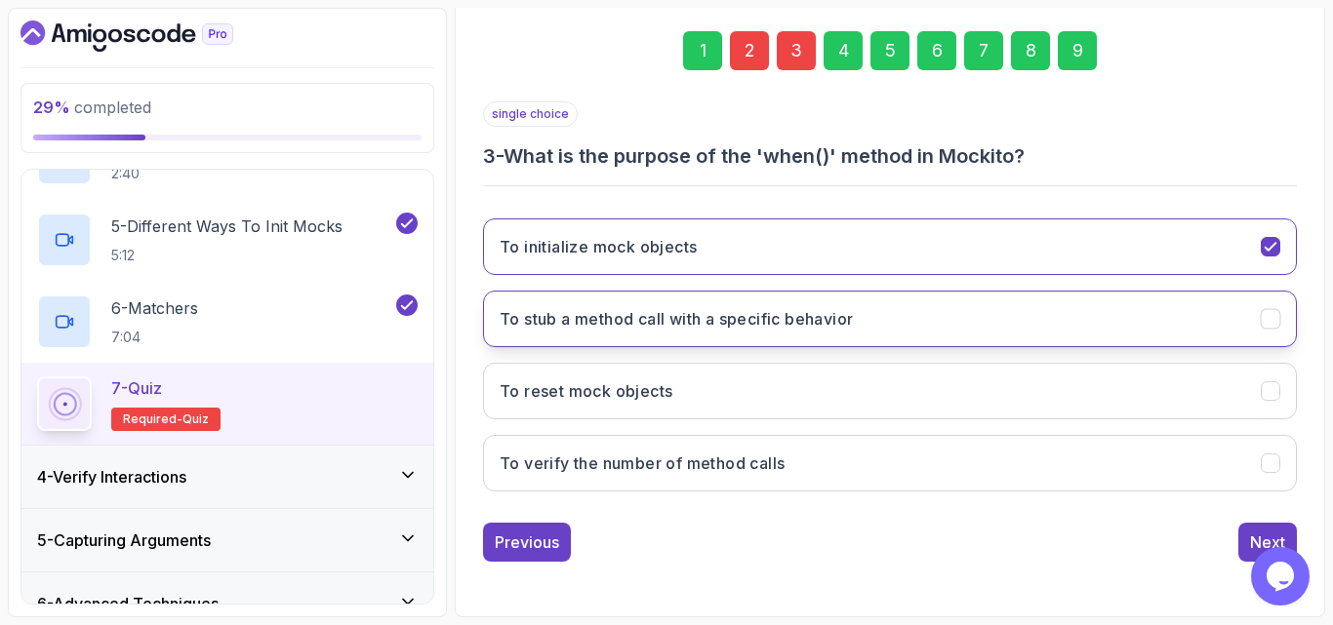
click at [734, 331] on button "To stub a method call with a specific behavior" at bounding box center [890, 319] width 814 height 57
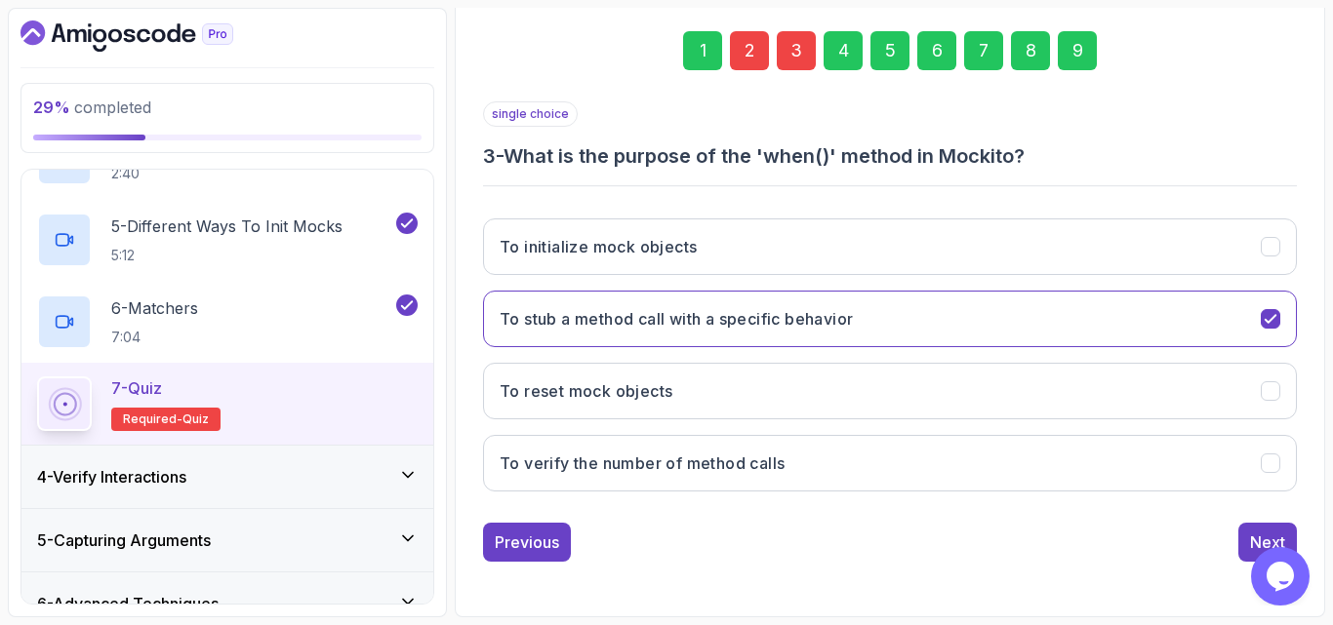
click at [752, 48] on div "2" at bounding box center [749, 50] width 39 height 39
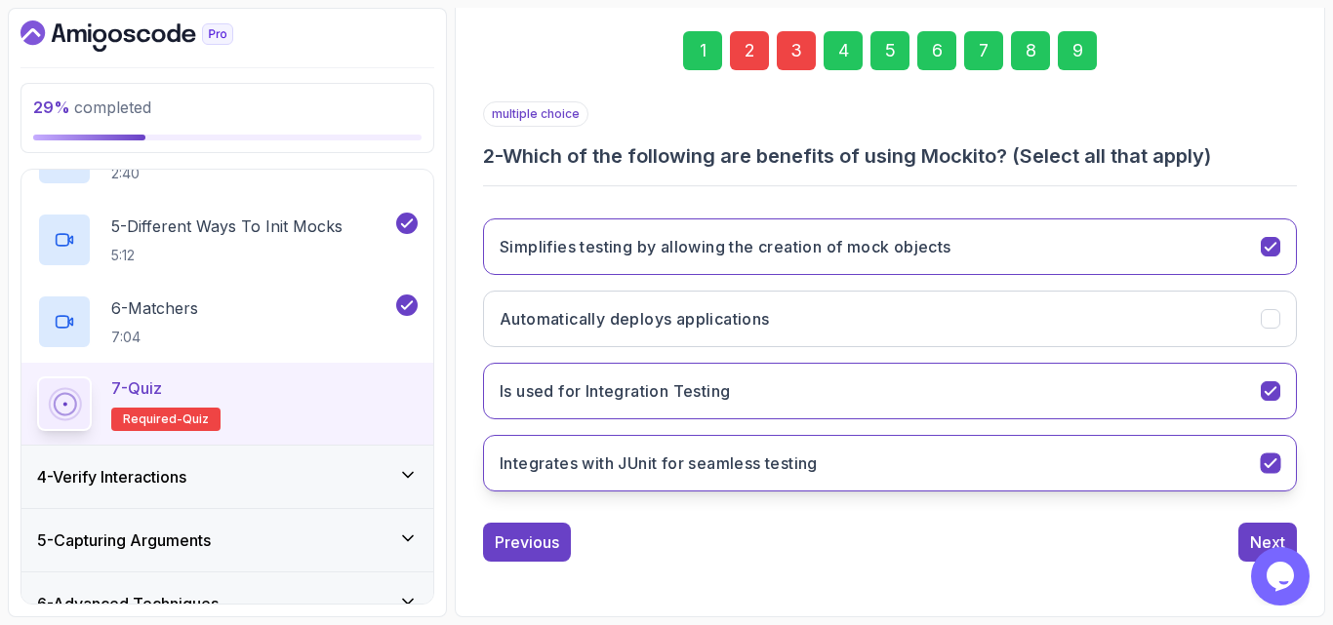
click at [566, 471] on h3 "Integrates with JUnit for seamless testing" at bounding box center [658, 463] width 318 height 23
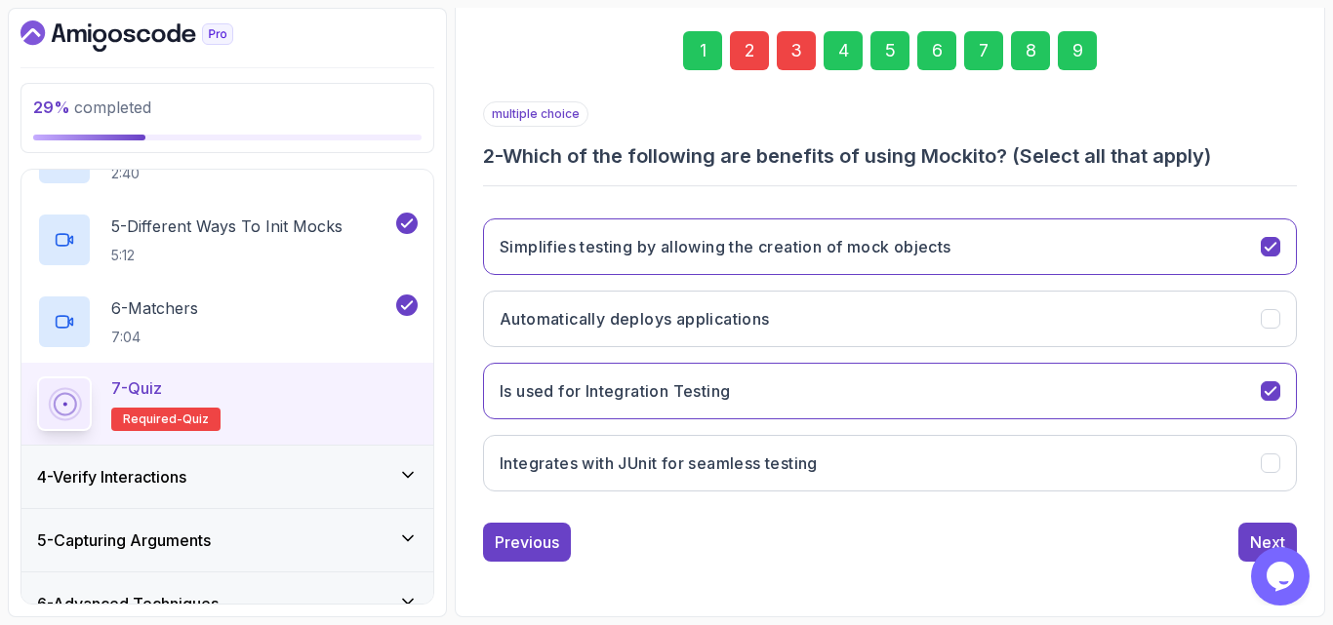
click at [1087, 37] on div "9" at bounding box center [1076, 50] width 39 height 39
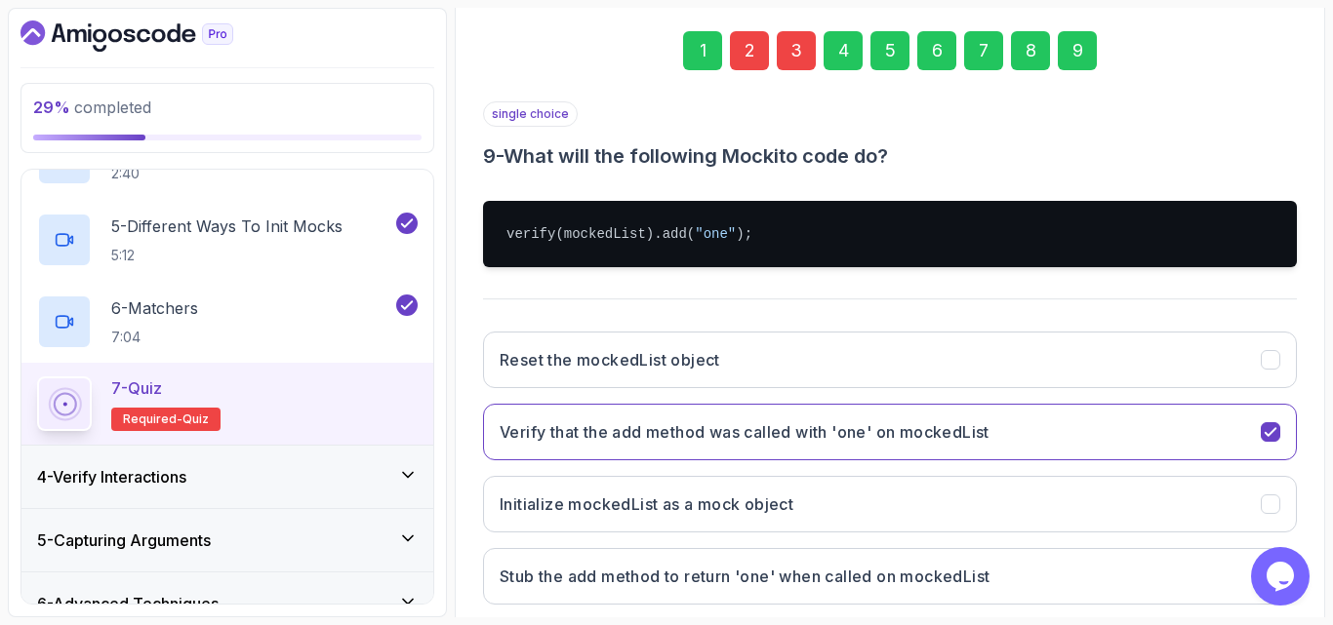
click at [1101, 296] on div "single choice 9 - What will the following Mockito code do? verify(mockedList).a…" at bounding box center [890, 360] width 814 height 519
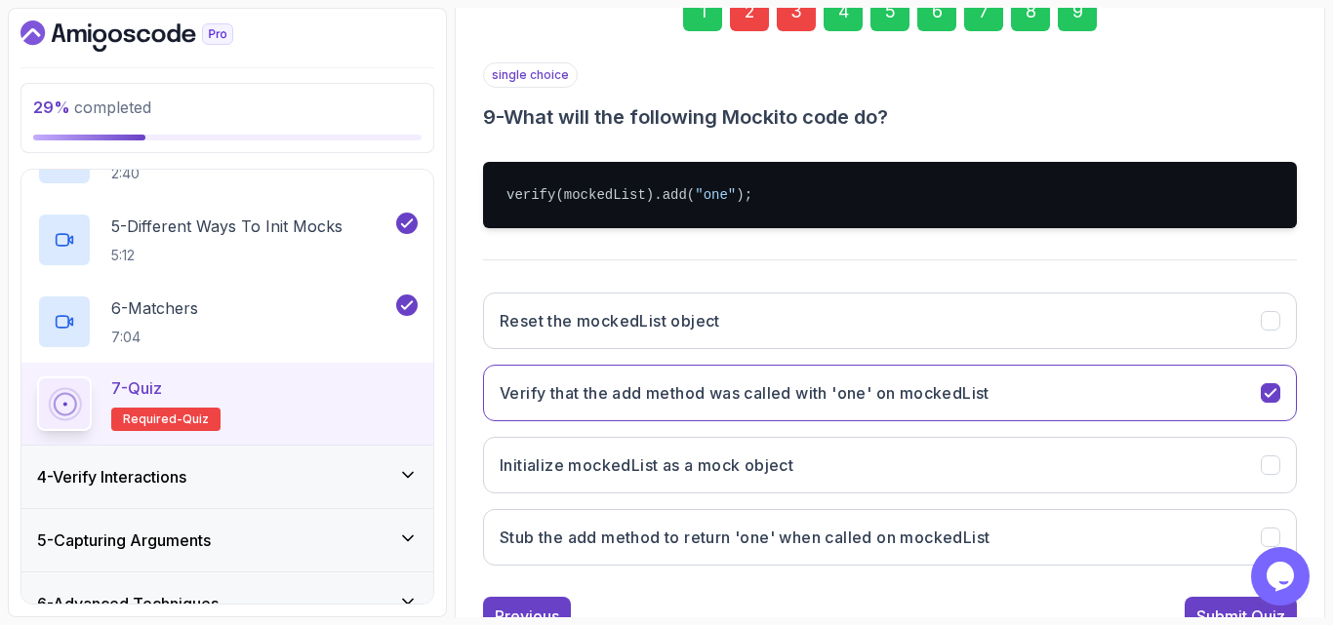
scroll to position [390, 0]
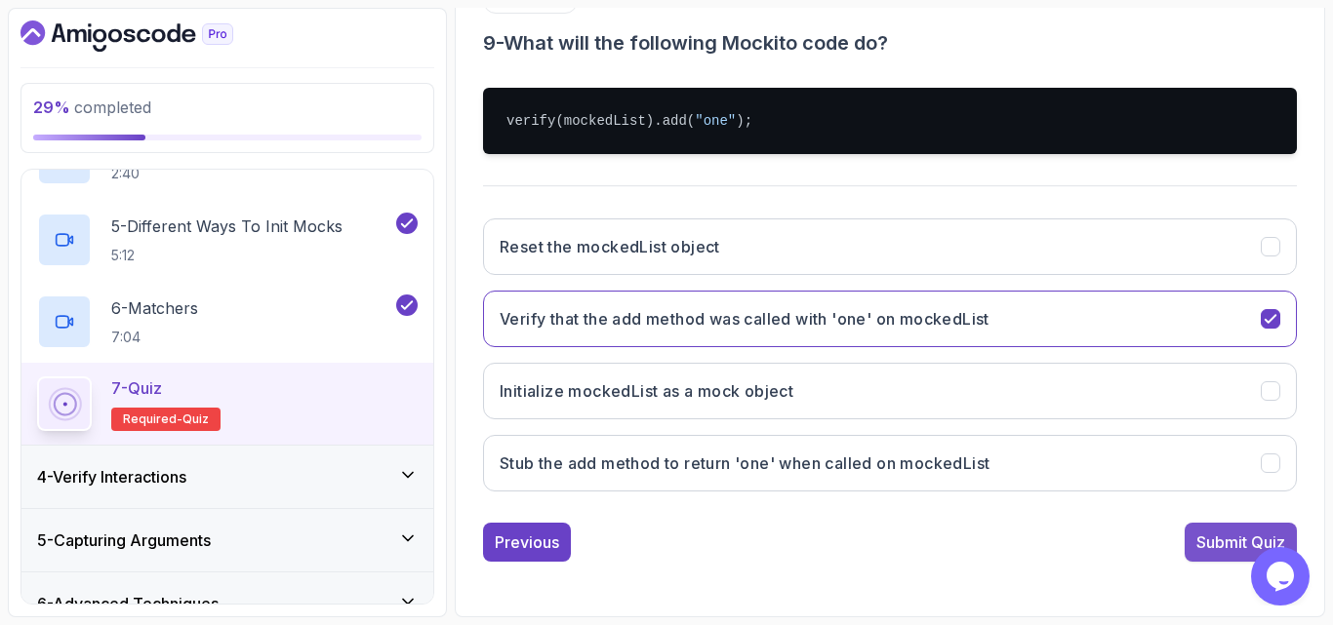
click at [1214, 530] on button "Submit Quiz" at bounding box center [1240, 542] width 112 height 39
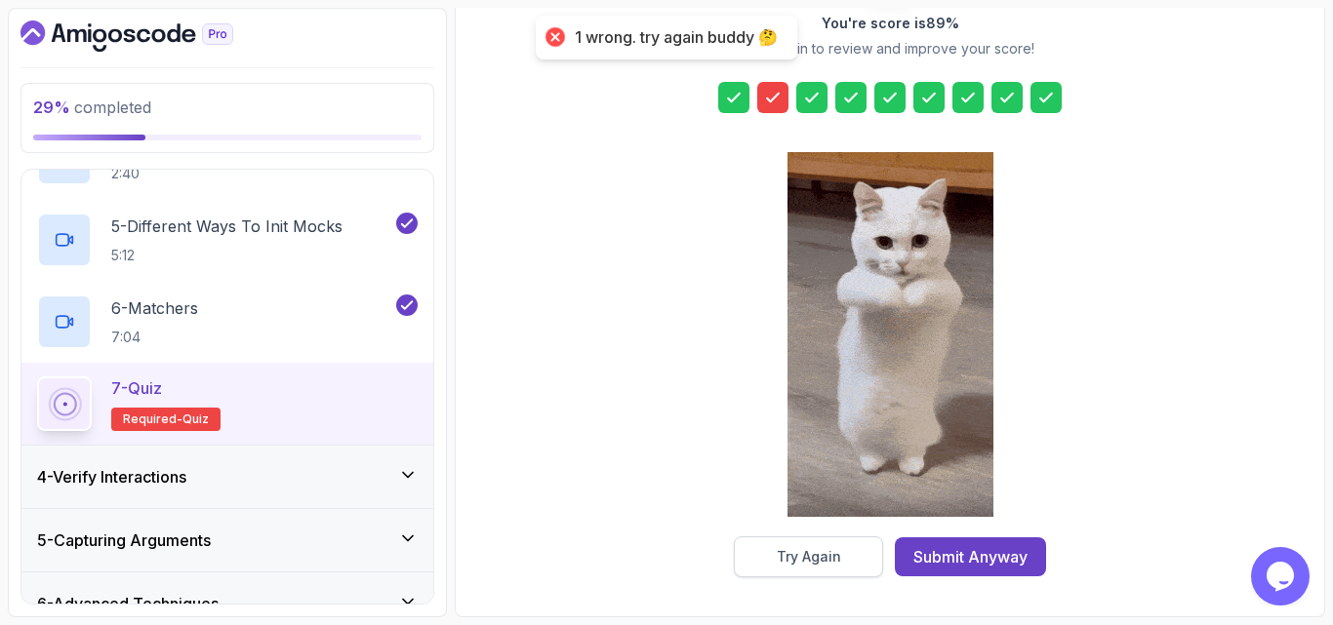
click at [831, 546] on button "Try Again" at bounding box center [808, 557] width 149 height 41
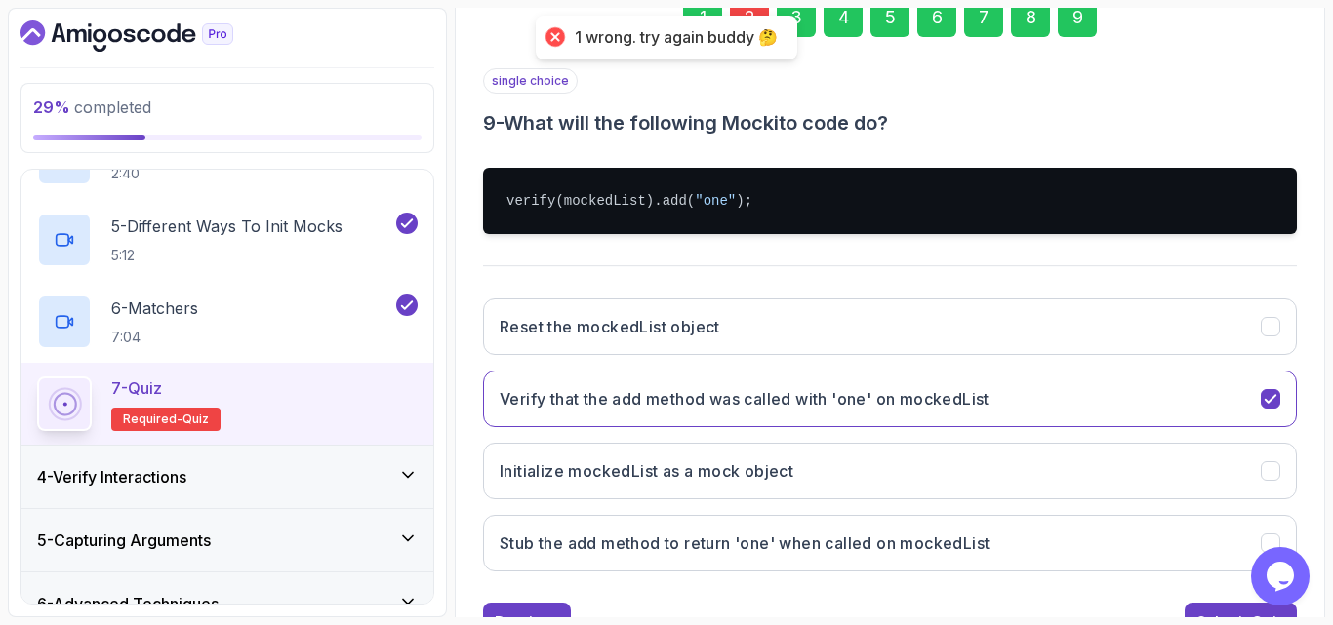
click at [755, 13] on div "2" at bounding box center [749, 17] width 39 height 39
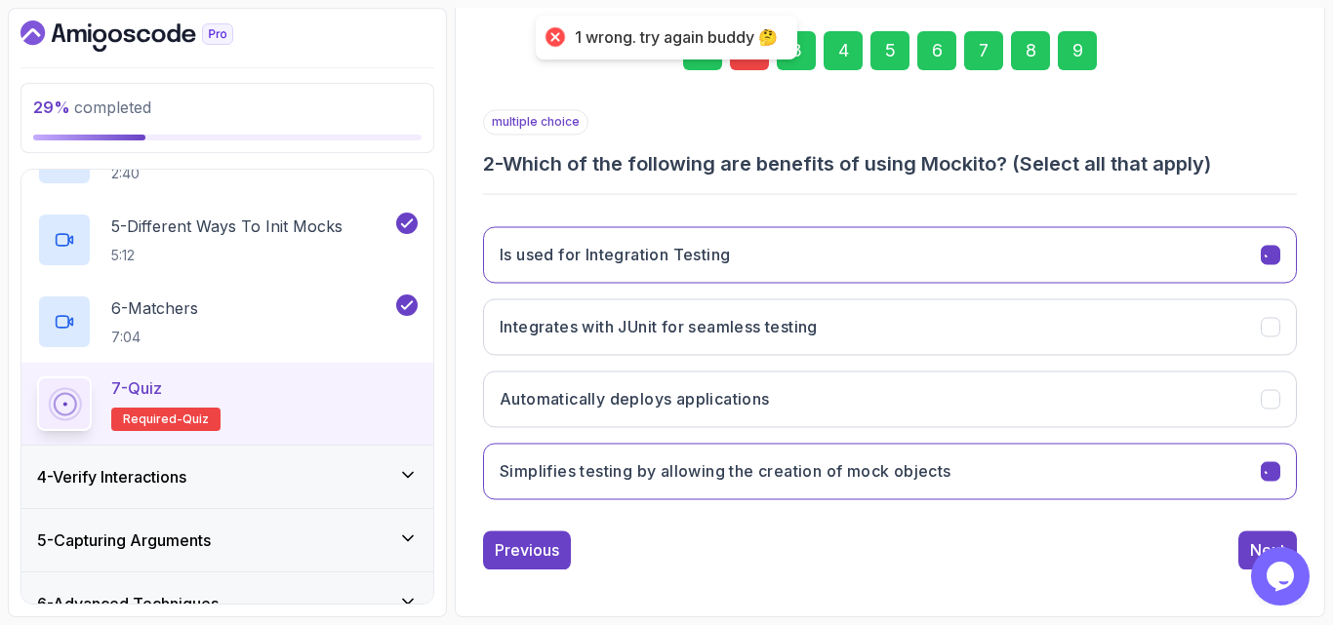
scroll to position [277, 0]
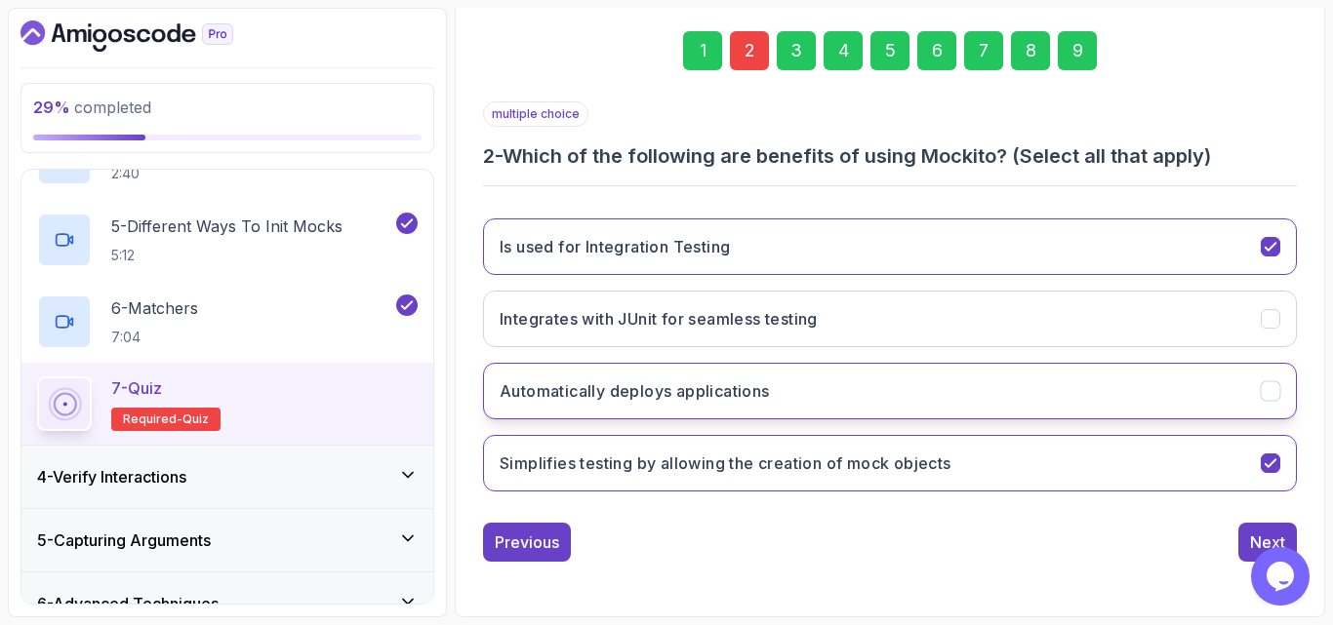
click at [708, 390] on h3 "Automatically deploys applications" at bounding box center [634, 390] width 270 height 23
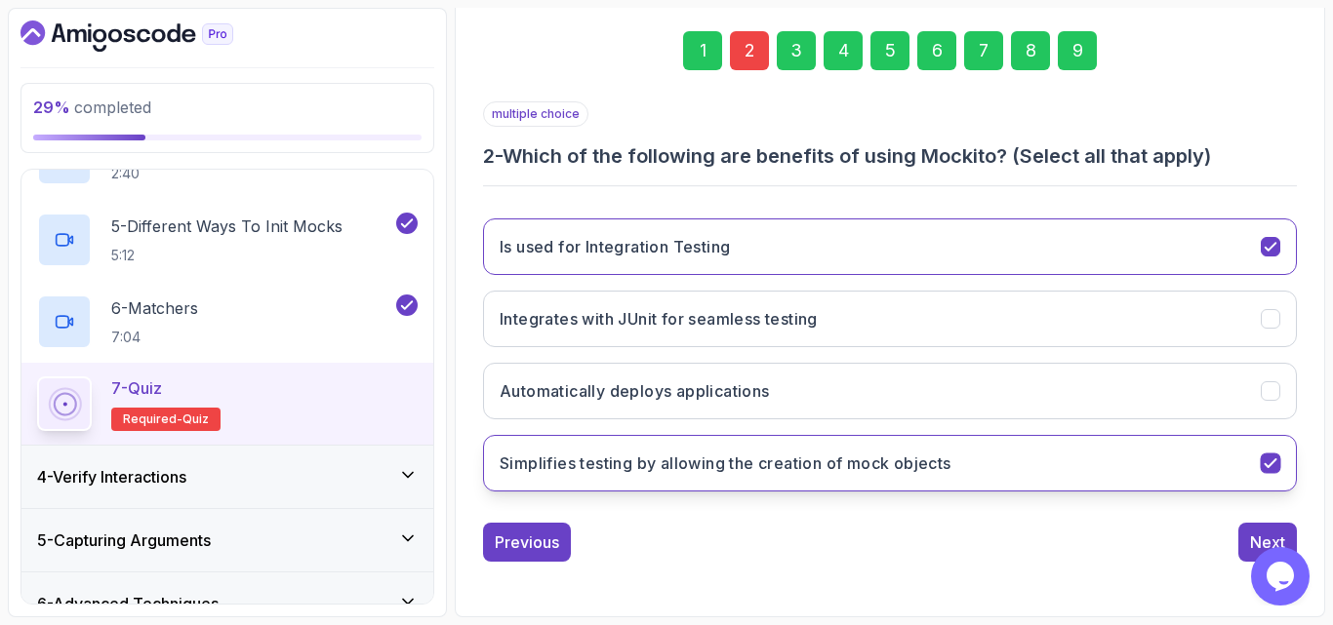
click at [691, 458] on h3 "Simplifies testing by allowing the creation of mock objects" at bounding box center [725, 463] width 452 height 23
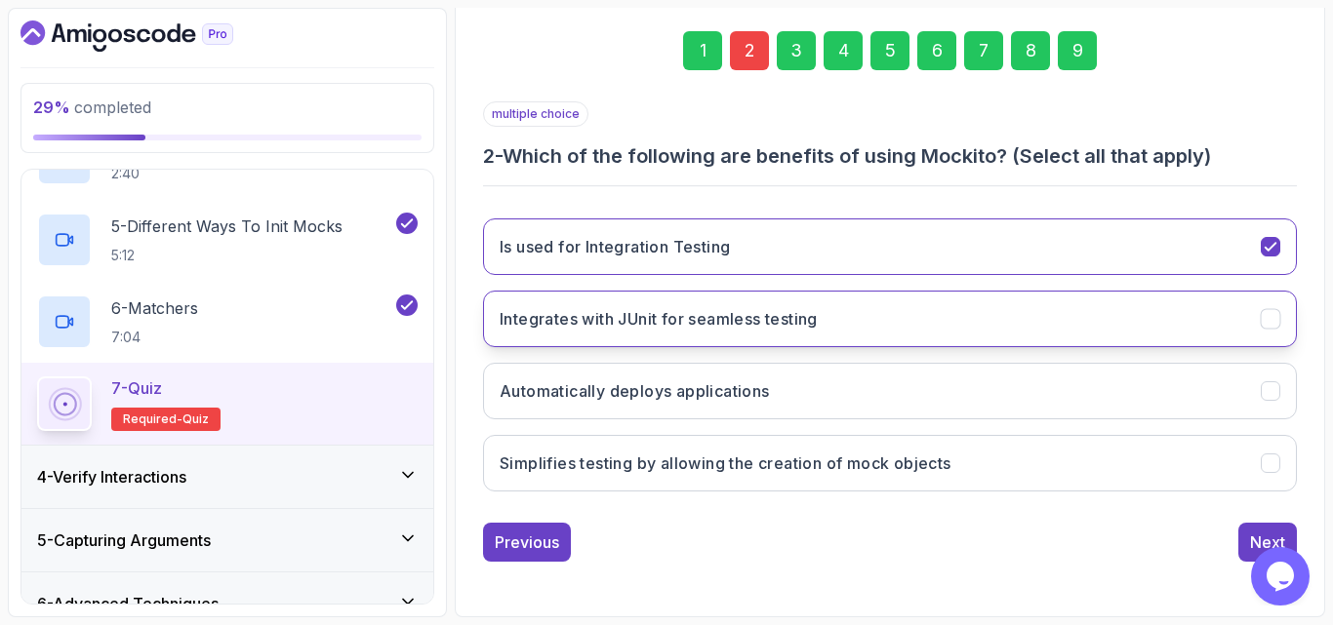
click at [713, 322] on h3 "Integrates with JUnit for seamless testing" at bounding box center [658, 318] width 318 height 23
click at [1072, 62] on div "9" at bounding box center [1076, 50] width 39 height 39
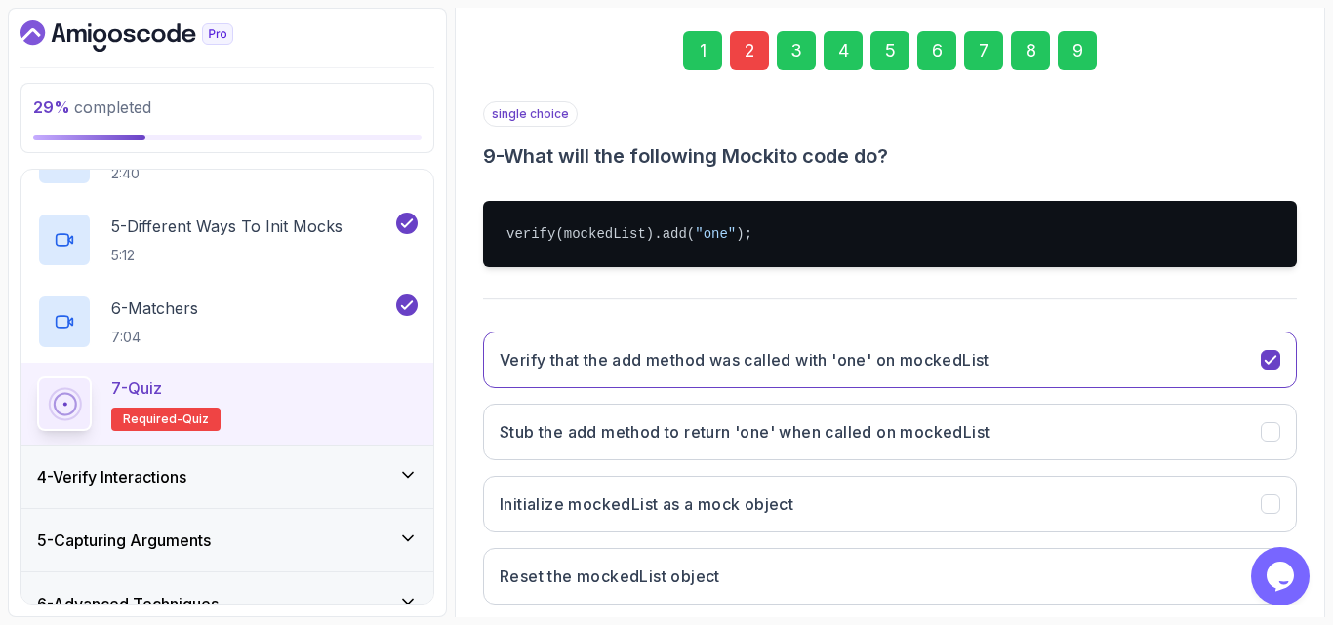
click at [1070, 289] on div "single choice 9 - What will the following Mockito code do? verify(mockedList).a…" at bounding box center [890, 360] width 814 height 519
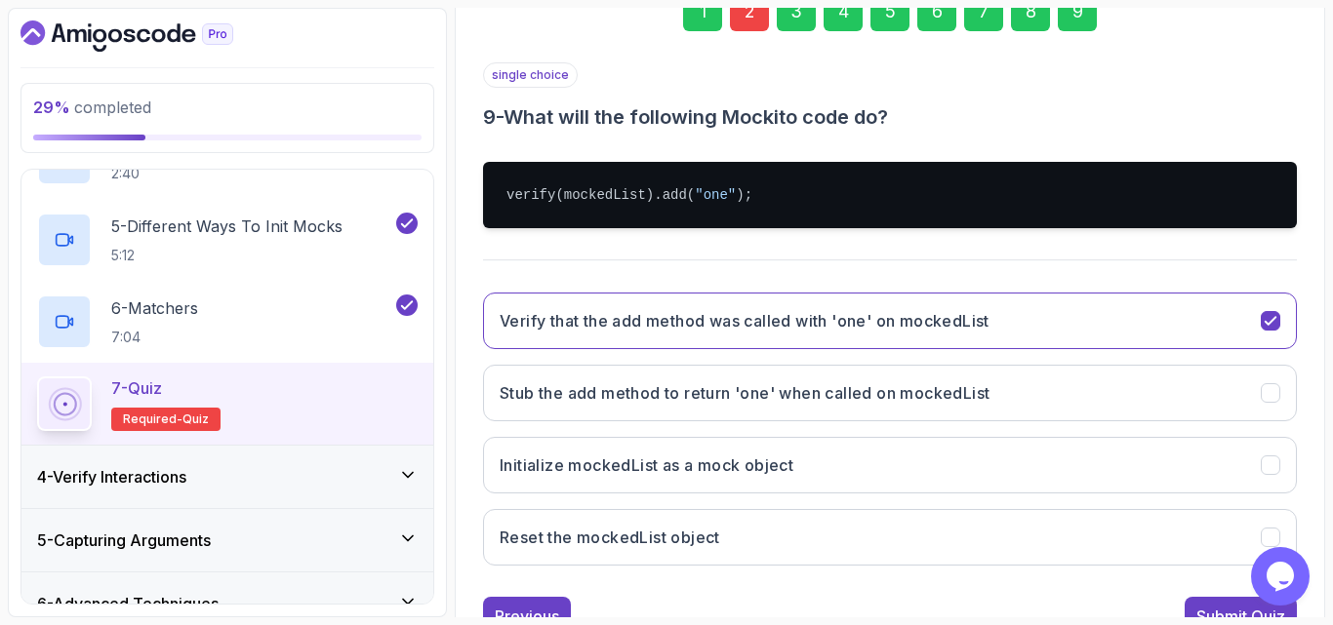
scroll to position [390, 0]
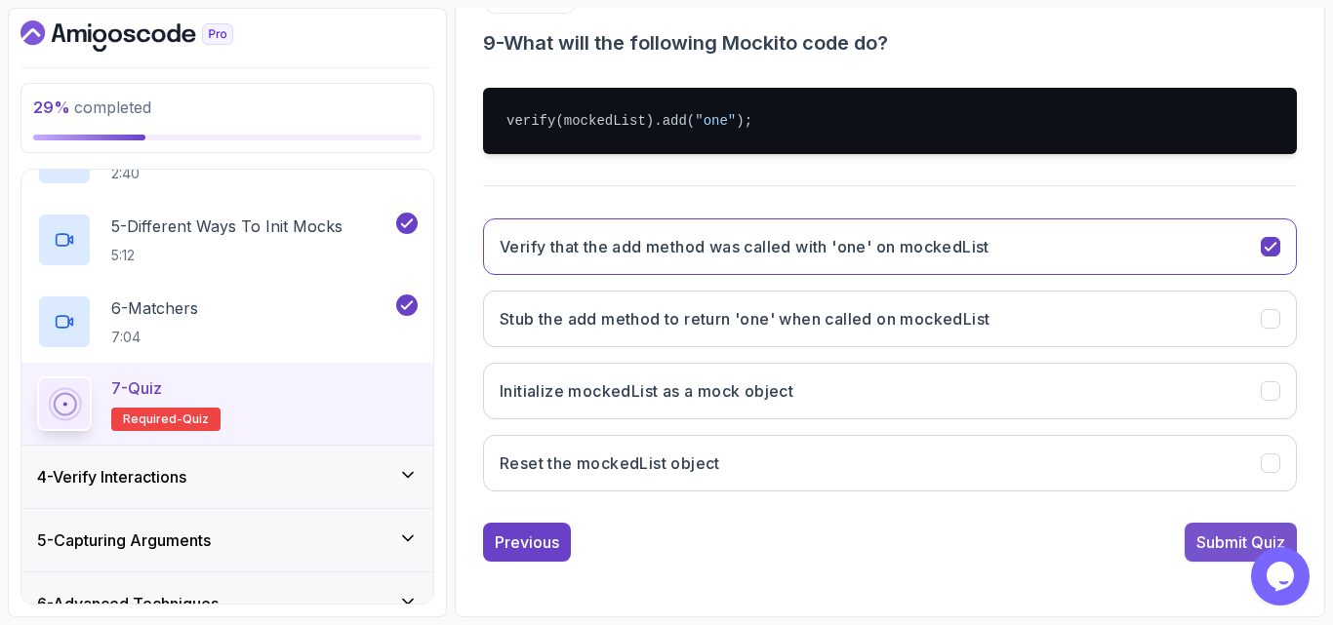
click at [1189, 531] on button "Submit Quiz" at bounding box center [1240, 542] width 112 height 39
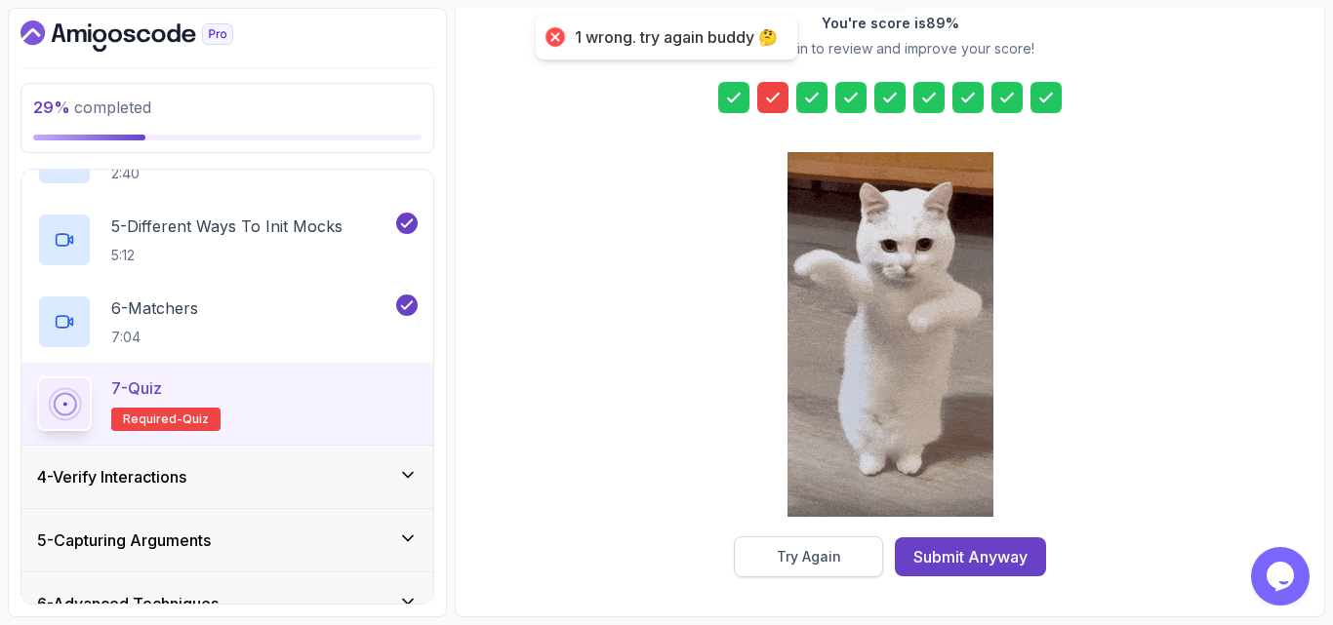
click at [800, 549] on div "Try Again" at bounding box center [808, 557] width 64 height 20
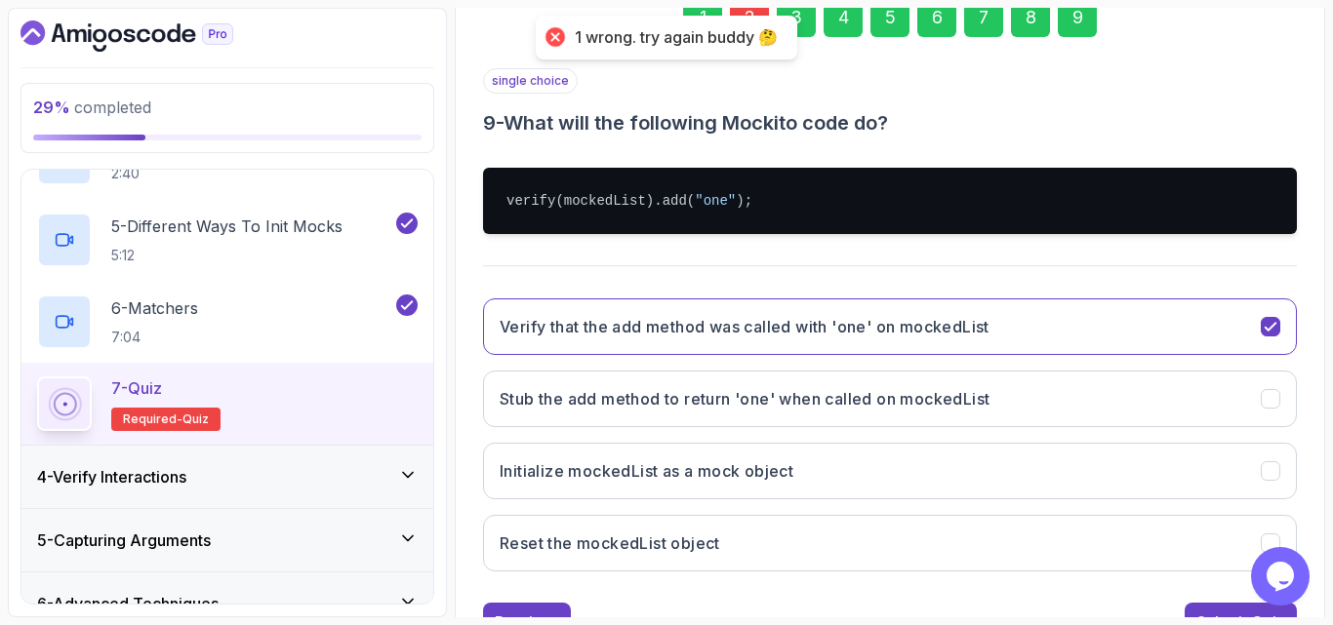
click at [745, 9] on div "2" at bounding box center [749, 17] width 39 height 39
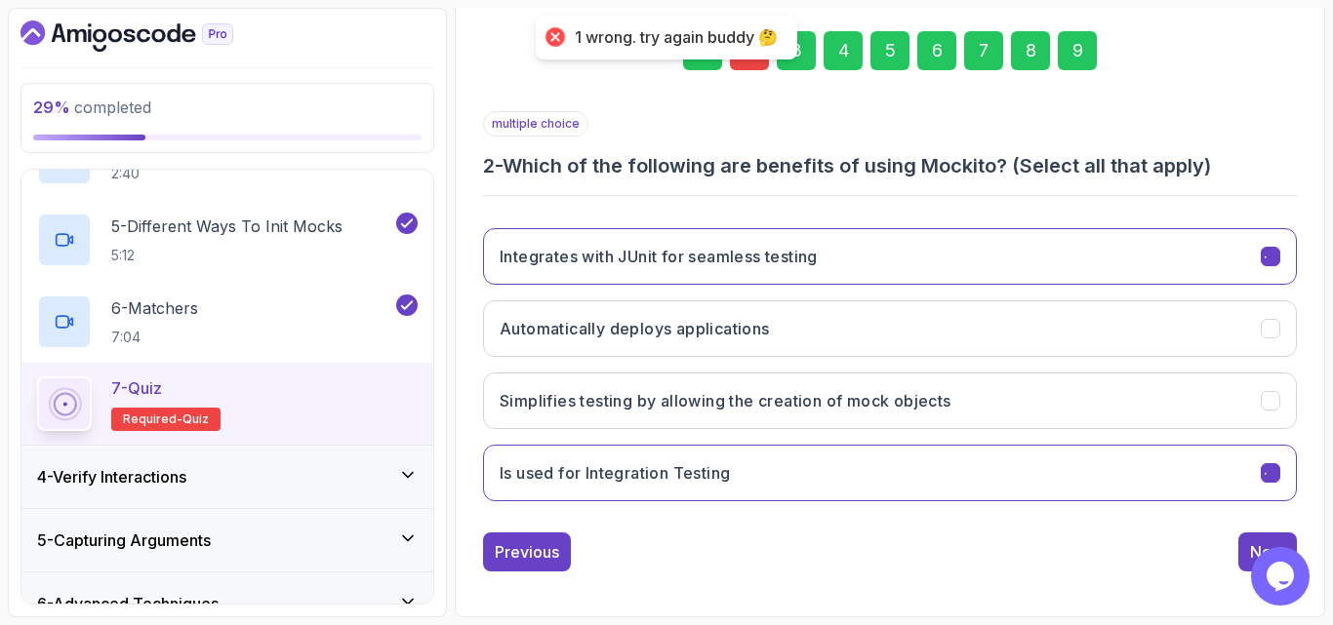
scroll to position [277, 0]
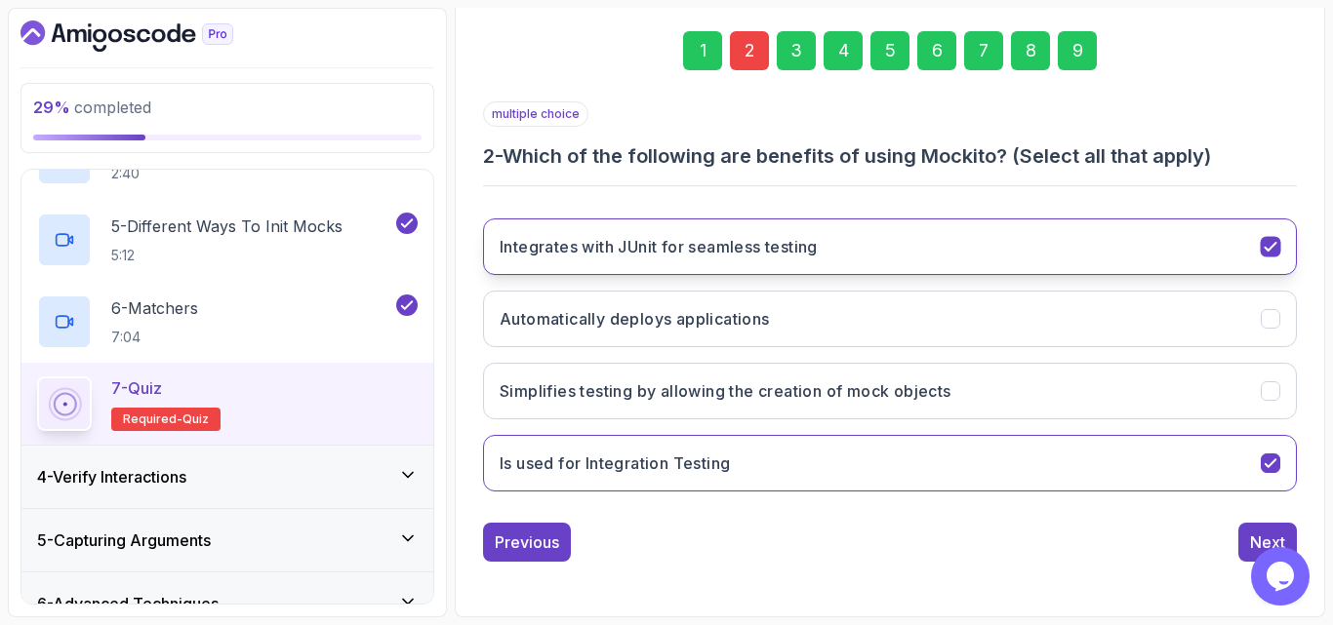
click at [724, 253] on h3 "Integrates with JUnit for seamless testing" at bounding box center [658, 246] width 318 height 23
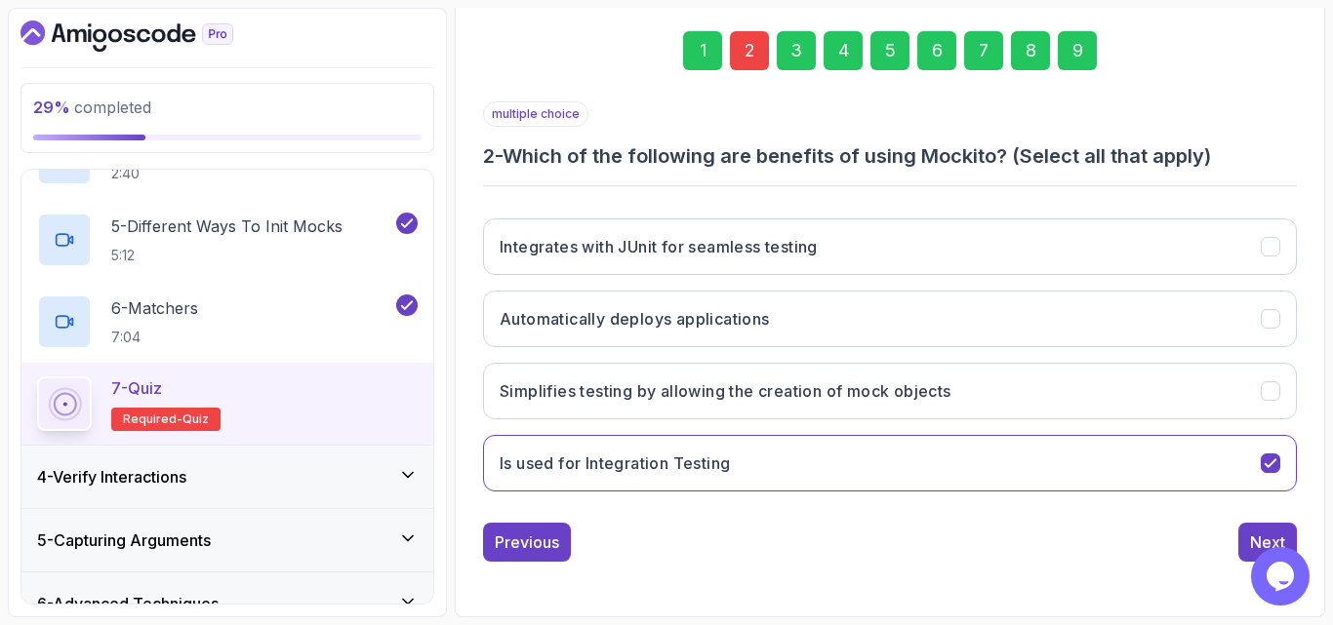
click at [1087, 51] on div "9" at bounding box center [1076, 50] width 39 height 39
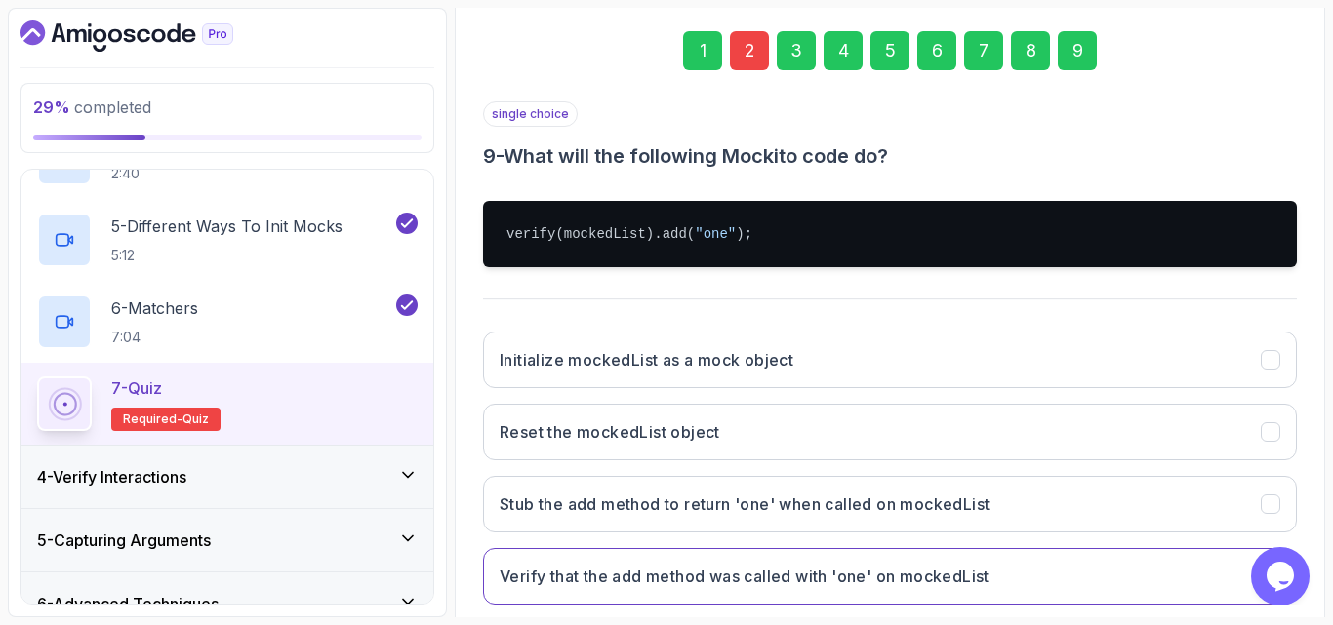
click at [1129, 297] on div "single choice 9 - What will the following Mockito code do? verify(mockedList).a…" at bounding box center [890, 360] width 814 height 519
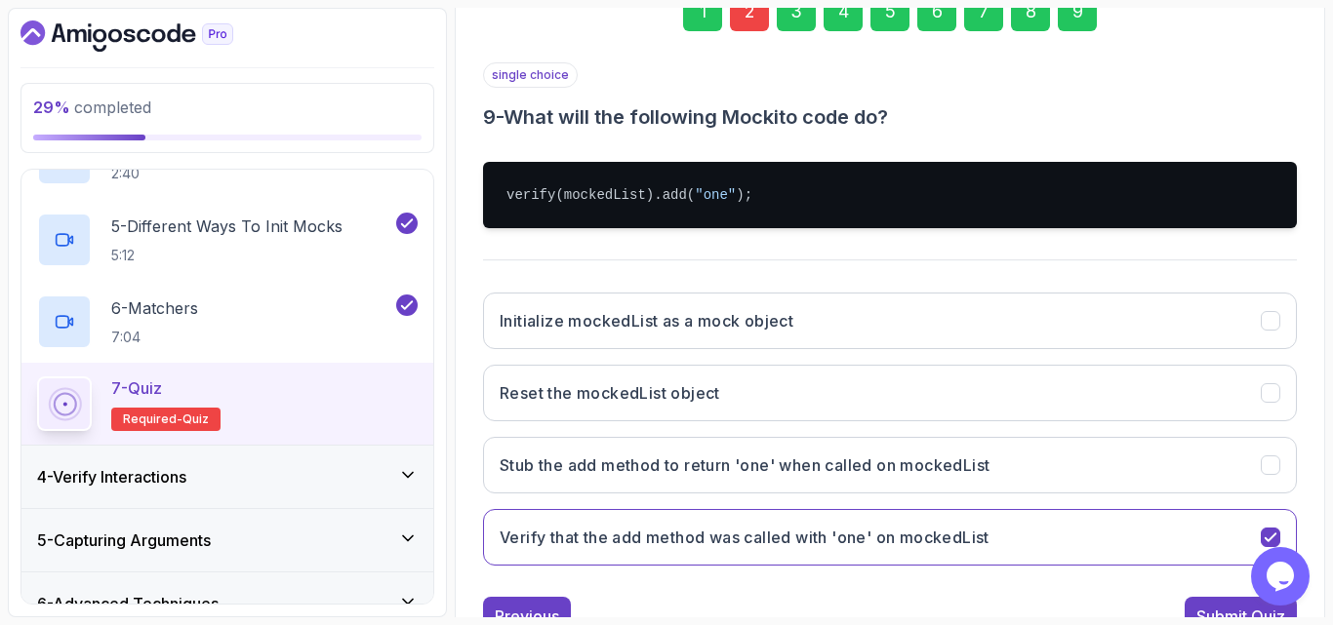
scroll to position [390, 0]
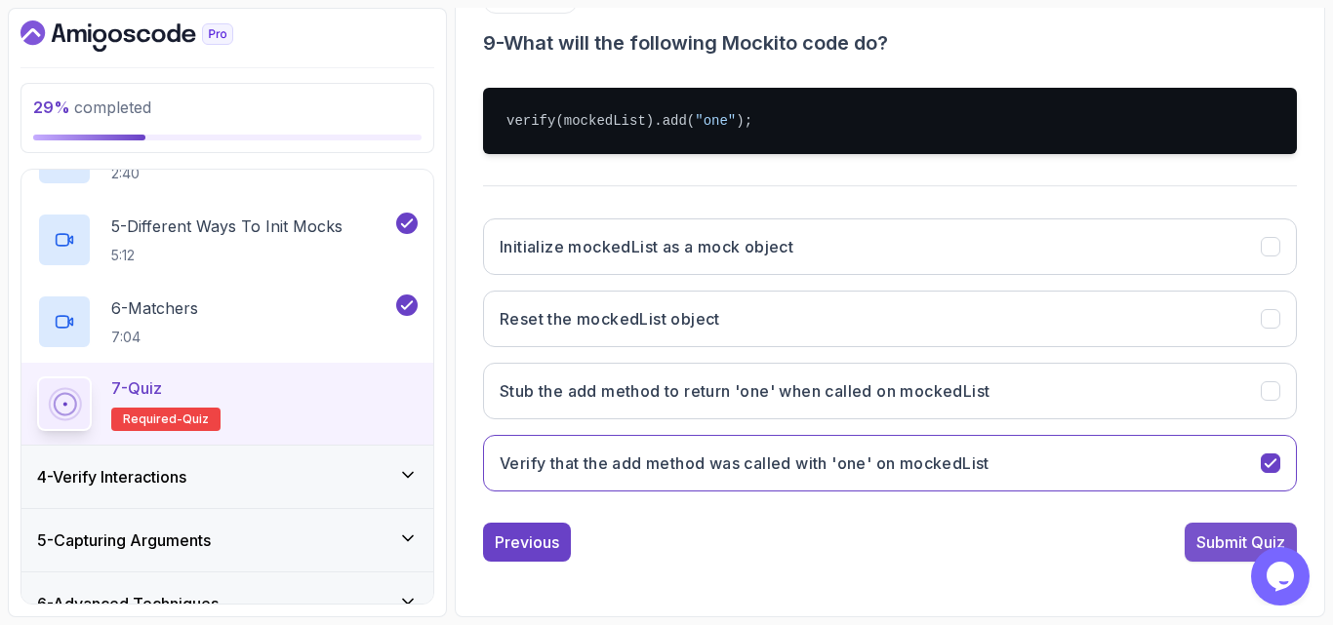
click at [1204, 546] on div "Submit Quiz" at bounding box center [1240, 542] width 89 height 23
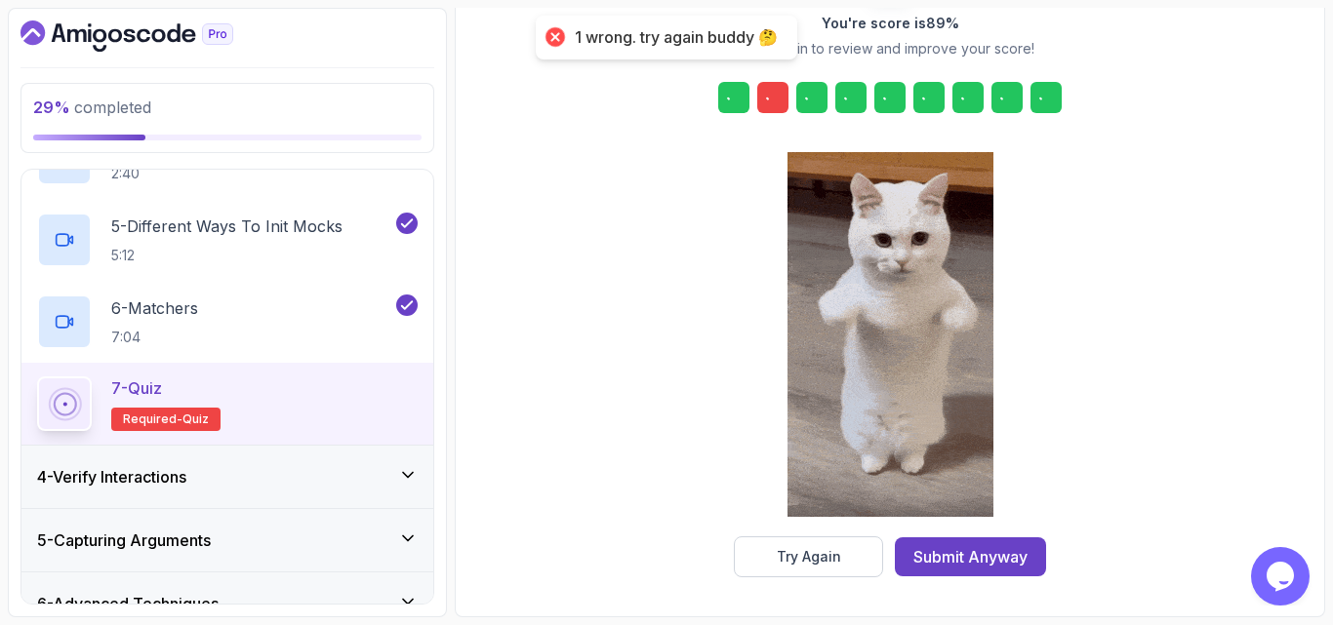
scroll to position [310, 0]
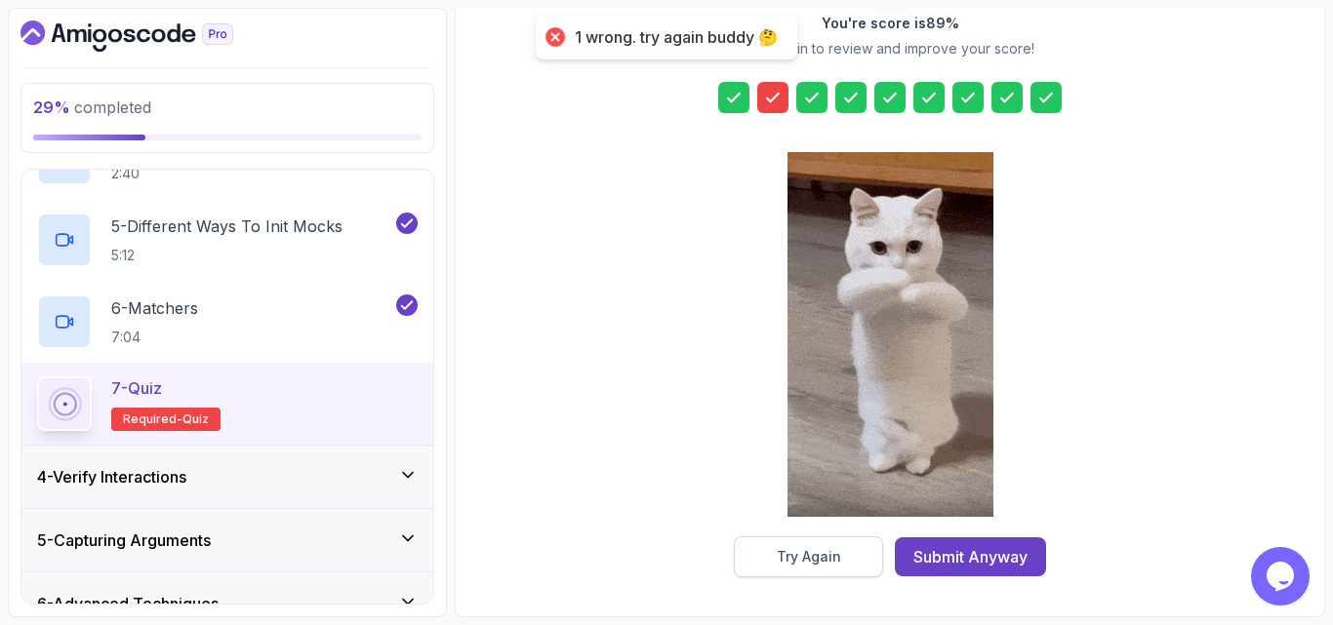
click at [825, 561] on div "Try Again" at bounding box center [808, 557] width 64 height 20
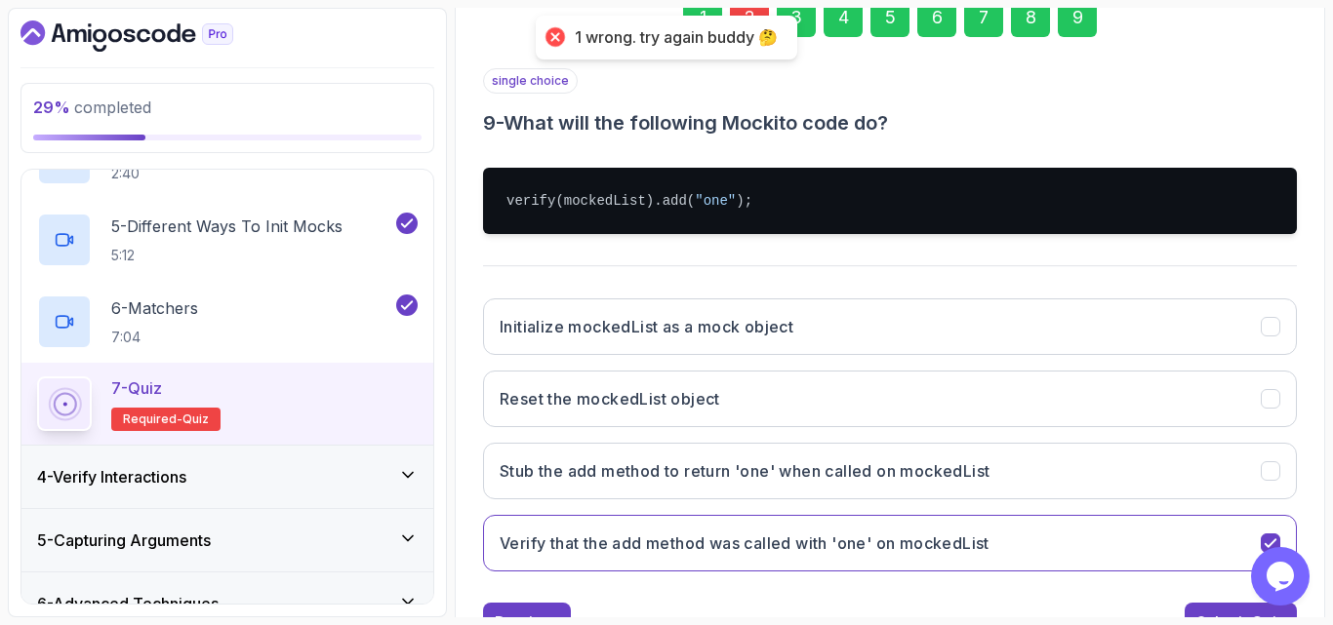
click at [751, 9] on div "2" at bounding box center [749, 17] width 39 height 39
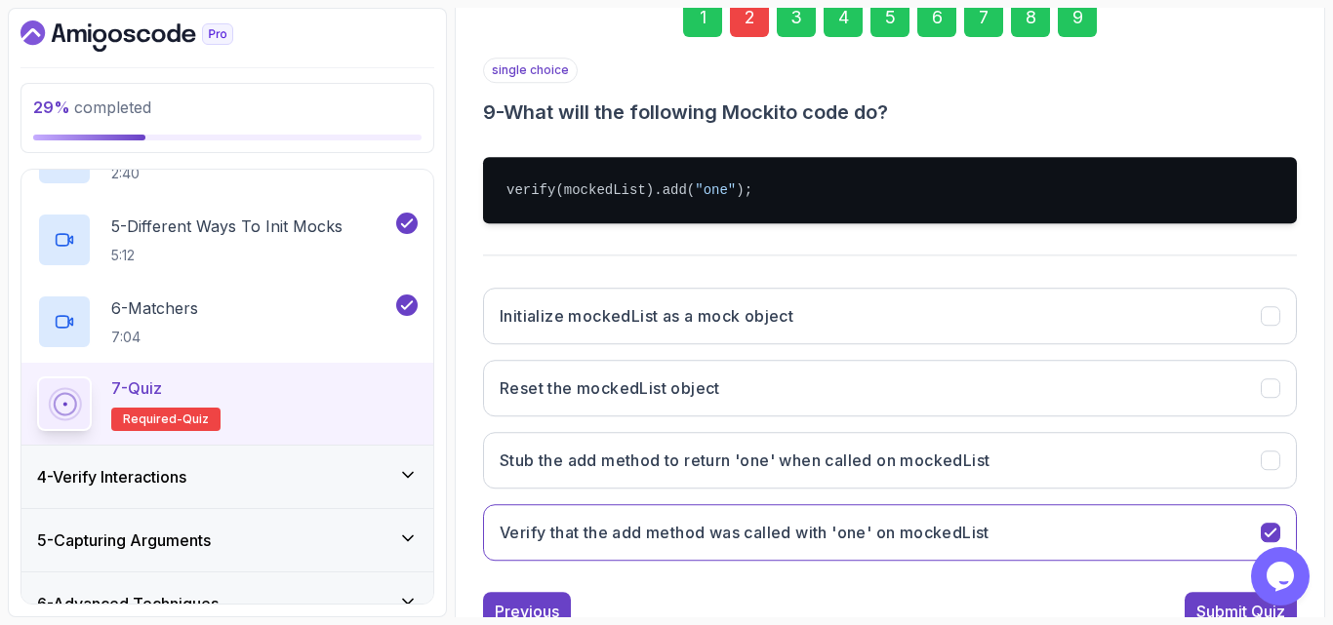
scroll to position [277, 0]
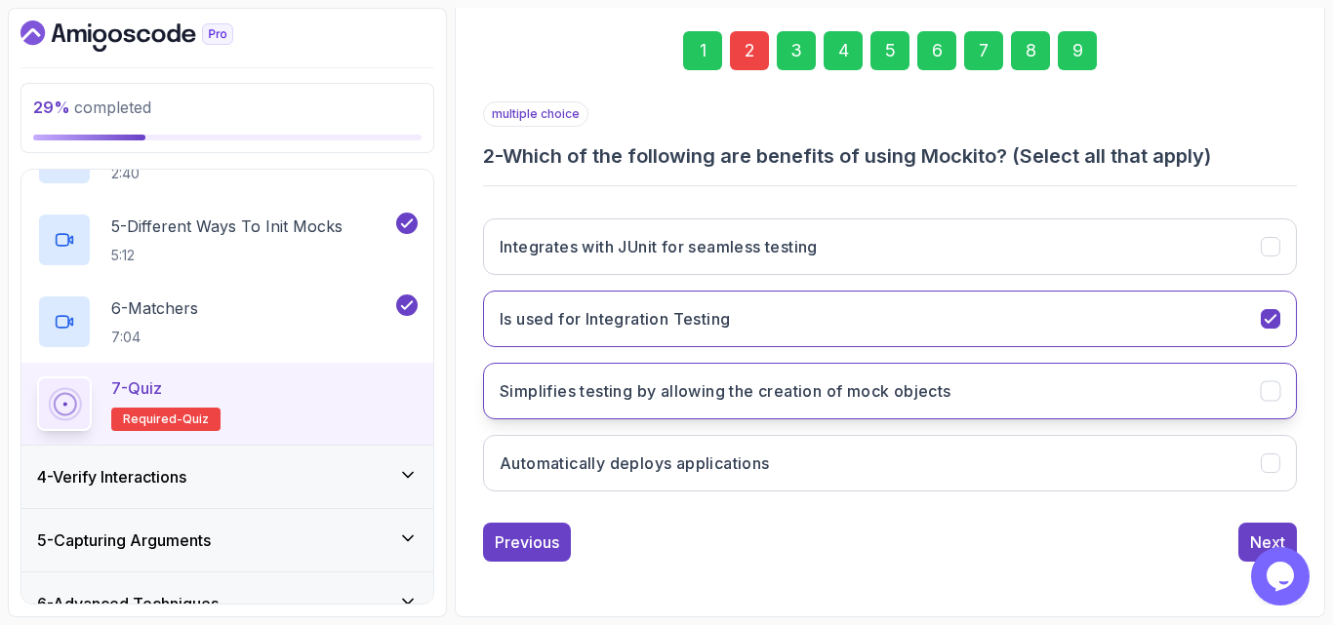
click at [771, 414] on button "Simplifies testing by allowing the creation of mock objects" at bounding box center [890, 391] width 814 height 57
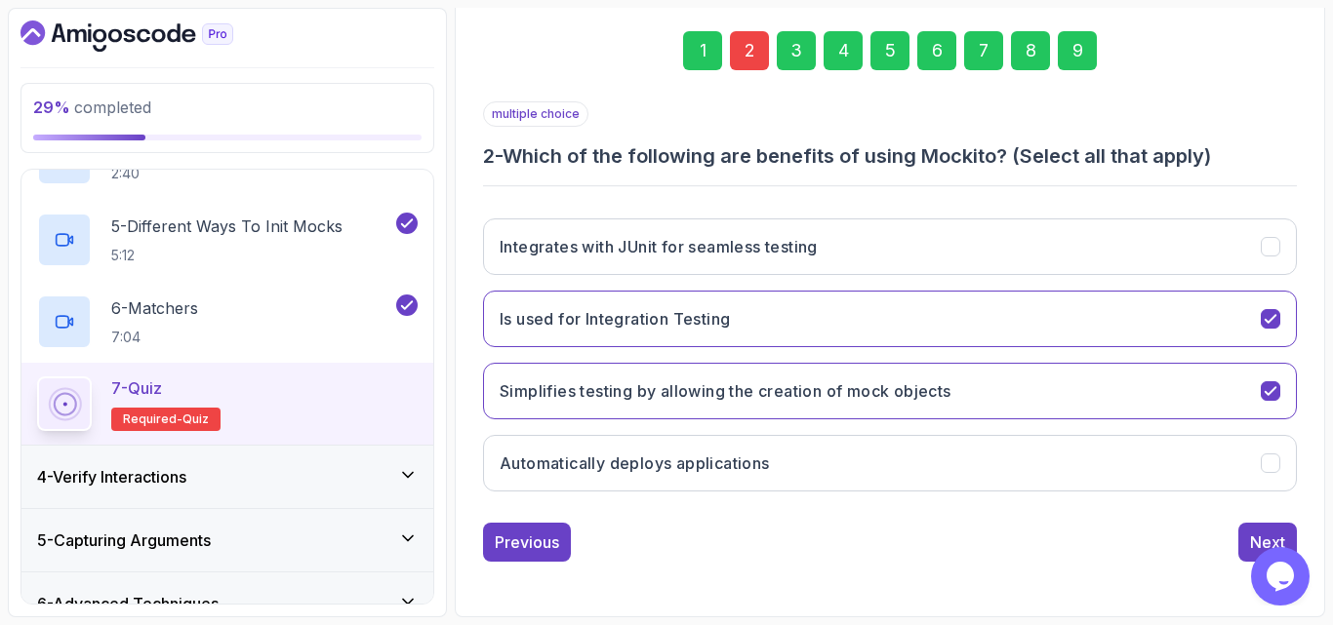
click at [1068, 57] on div "9" at bounding box center [1076, 50] width 39 height 39
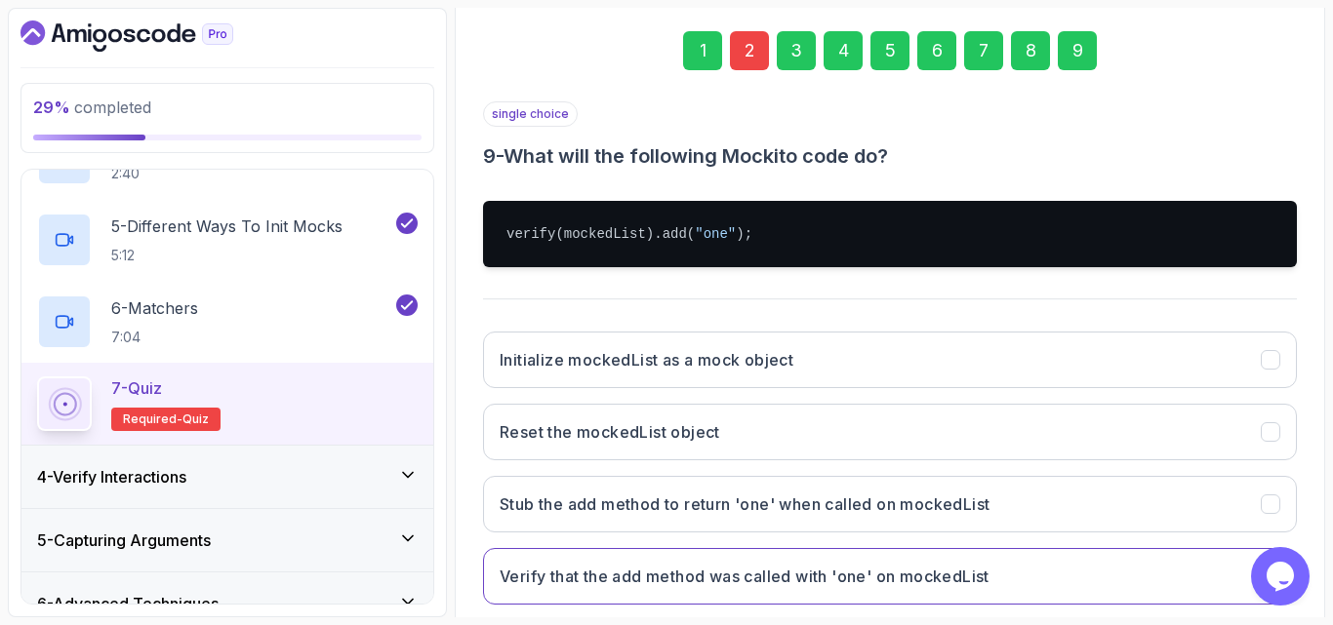
click at [849, 315] on div "single choice 9 - What will the following Mockito code do? verify(mockedList).a…" at bounding box center [890, 360] width 814 height 519
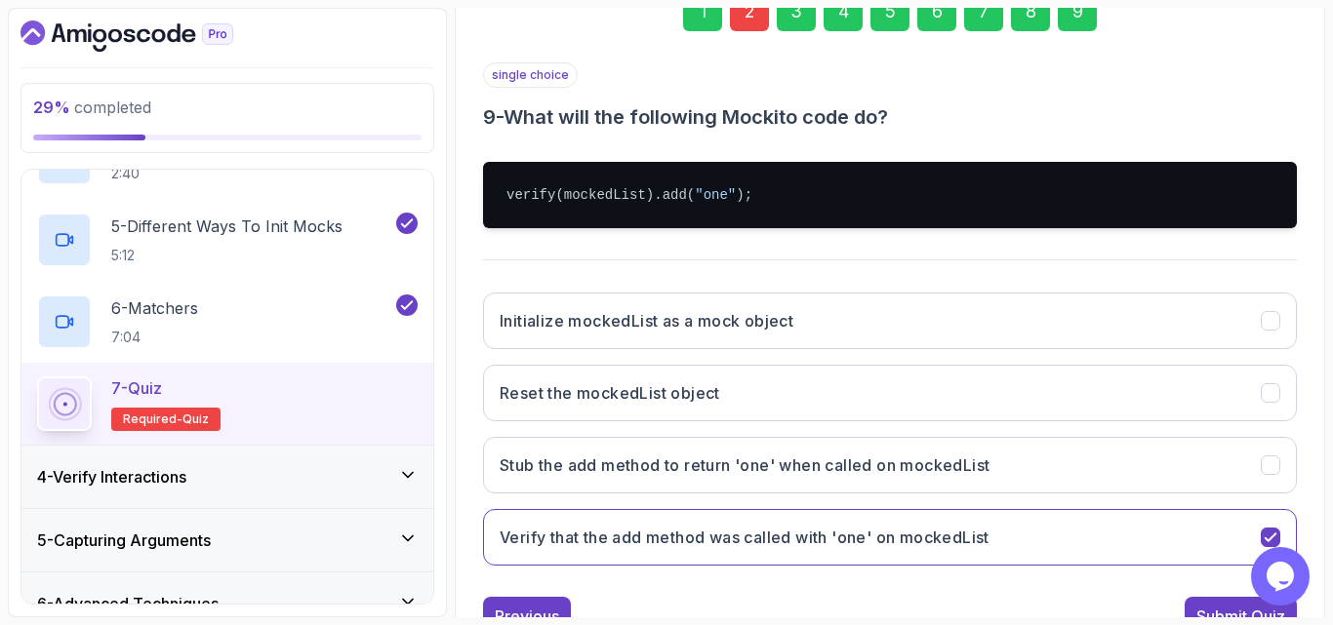
scroll to position [390, 0]
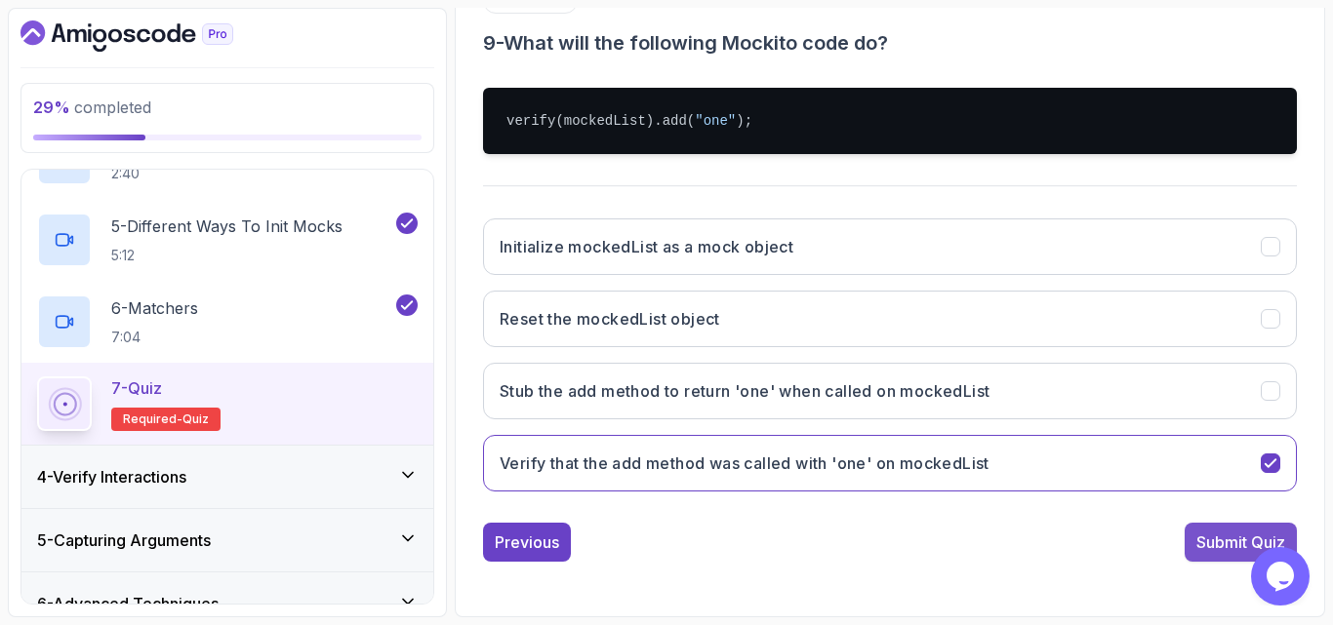
click at [1236, 552] on div "Submit Quiz" at bounding box center [1240, 542] width 89 height 23
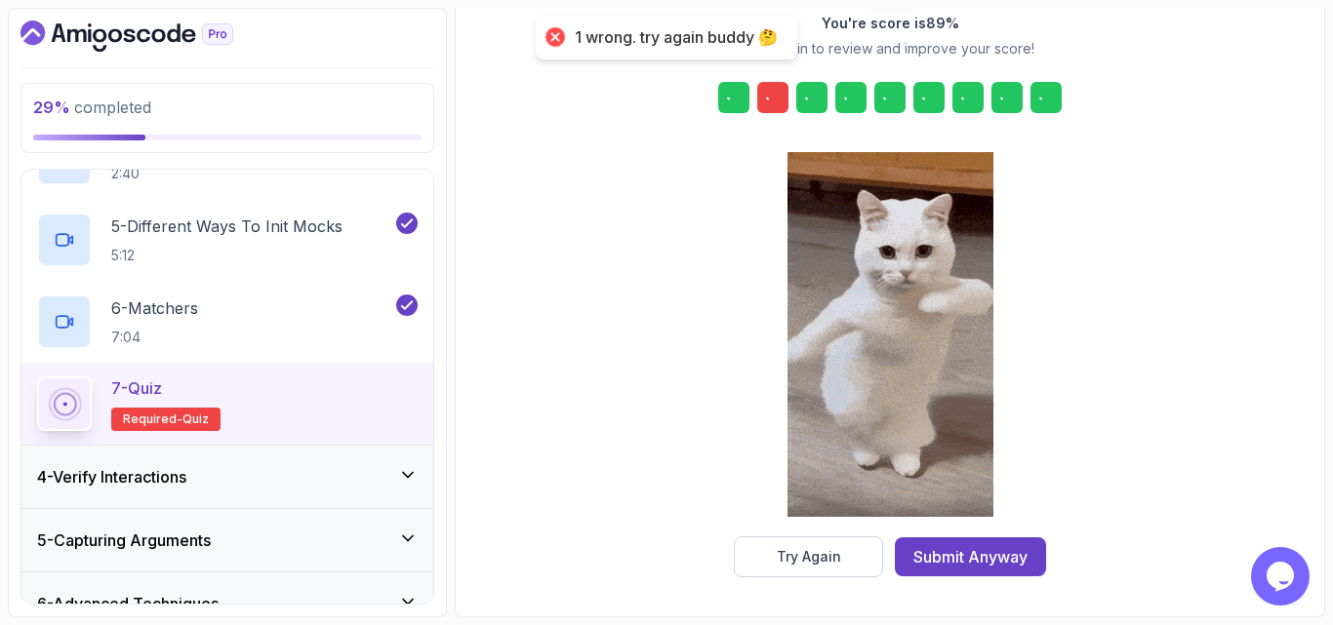
scroll to position [310, 0]
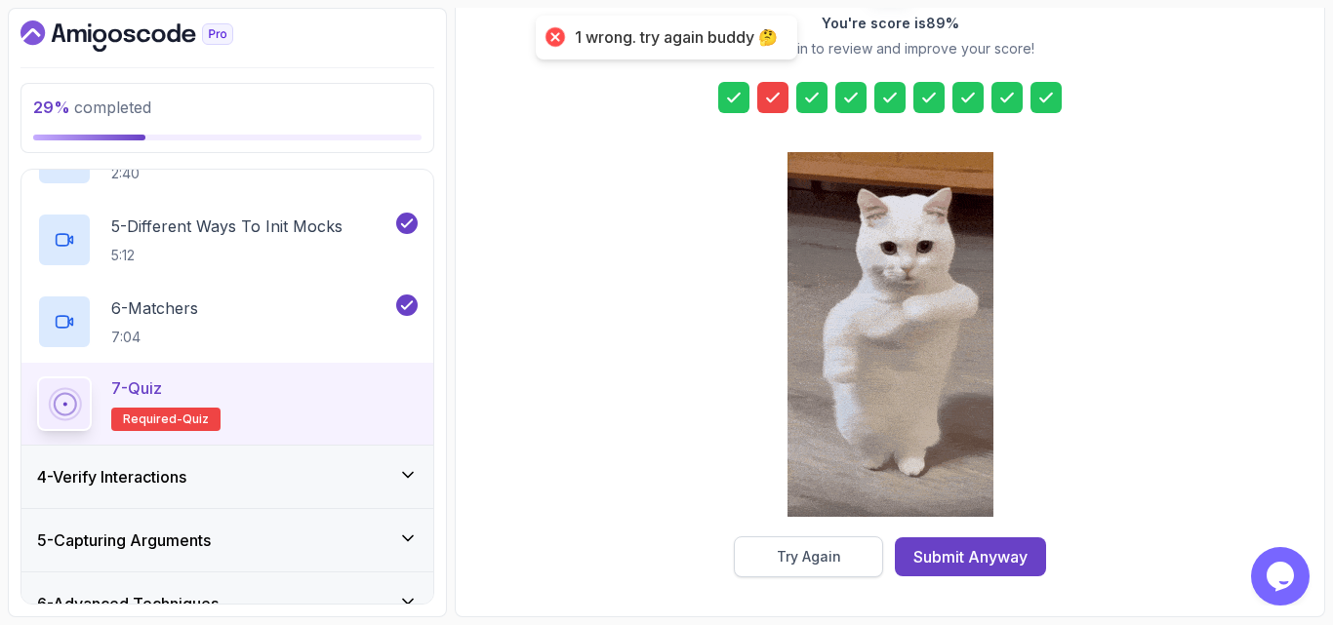
click at [782, 538] on button "Try Again" at bounding box center [808, 557] width 149 height 41
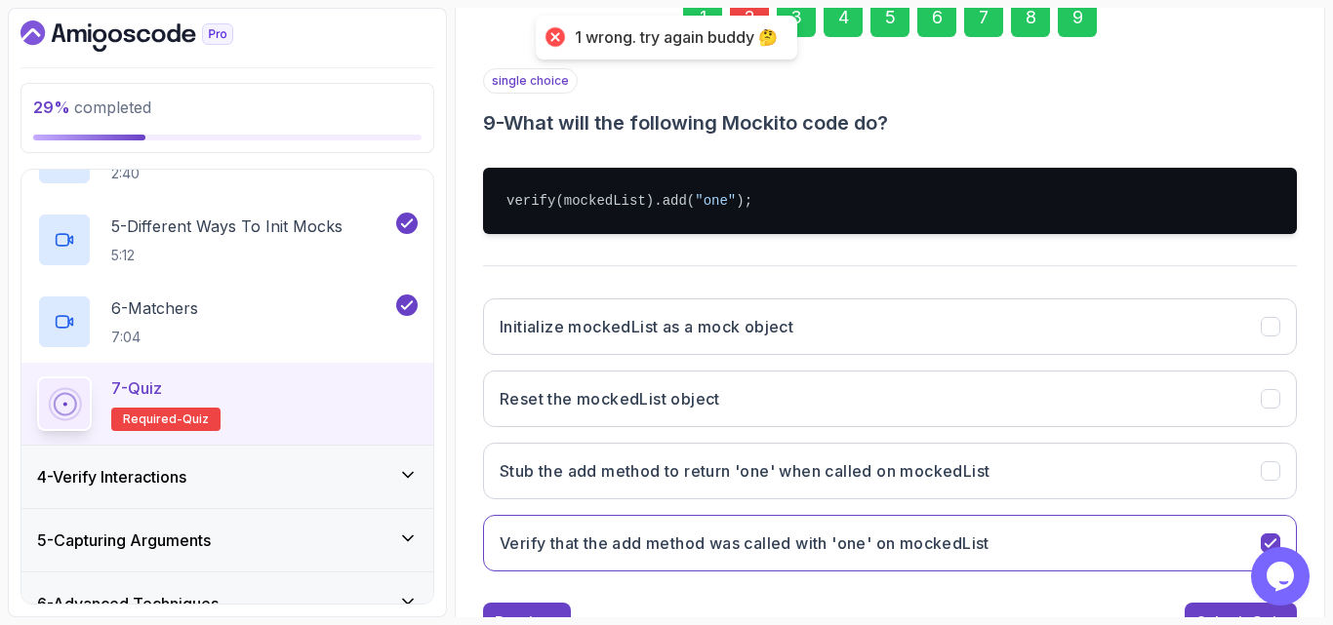
click at [746, 9] on div "2" at bounding box center [749, 17] width 39 height 39
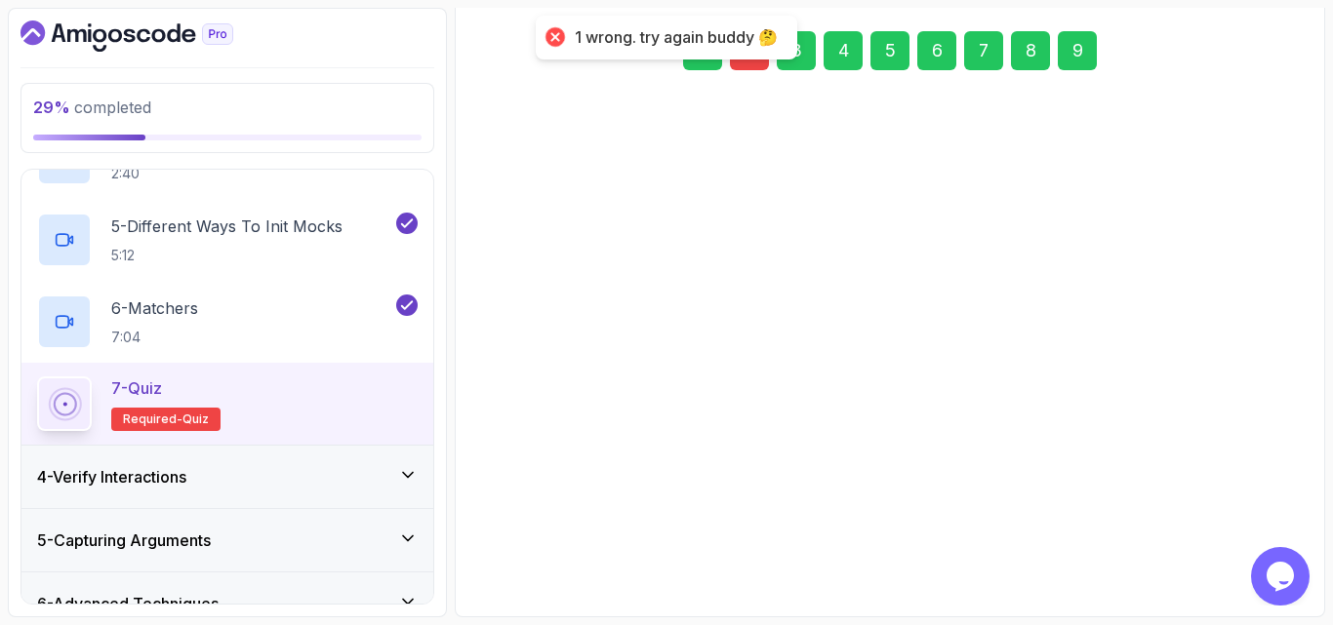
scroll to position [277, 0]
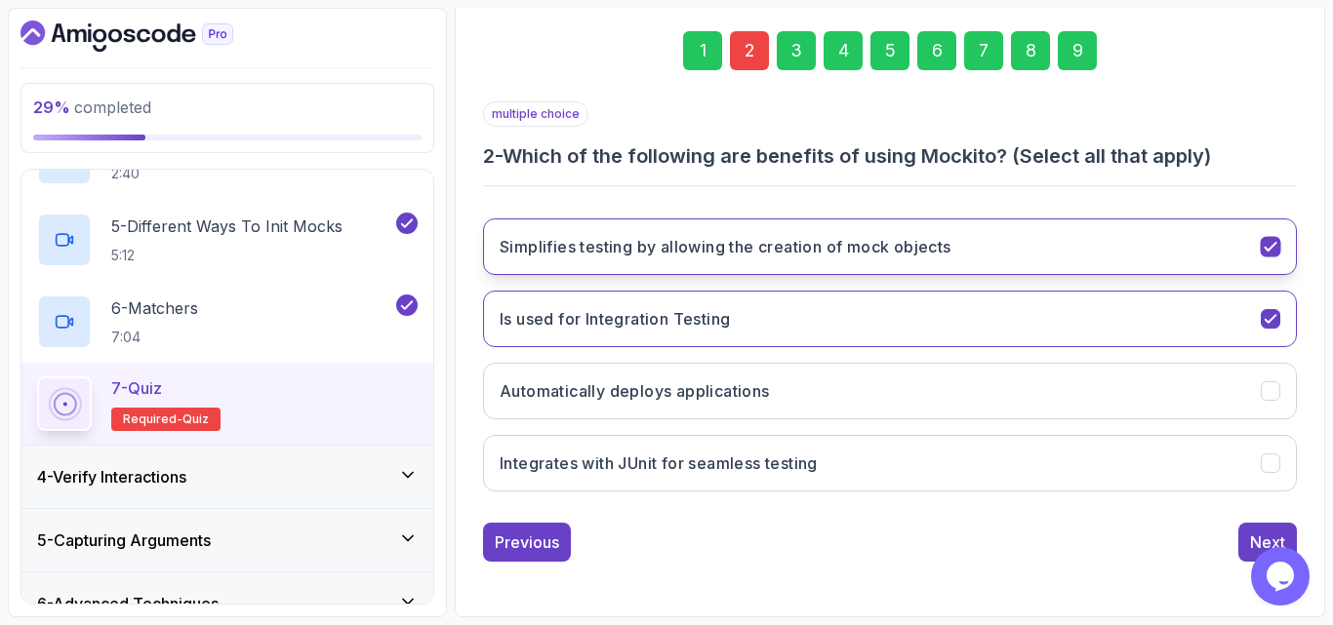
click at [739, 265] on button "Simplifies testing by allowing the creation of mock objects" at bounding box center [890, 247] width 814 height 57
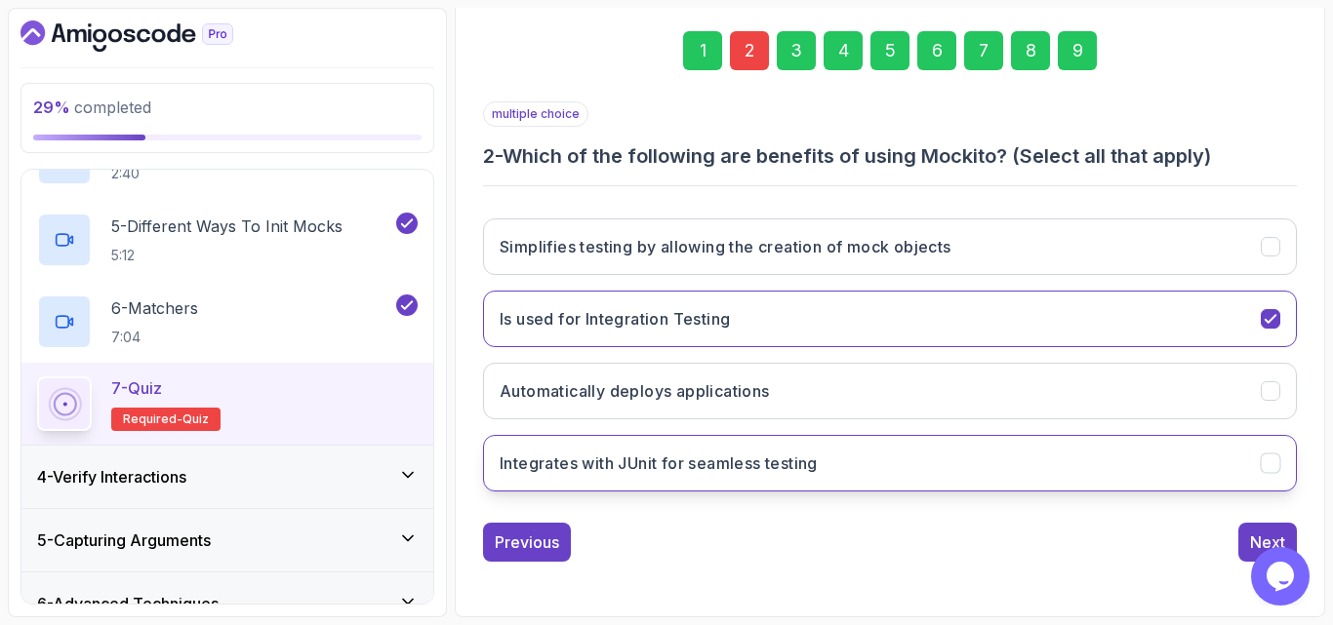
click at [741, 459] on h3 "Integrates with JUnit for seamless testing" at bounding box center [658, 463] width 318 height 23
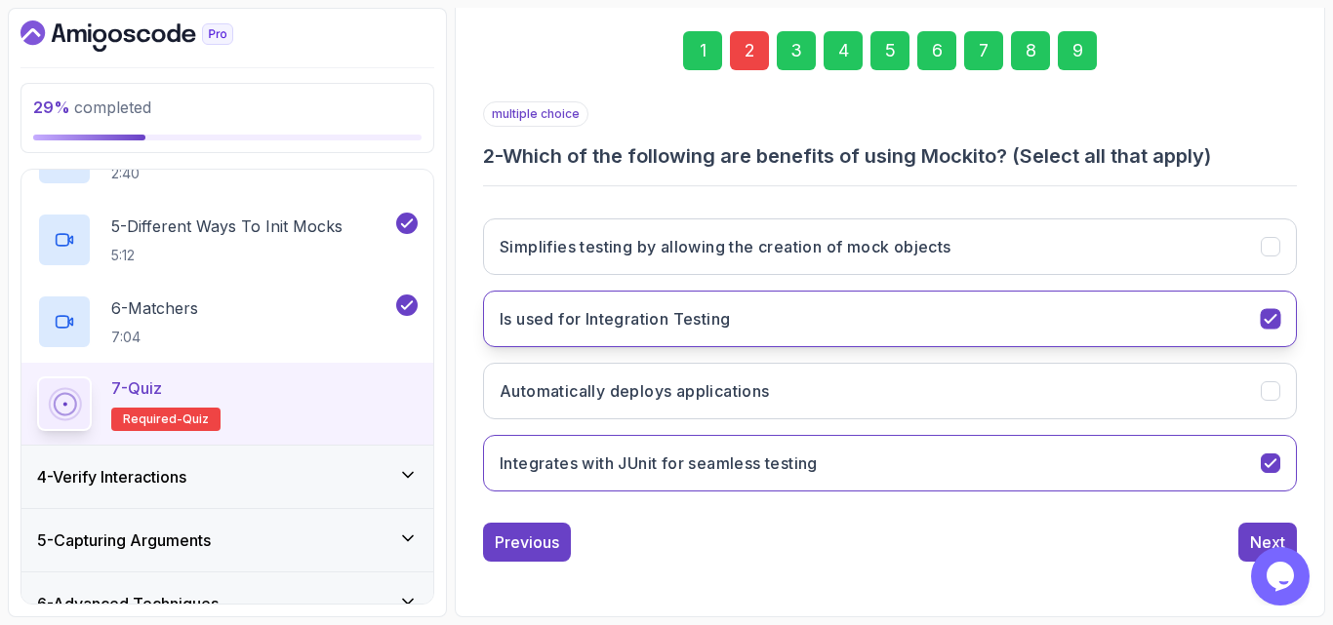
click at [872, 337] on button "Is used for Integration Testing" at bounding box center [890, 319] width 814 height 57
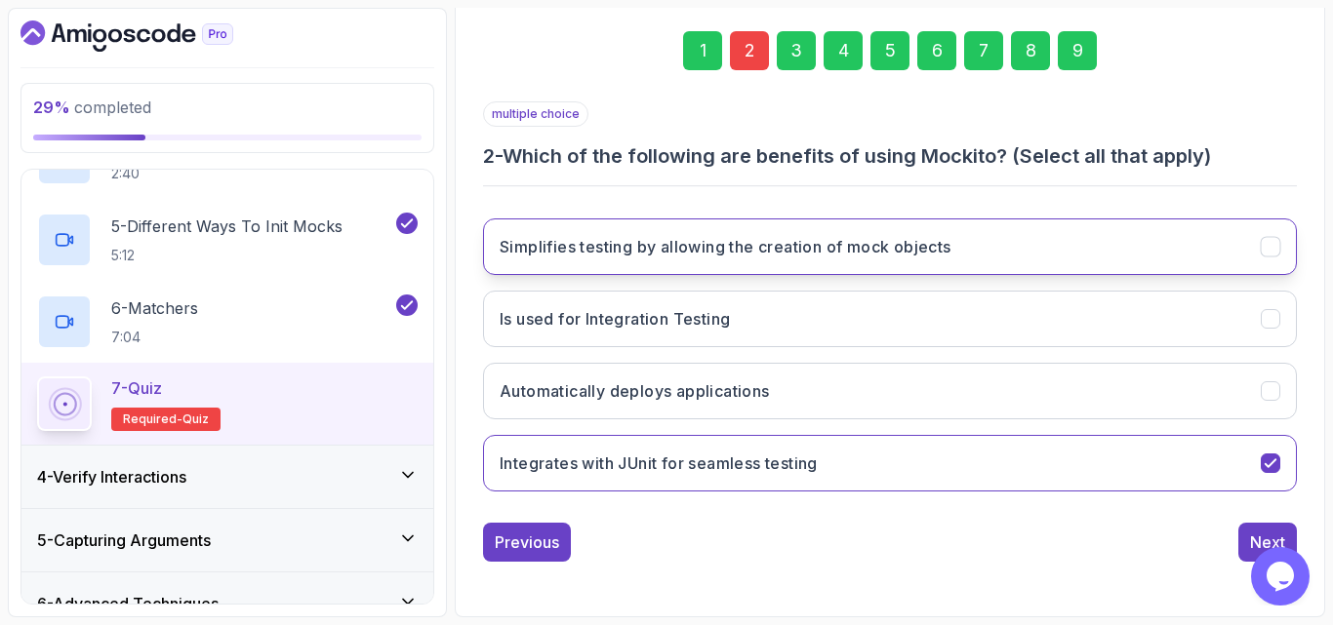
click at [744, 264] on button "Simplifies testing by allowing the creation of mock objects" at bounding box center [890, 247] width 814 height 57
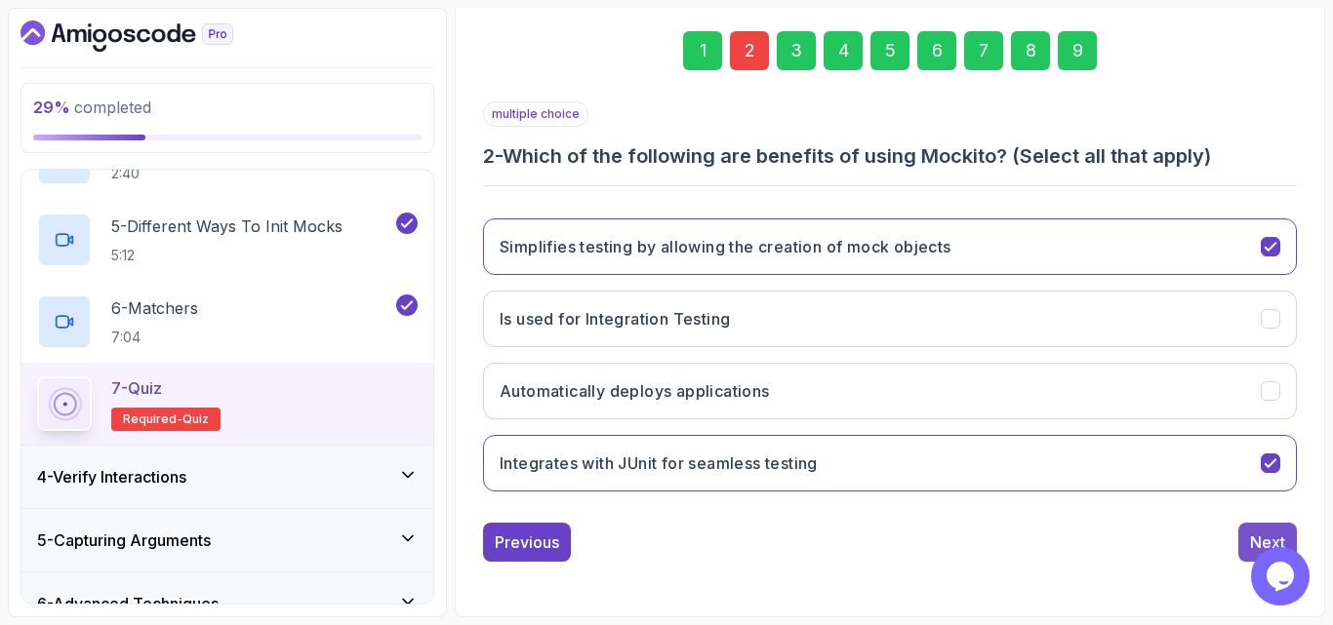
click at [1242, 537] on button "Next" at bounding box center [1267, 542] width 59 height 39
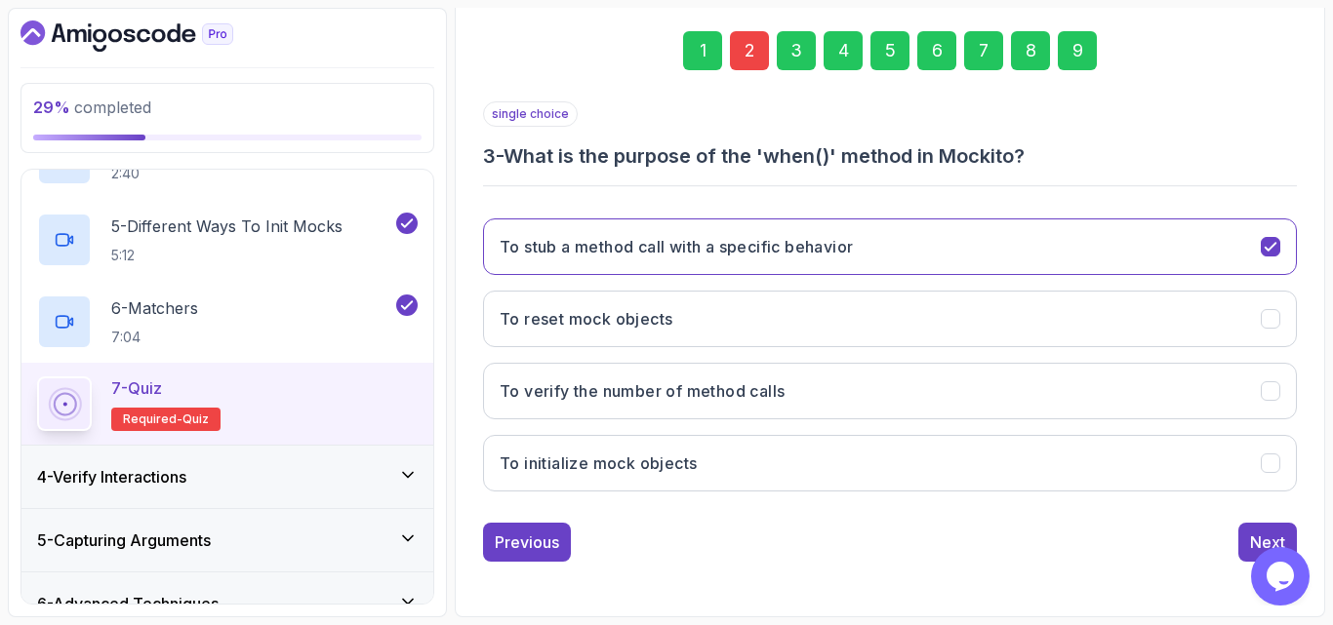
click at [1066, 66] on div "9" at bounding box center [1076, 50] width 39 height 39
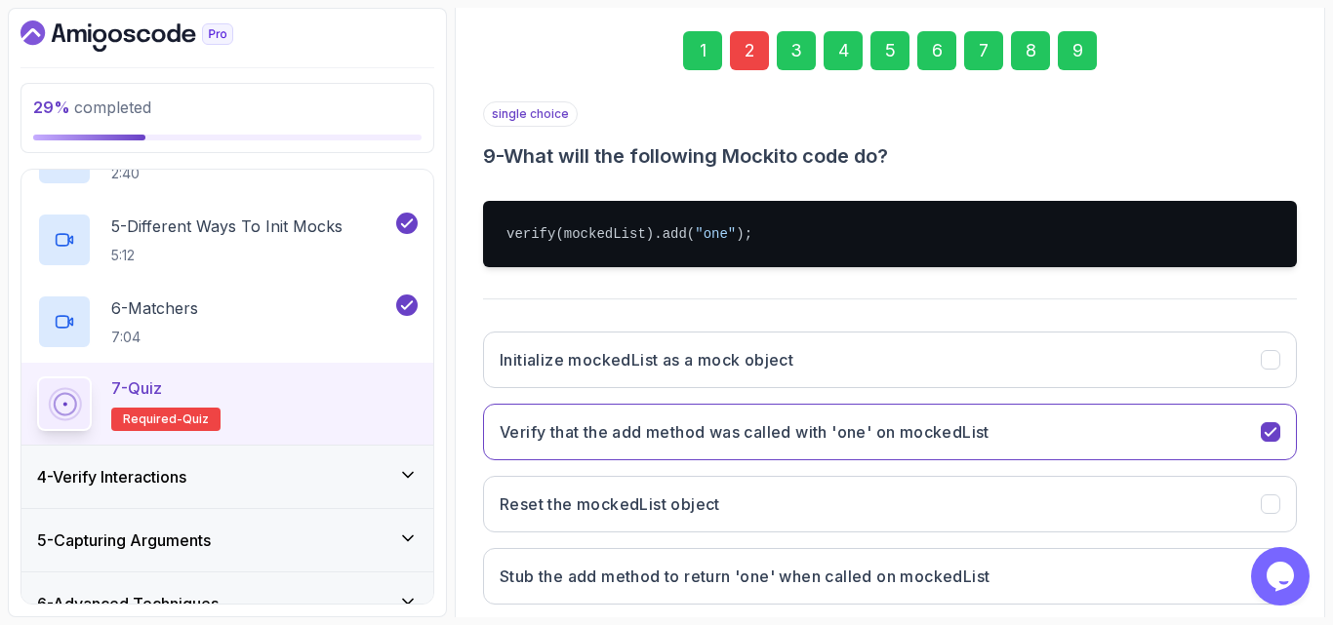
click at [990, 319] on div "Initialize mockedList as a mock object Verify that the add method was called wi…" at bounding box center [890, 468] width 814 height 304
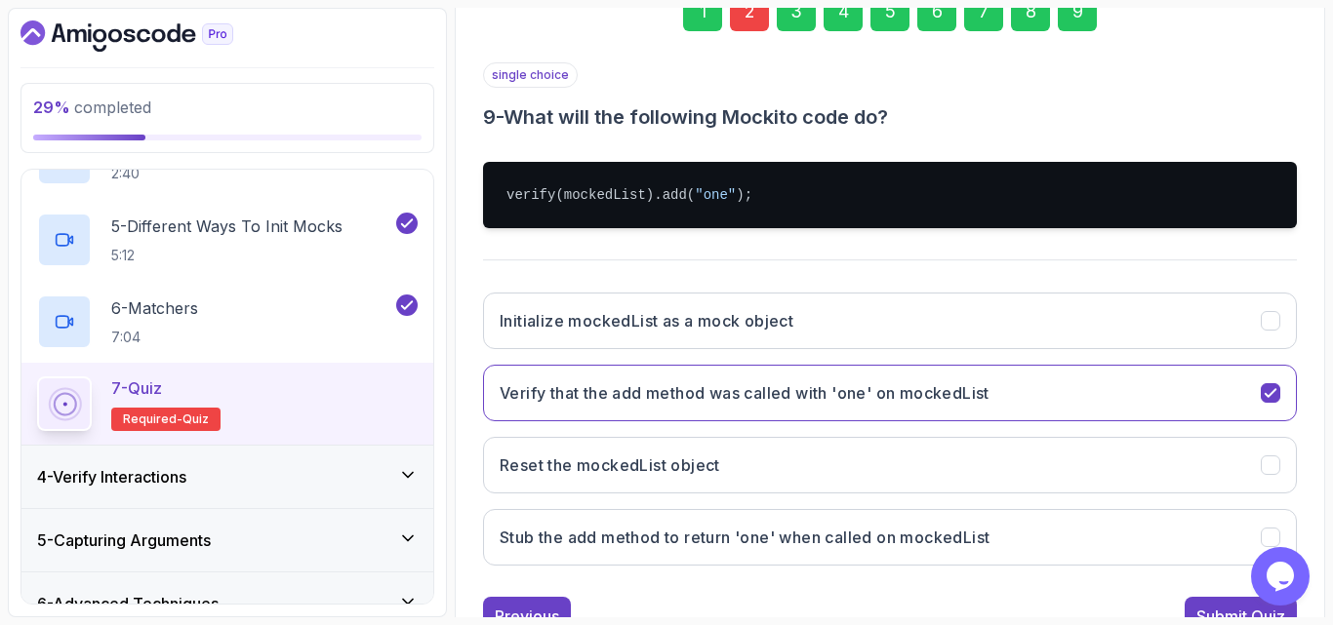
scroll to position [390, 0]
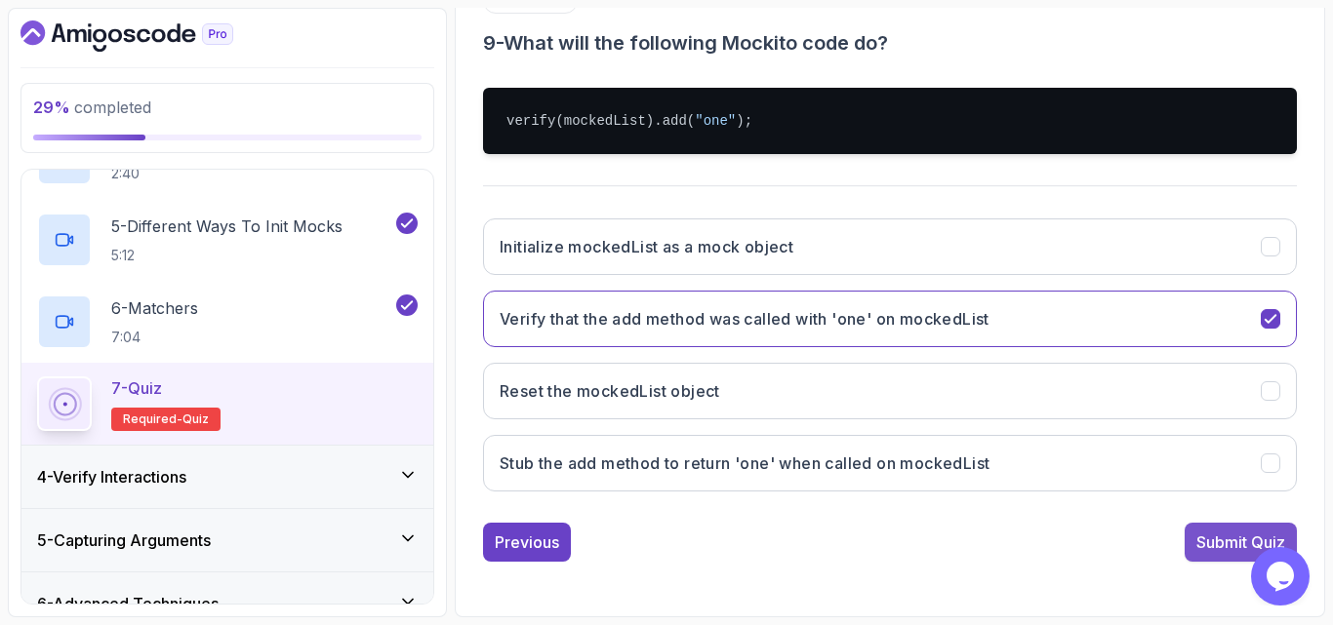
click at [1199, 547] on div "Submit Quiz" at bounding box center [1240, 542] width 89 height 23
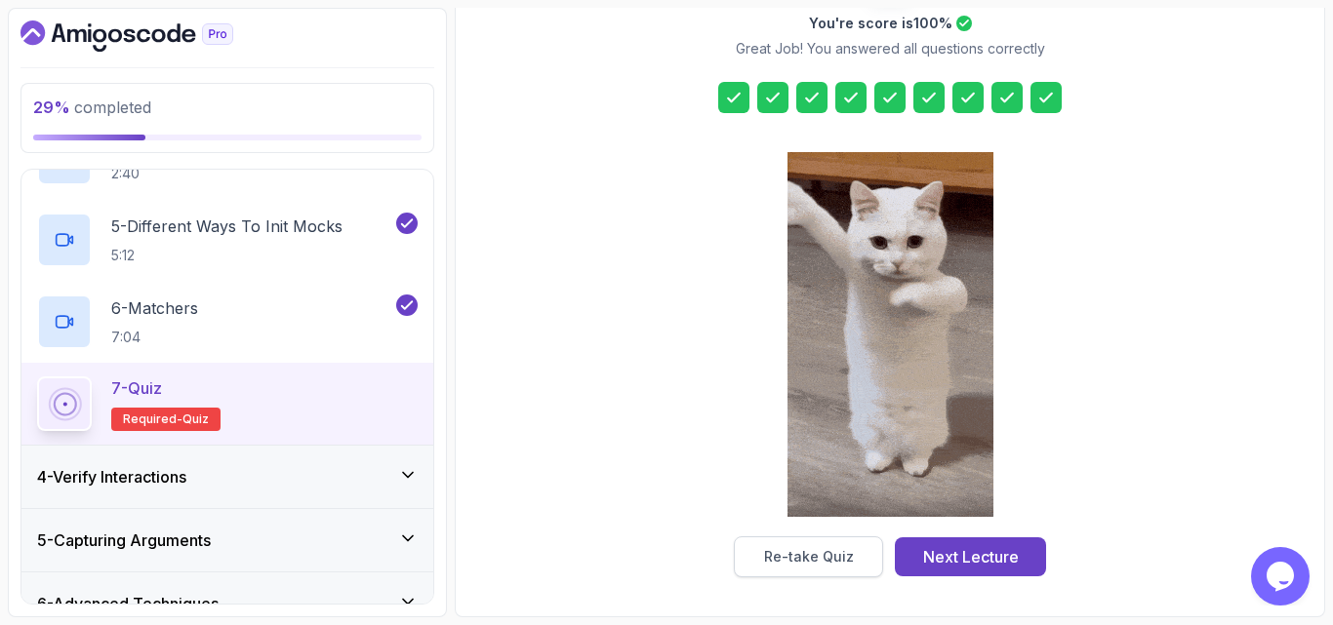
click at [818, 559] on div "Re-take Quiz" at bounding box center [809, 557] width 90 height 20
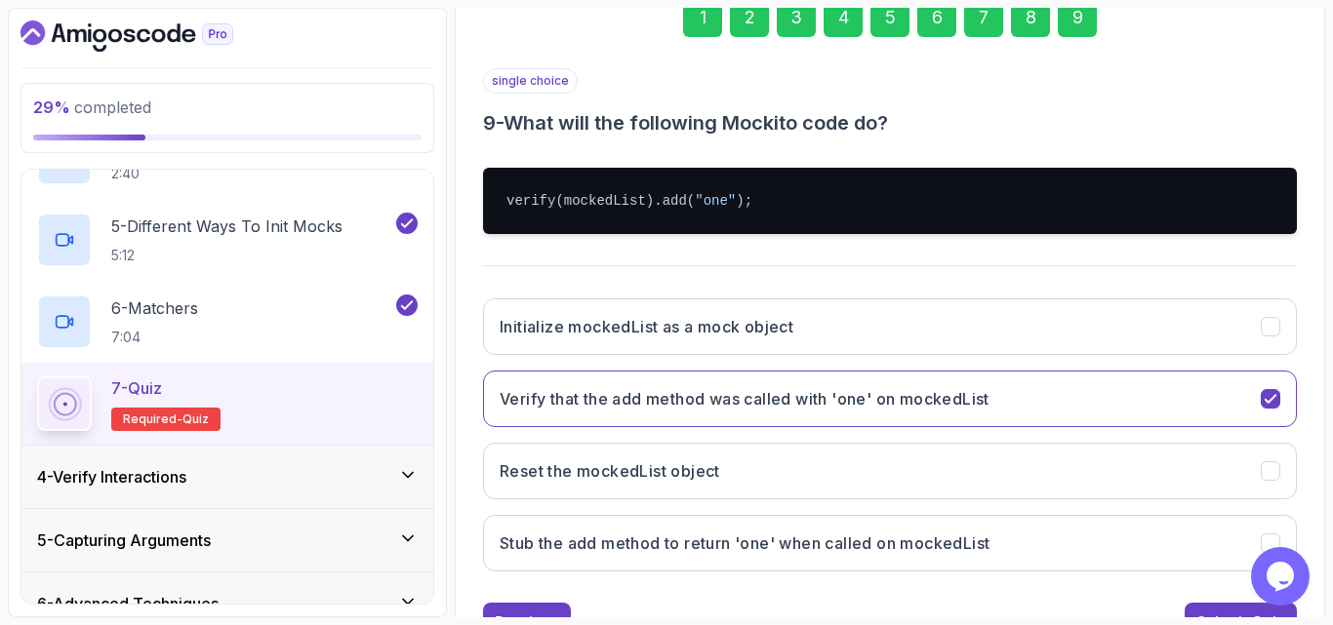
click at [757, 33] on div "2" at bounding box center [749, 17] width 39 height 39
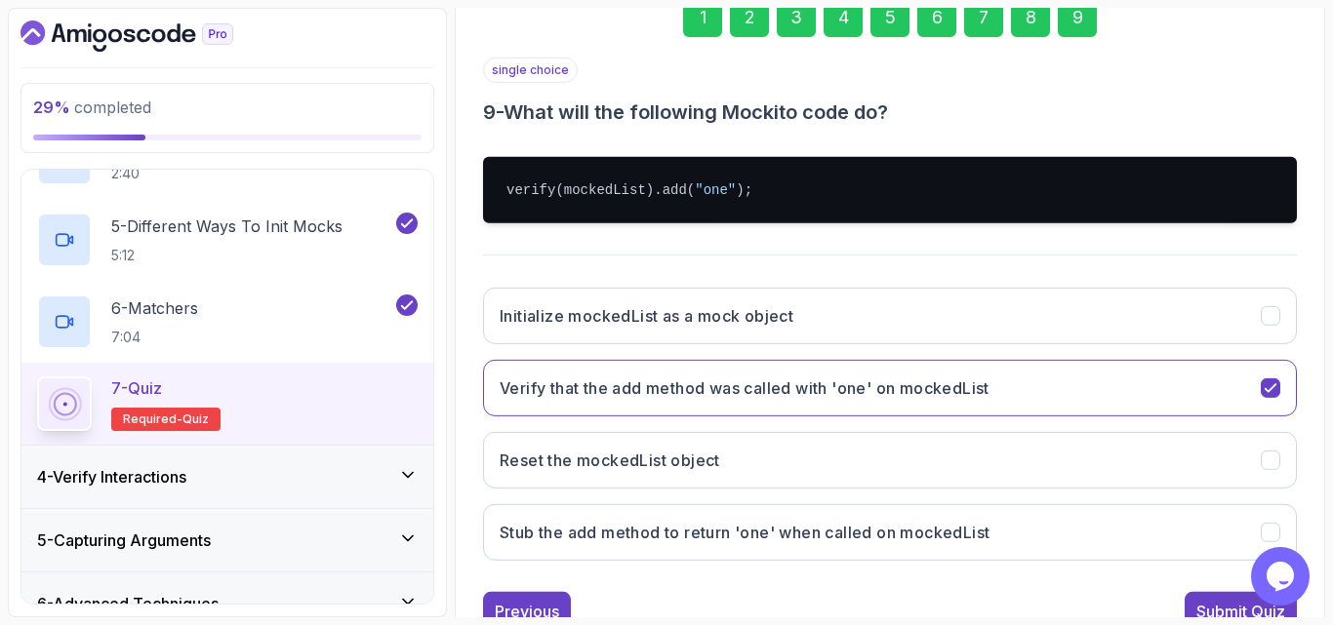
scroll to position [277, 0]
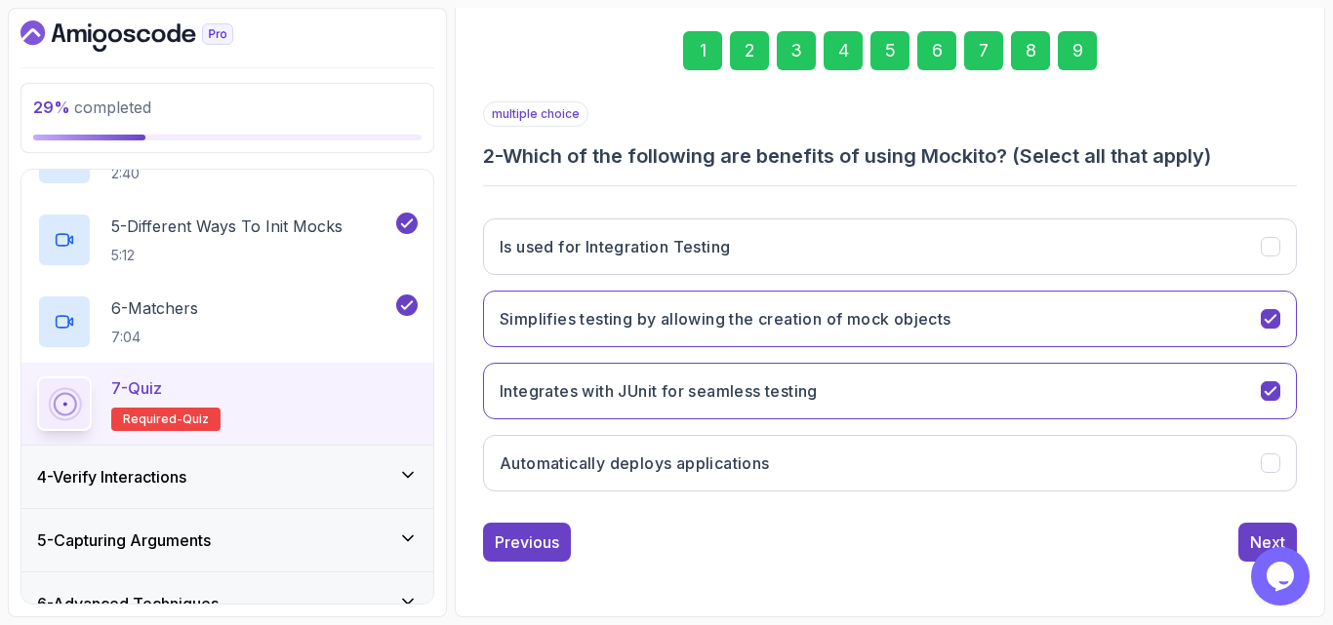
click at [1078, 41] on div "9" at bounding box center [1076, 50] width 39 height 39
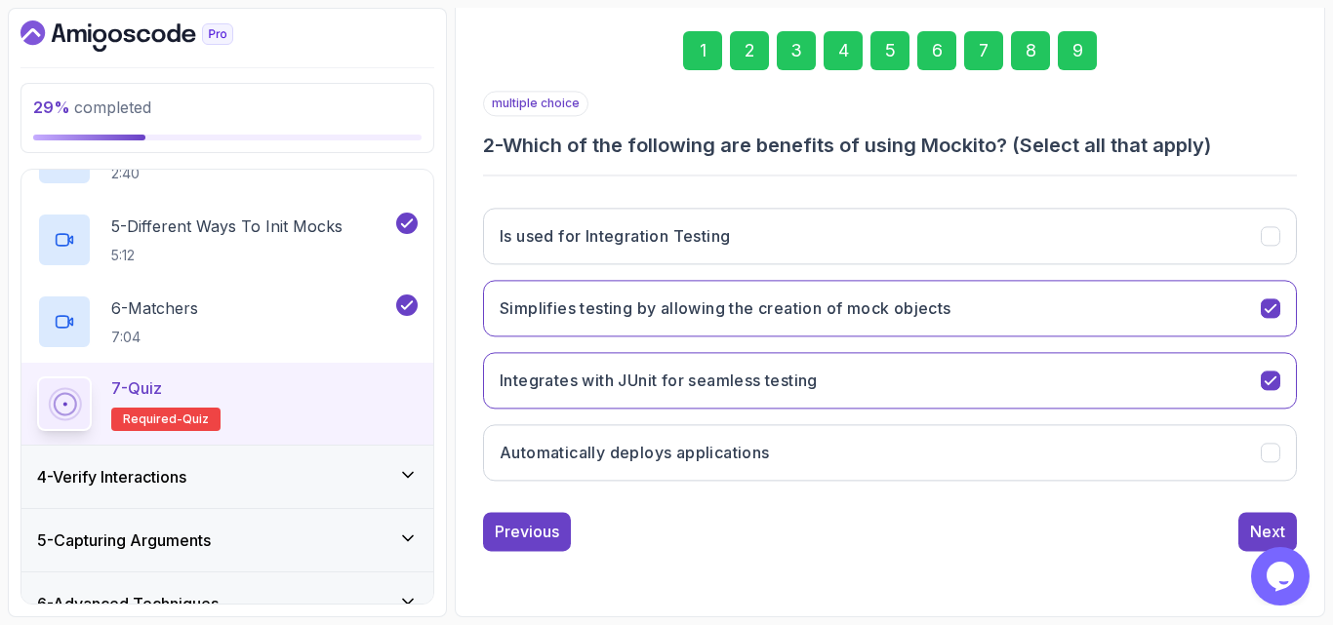
scroll to position [310, 0]
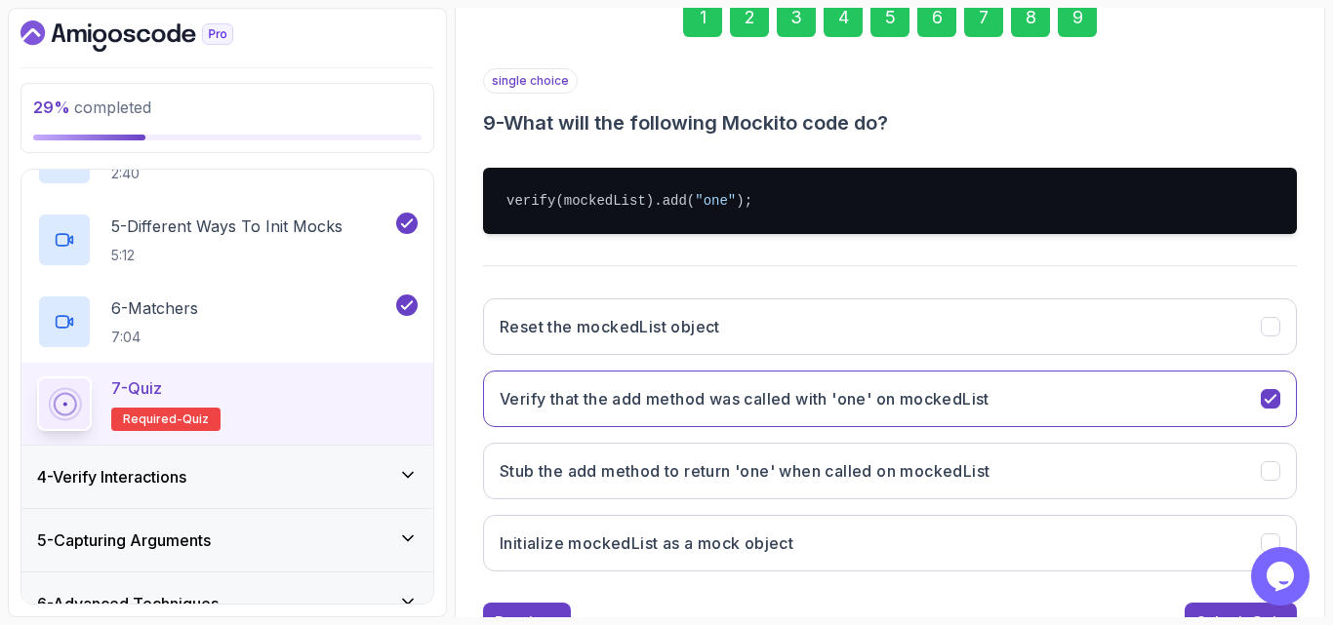
click at [1010, 259] on div "single choice 9 - What will the following Mockito code do? verify(mockedList).a…" at bounding box center [890, 327] width 814 height 519
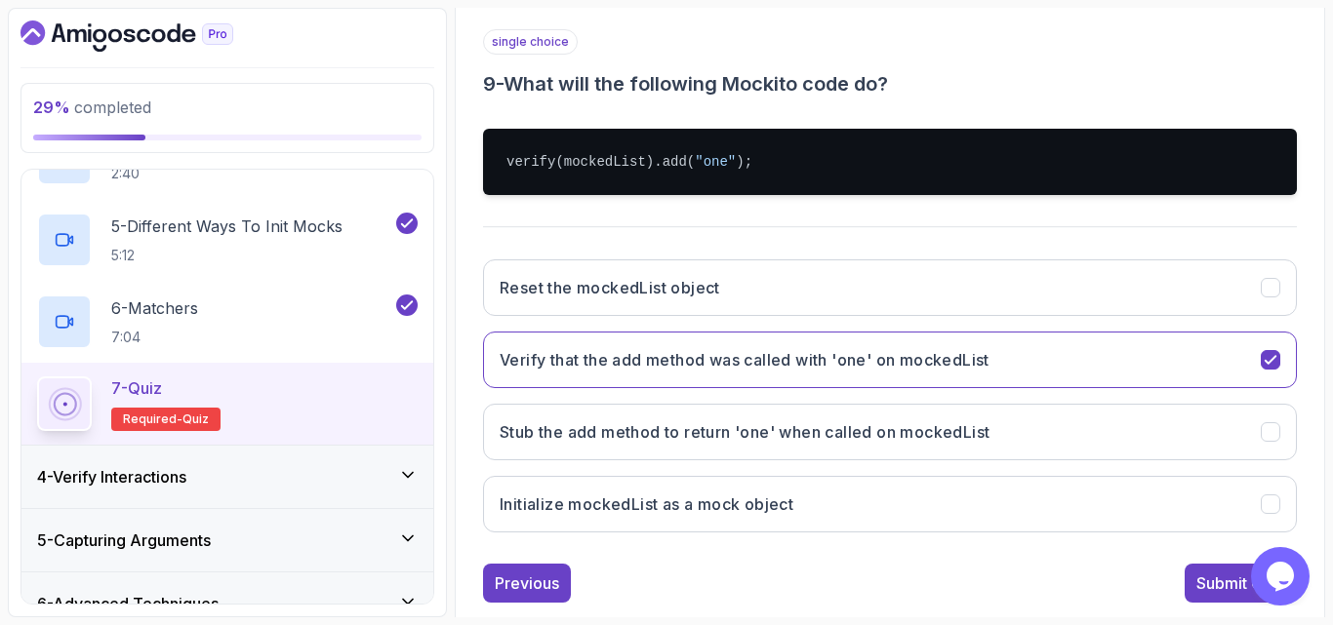
scroll to position [390, 0]
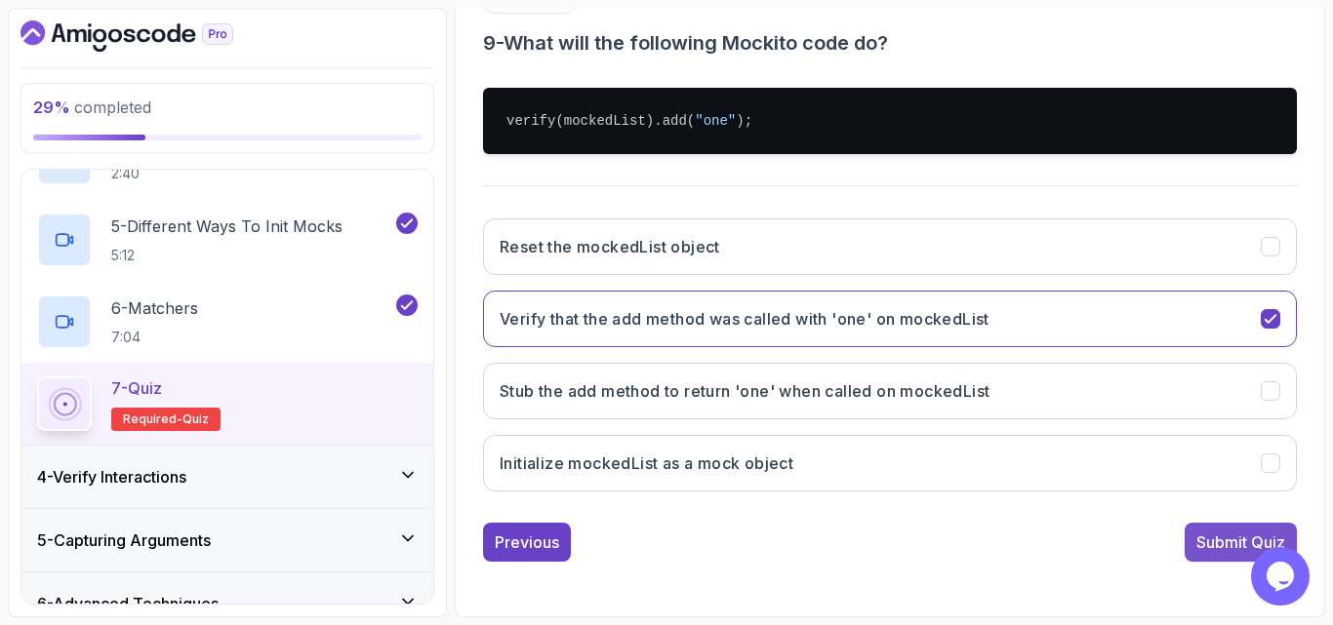
click at [1215, 536] on div "Submit Quiz" at bounding box center [1240, 542] width 89 height 23
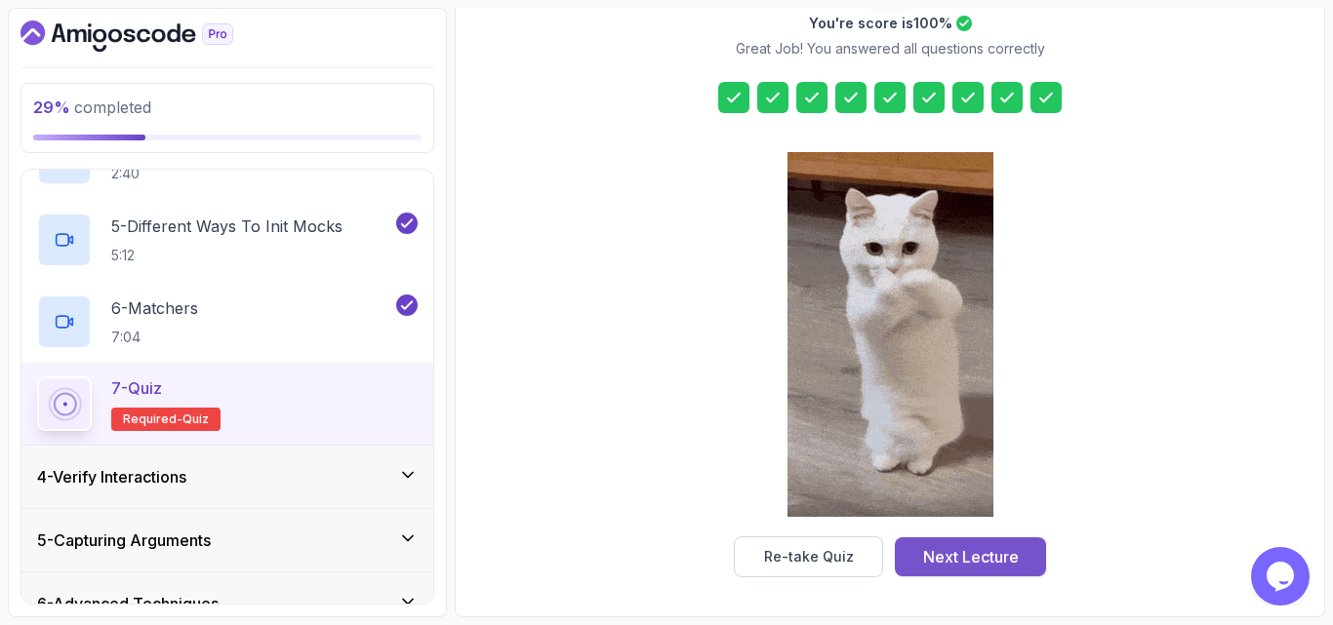
click at [952, 570] on button "Next Lecture" at bounding box center [970, 556] width 151 height 39
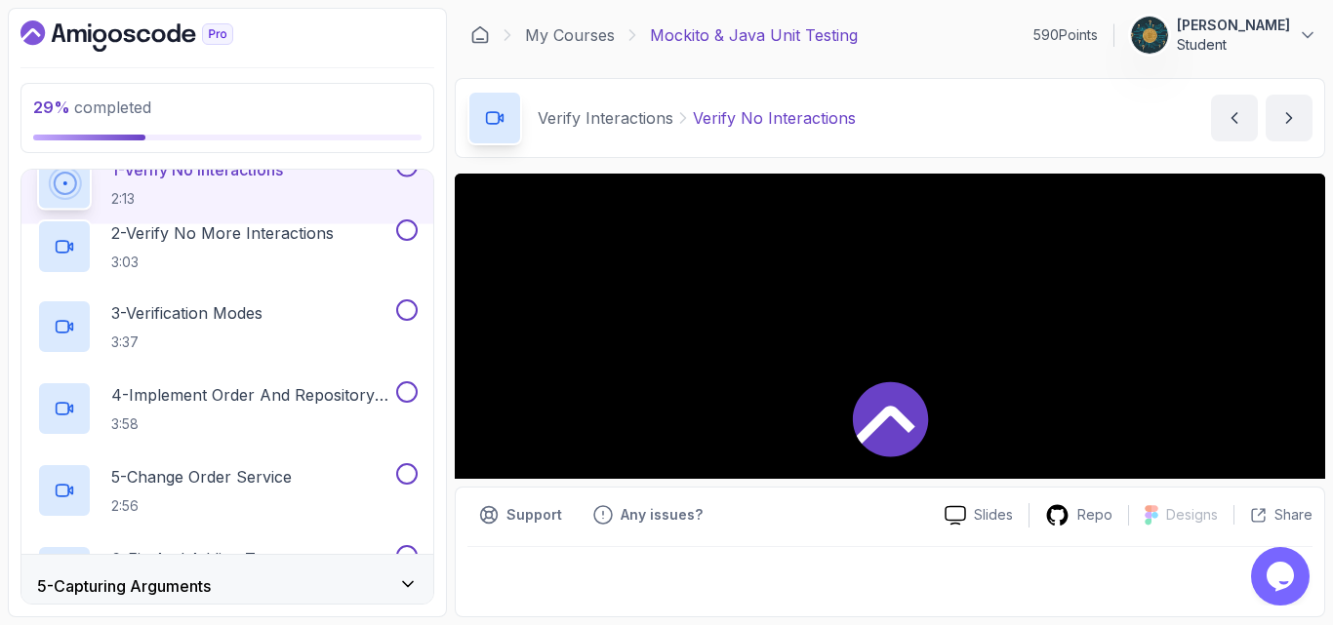
scroll to position [137, 0]
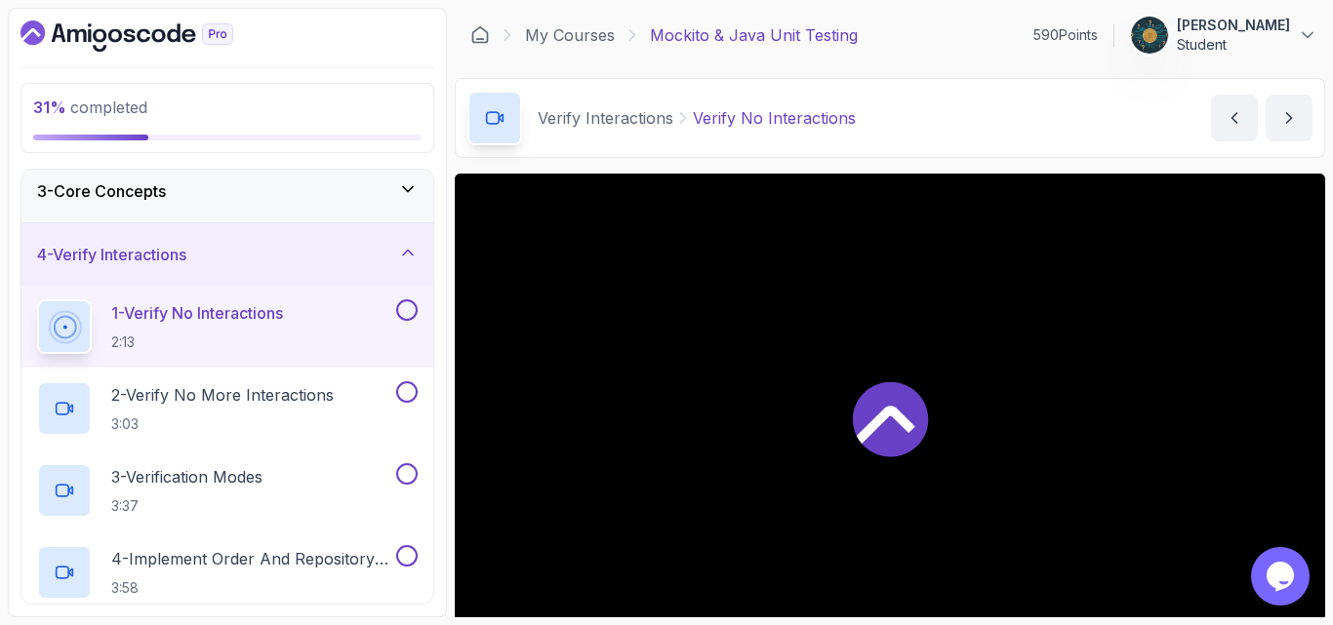
click at [928, 143] on div "Verify Interactions Verify No Interactions Verify No Interactions by [PERSON_NA…" at bounding box center [890, 118] width 870 height 80
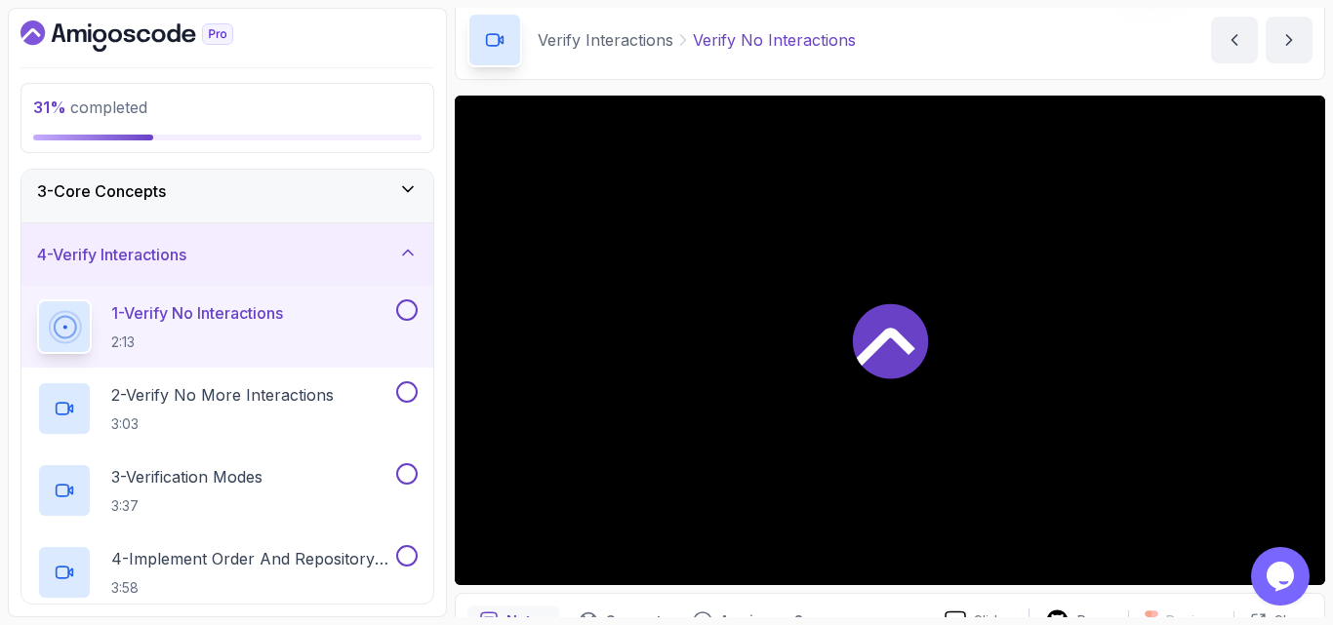
scroll to position [117, 0]
